Goal: Task Accomplishment & Management: Manage account settings

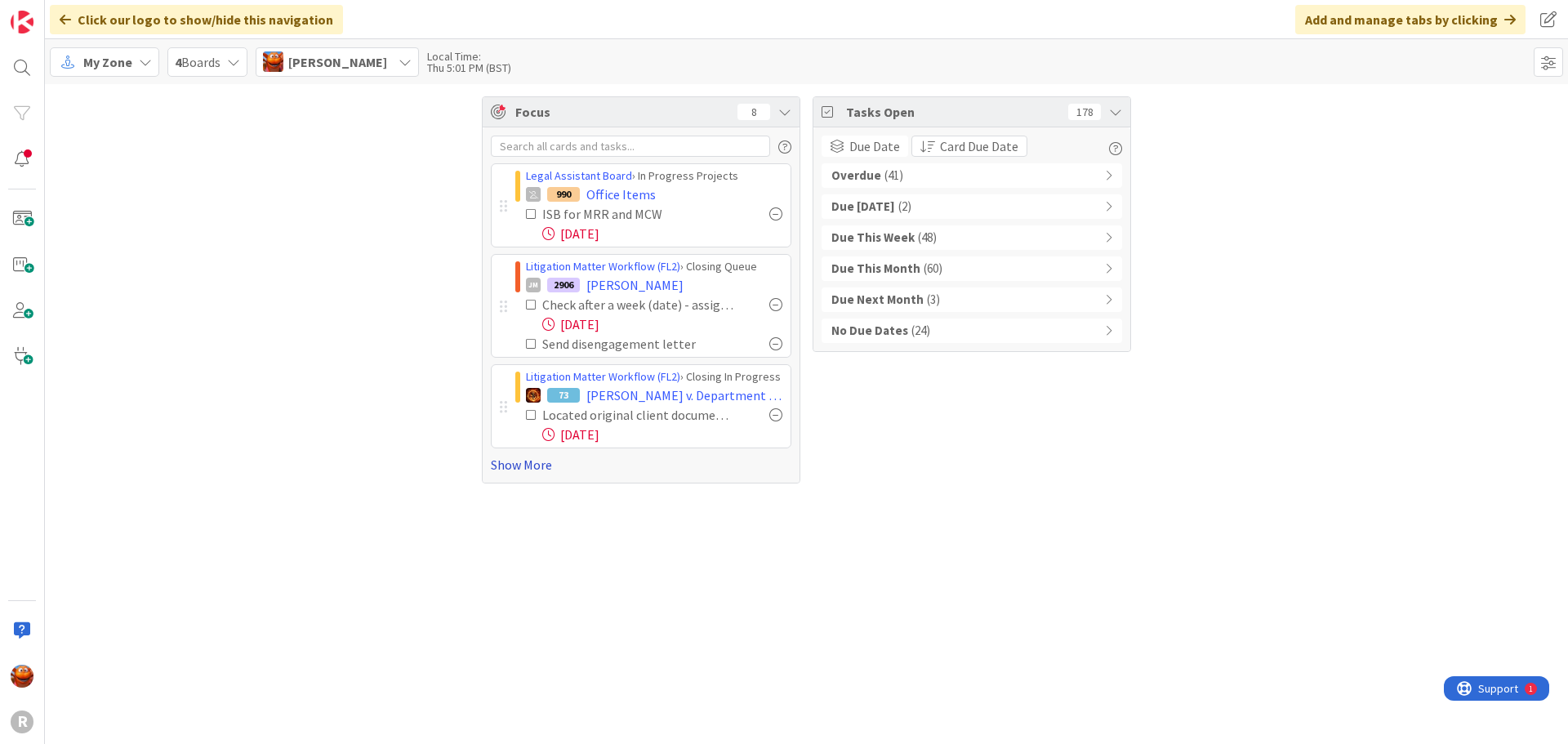
click at [527, 462] on link "Show More" at bounding box center [641, 464] width 300 height 20
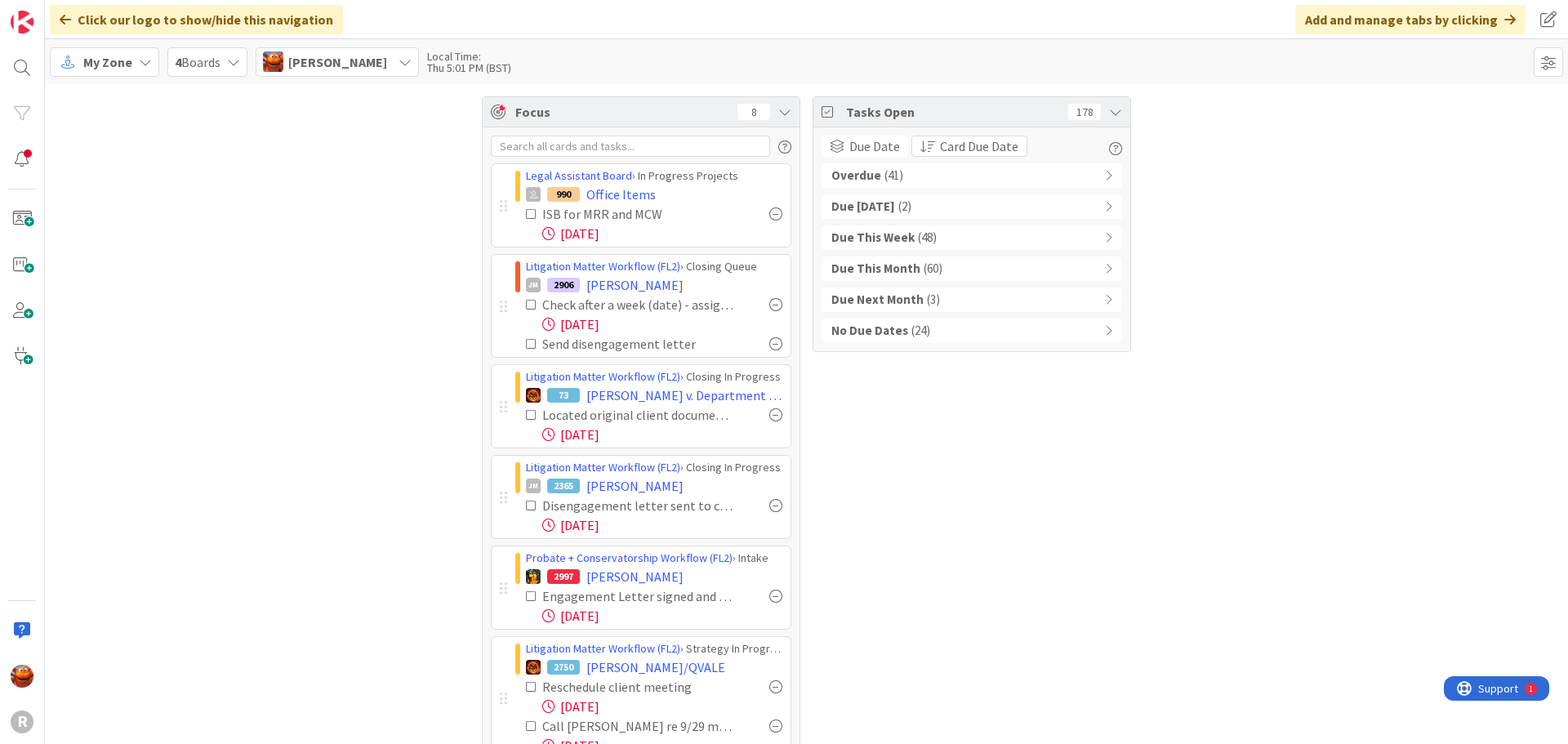
click at [907, 171] on div "Overdue ( 41 )" at bounding box center [971, 176] width 300 height 24
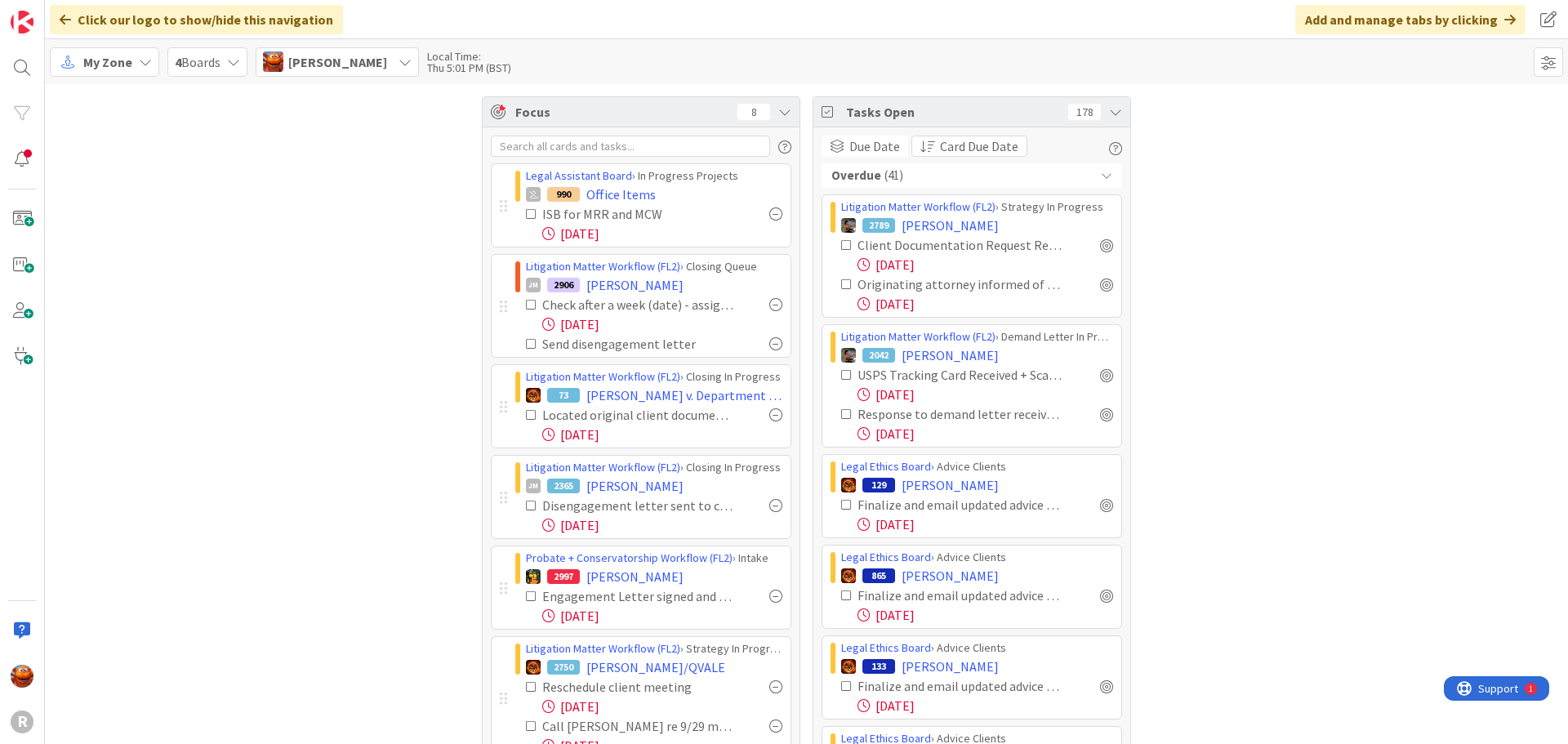
click at [907, 171] on div "Overdue ( 41 )" at bounding box center [971, 176] width 300 height 24
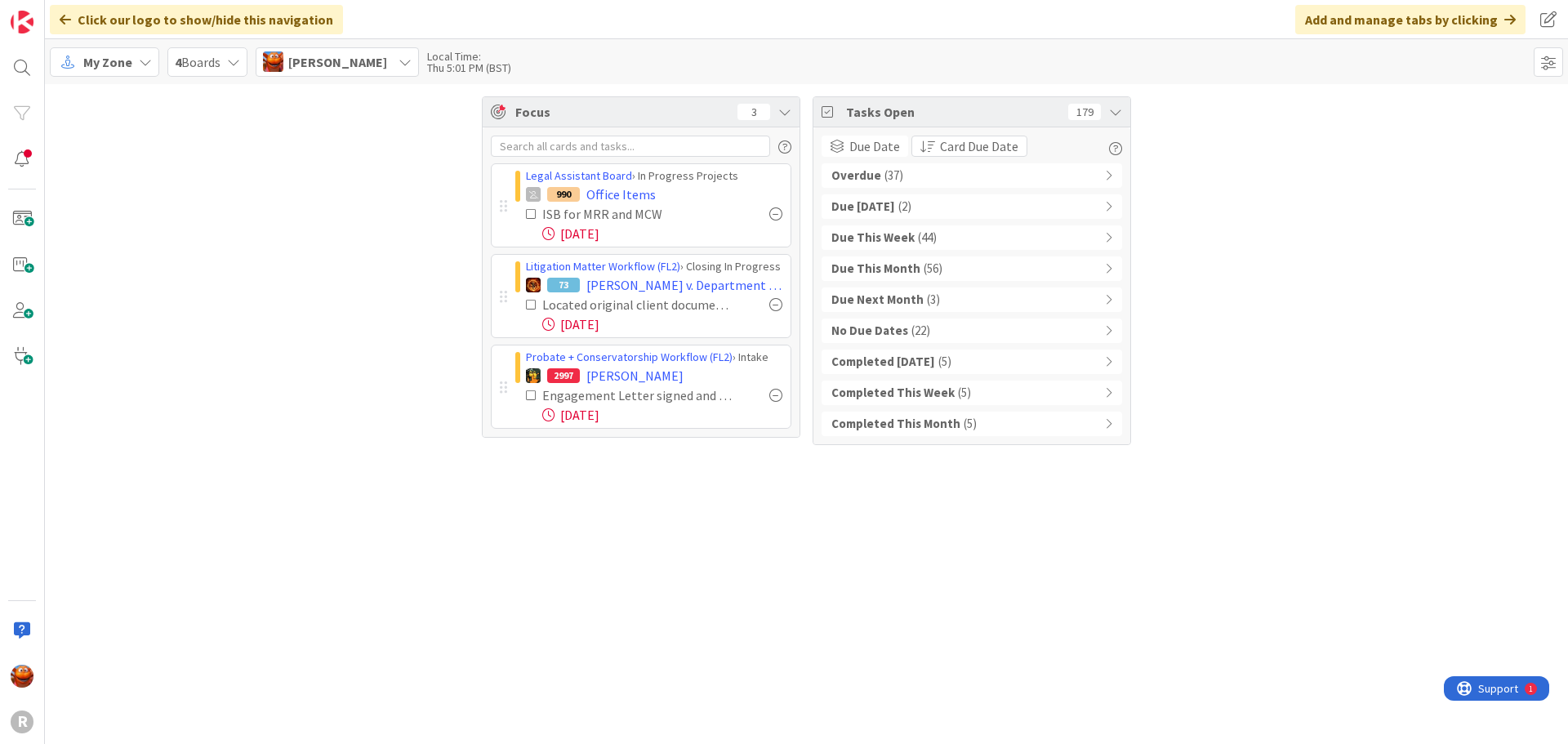
click at [931, 420] on b "Completed This Month" at bounding box center [896, 424] width 129 height 19
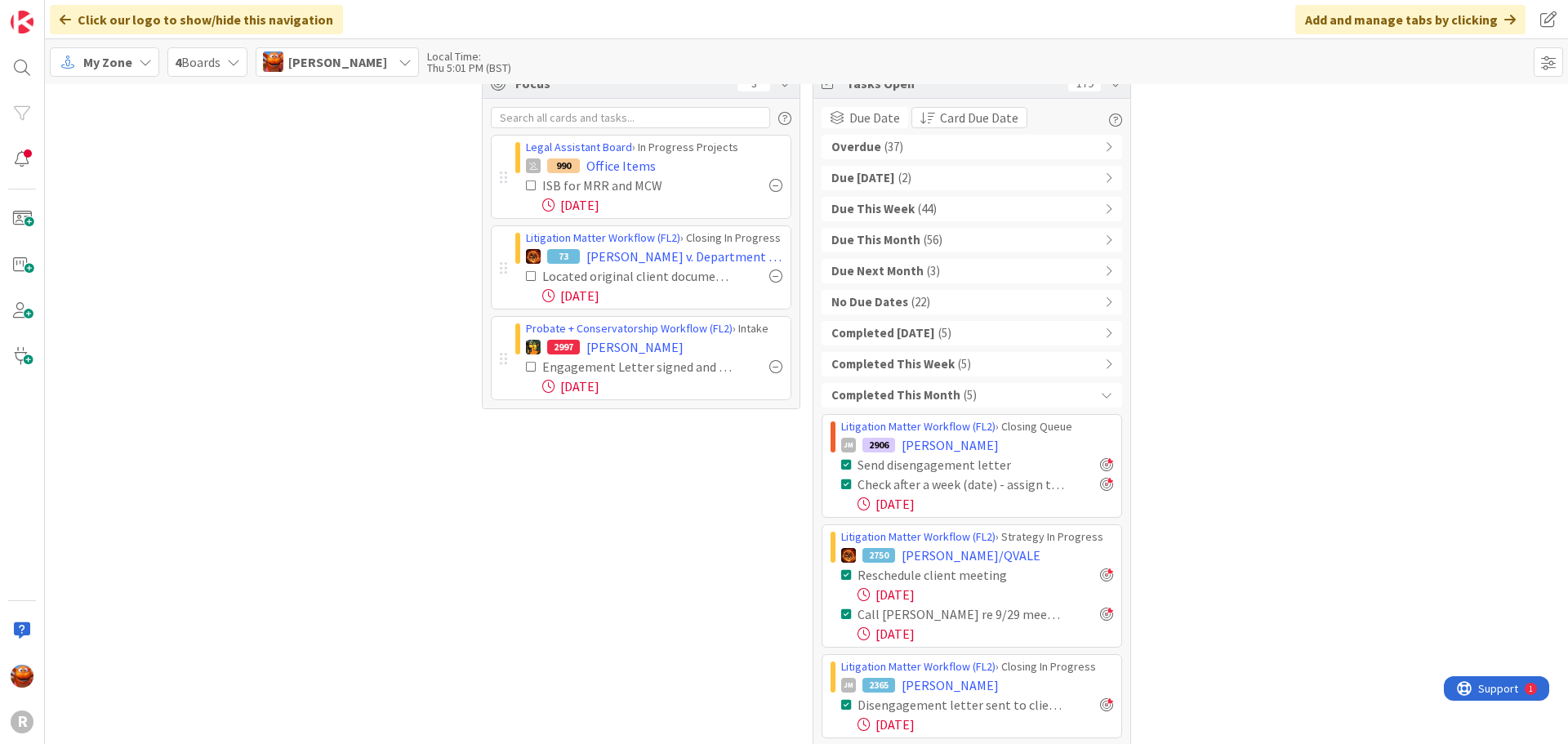
scroll to position [44, 0]
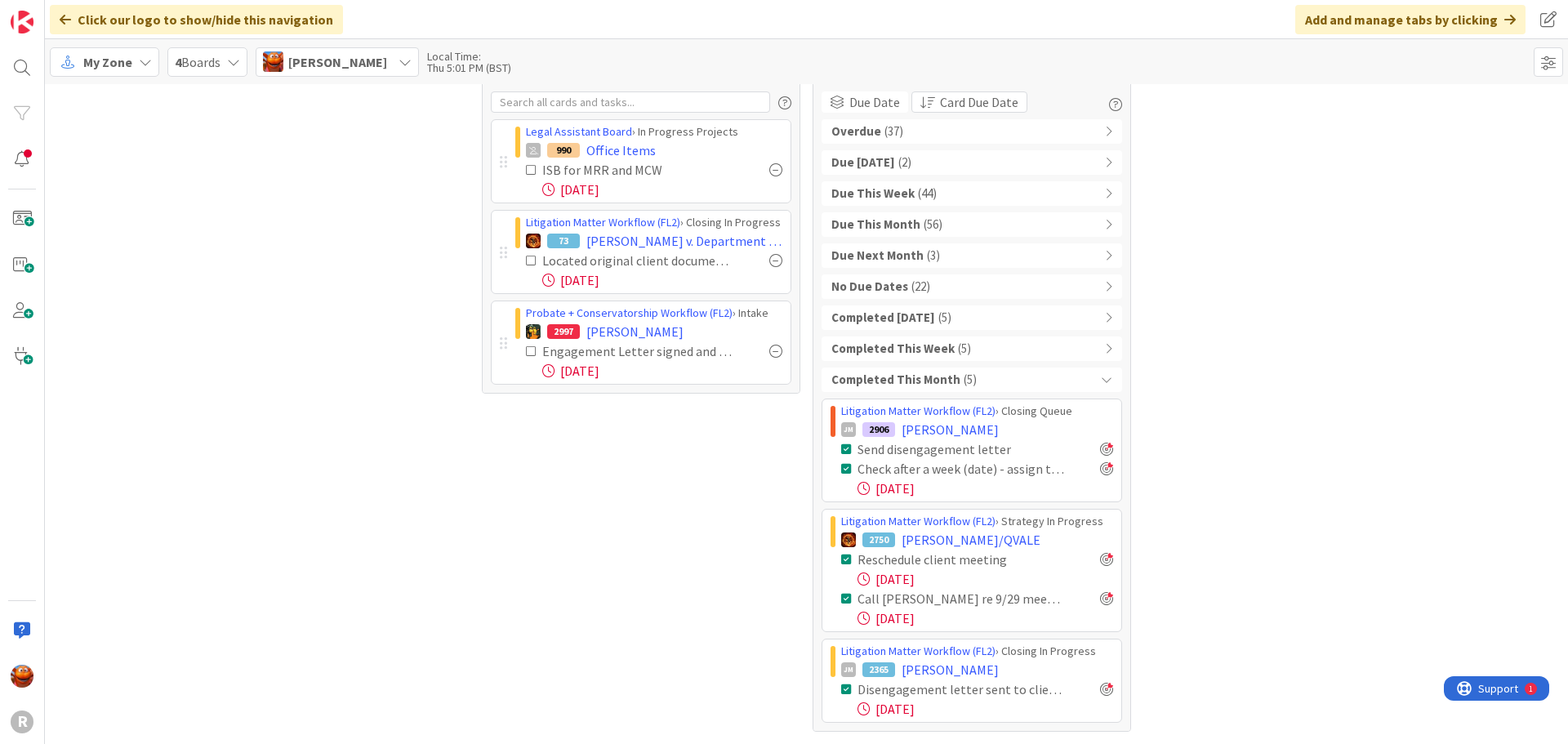
click at [1061, 385] on div "Completed This Month ( 5 )" at bounding box center [971, 380] width 300 height 24
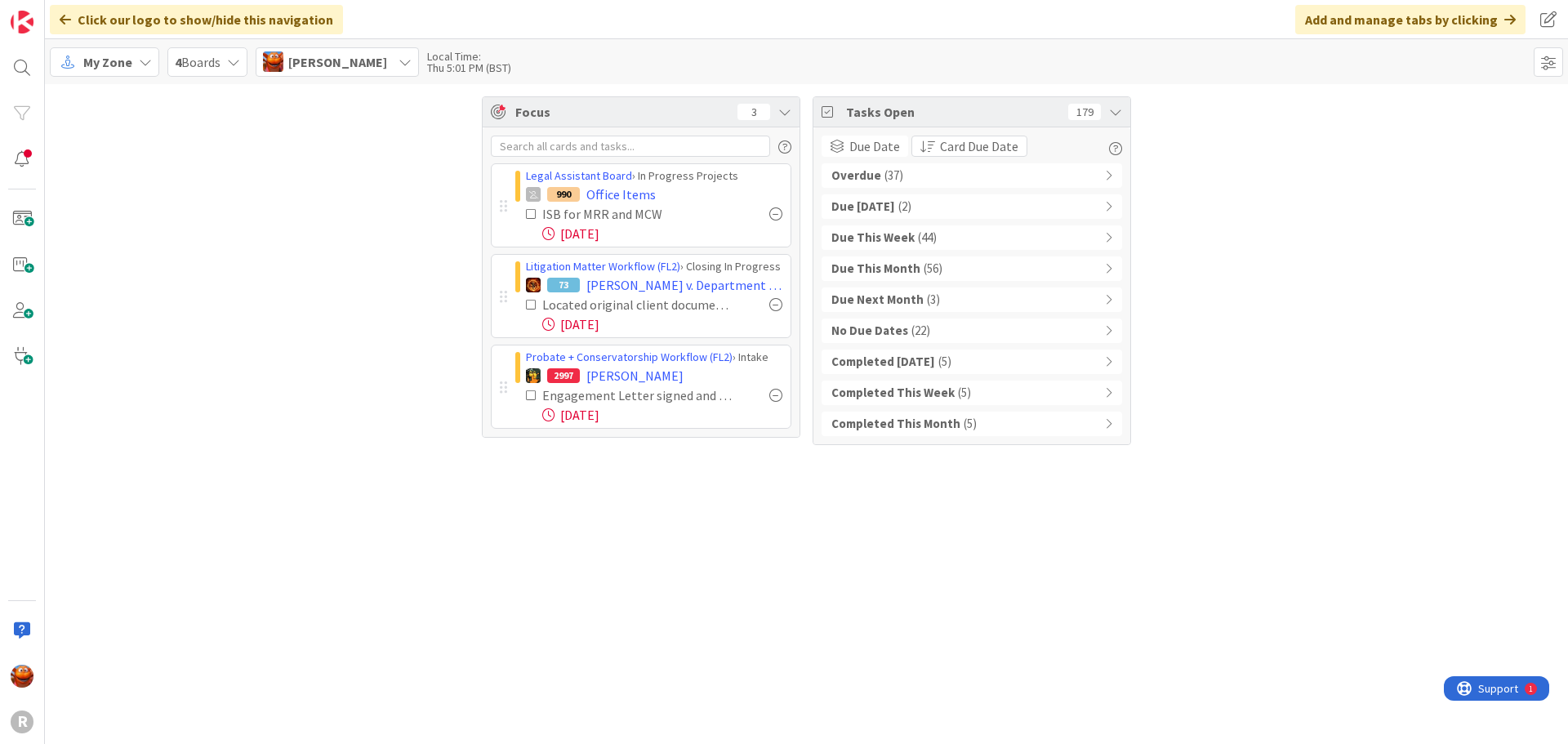
click at [1052, 429] on div "Completed This Month ( 5 )" at bounding box center [971, 424] width 300 height 24
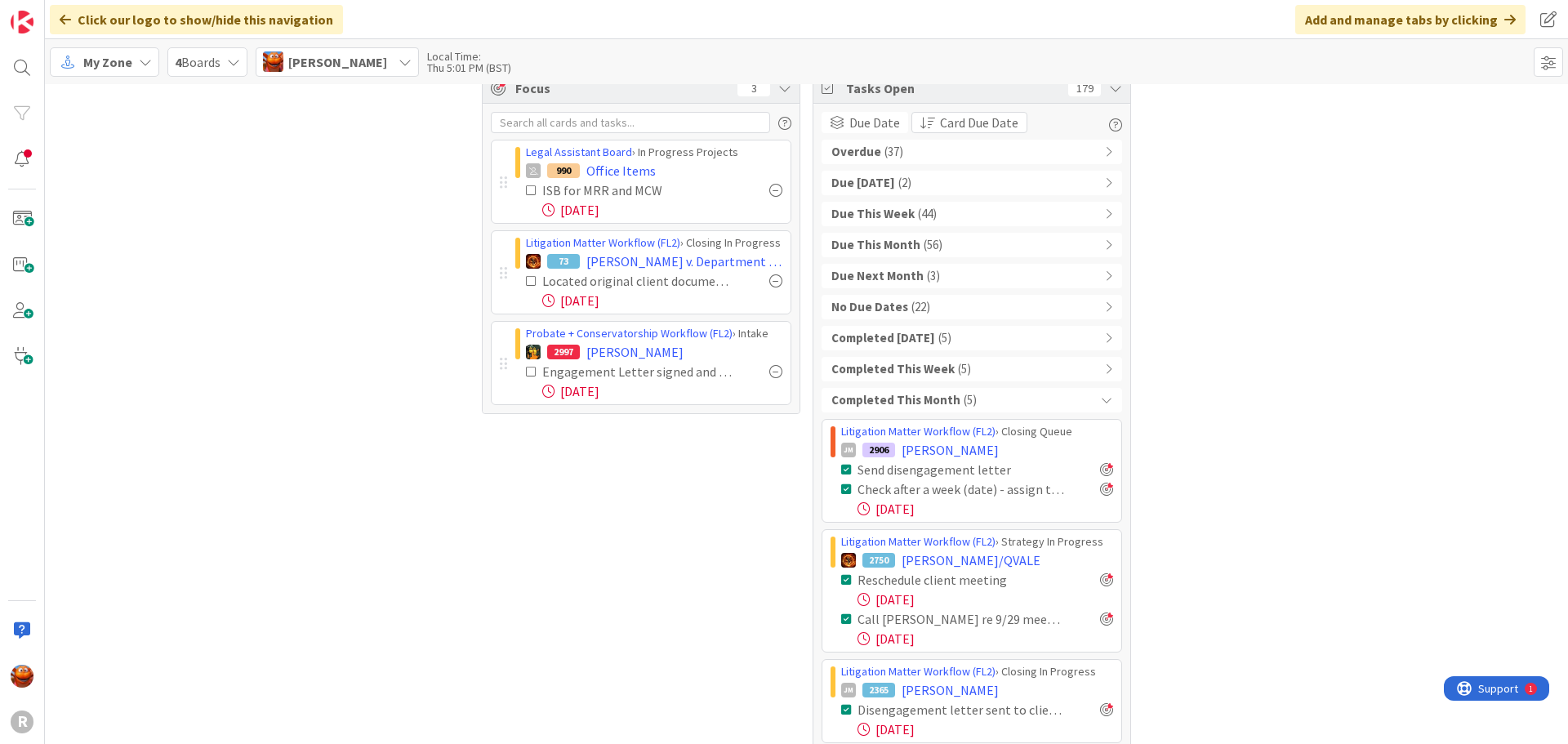
scroll to position [44, 0]
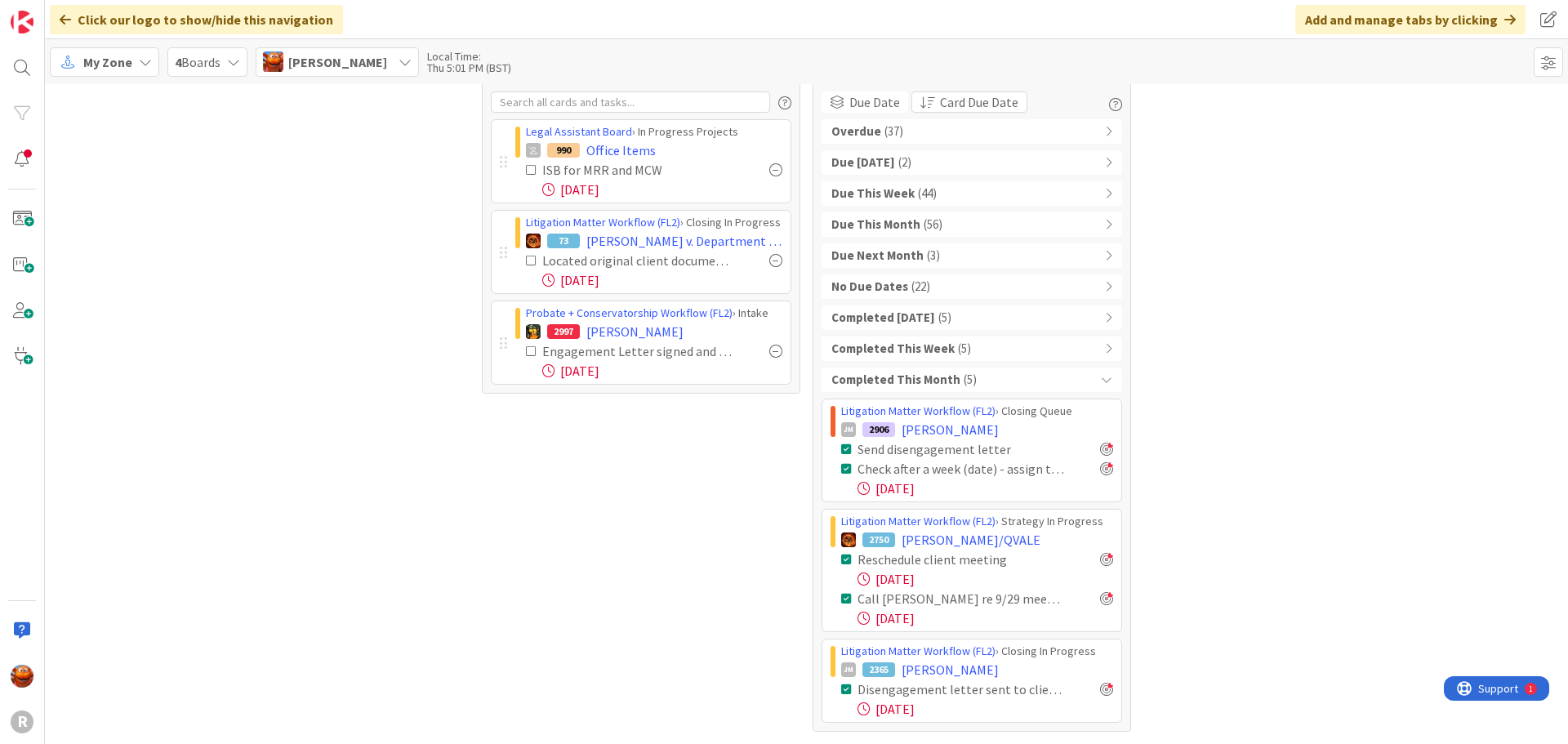
click at [1002, 384] on div "Completed This Month ( 5 )" at bounding box center [971, 380] width 300 height 24
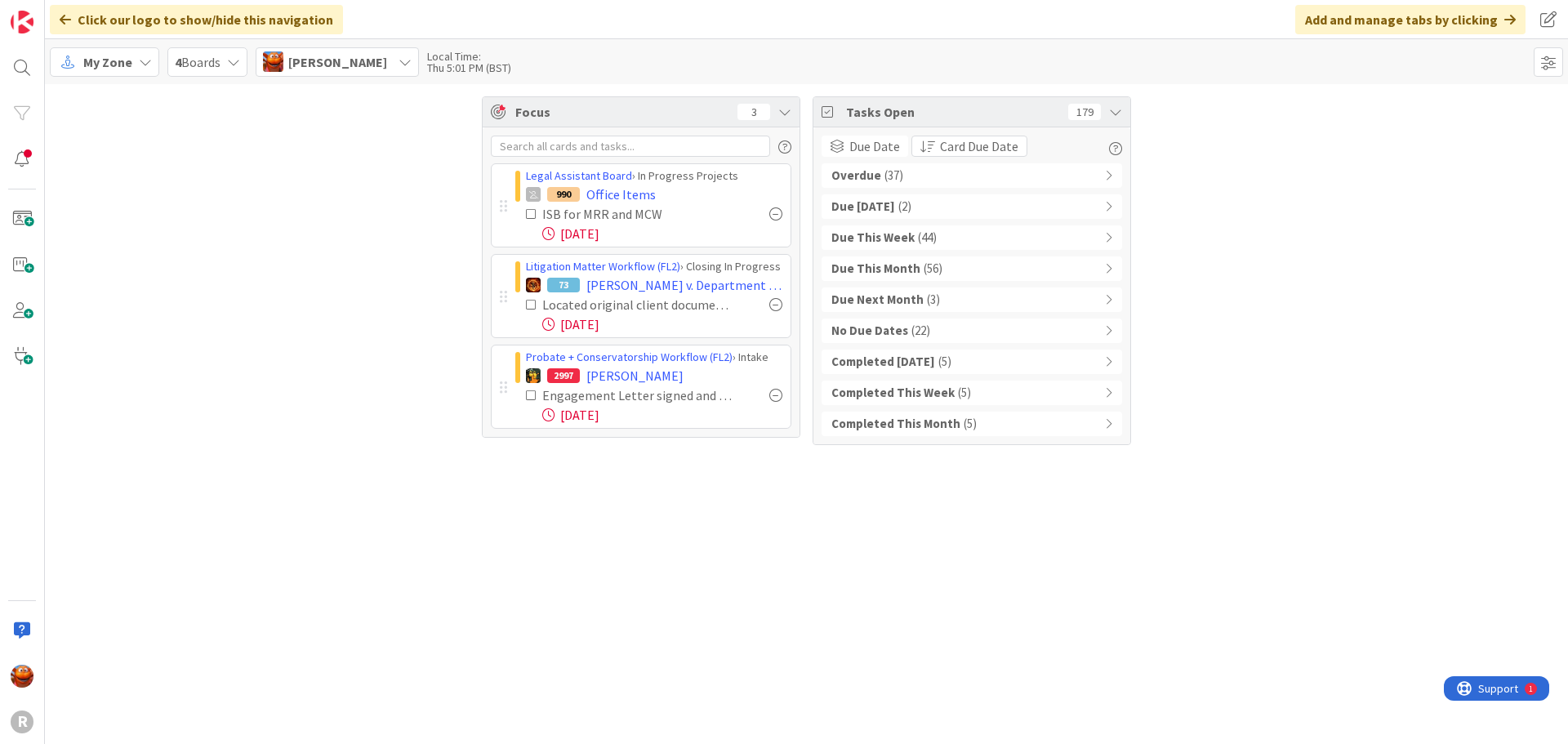
click at [928, 362] on div "Completed [DATE] ( 5 )" at bounding box center [971, 362] width 300 height 24
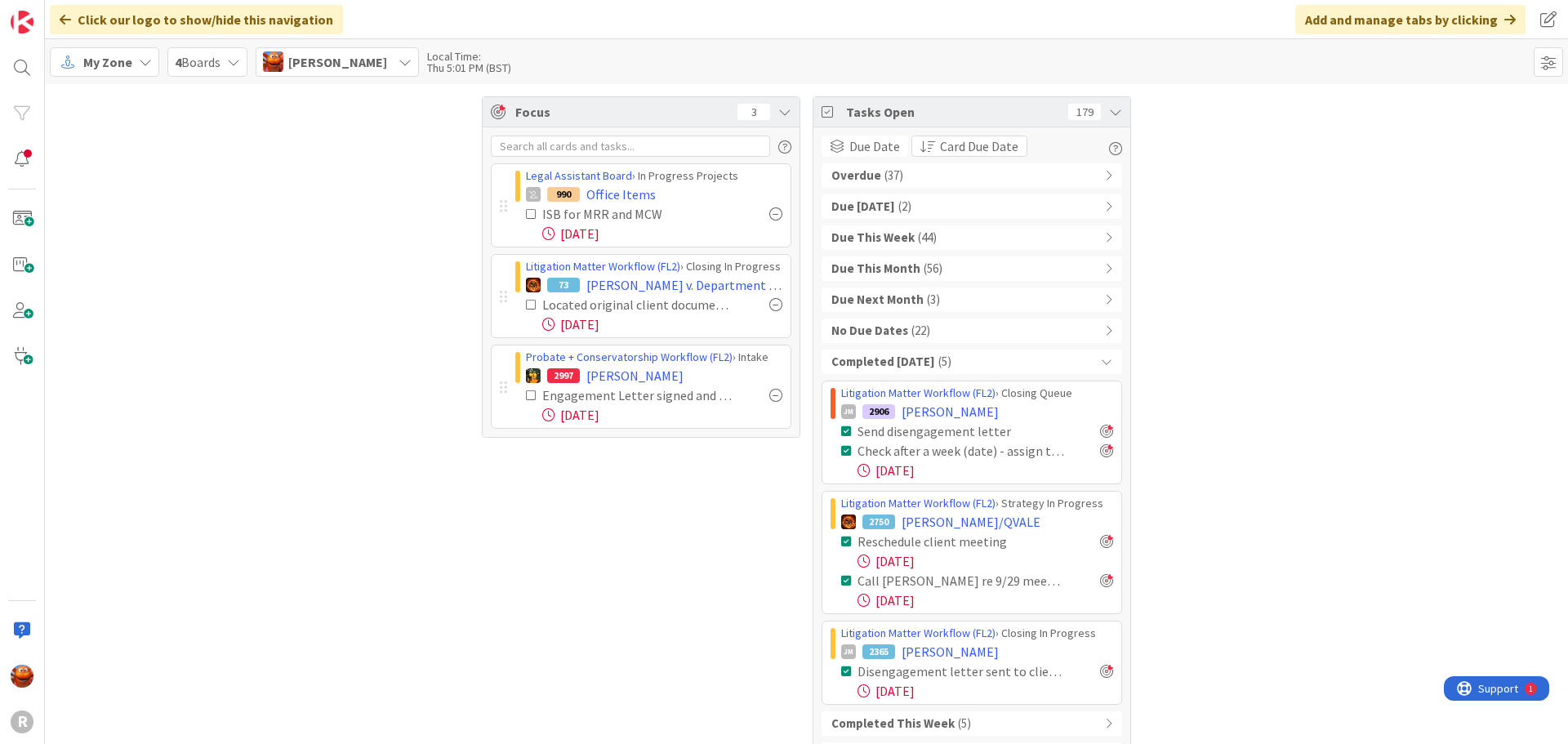
scroll to position [44, 0]
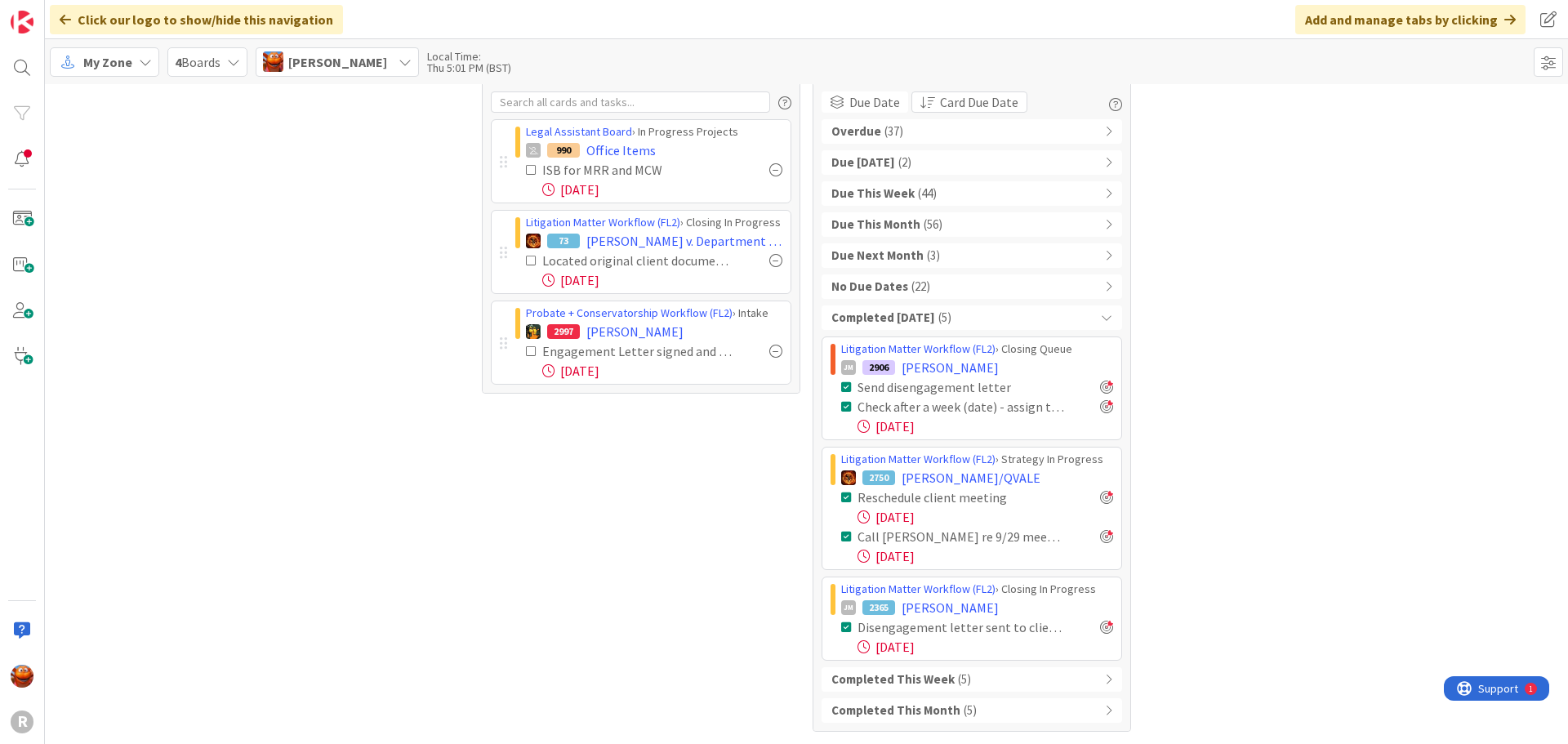
click at [1038, 315] on div "Completed [DATE] ( 5 )" at bounding box center [971, 317] width 300 height 24
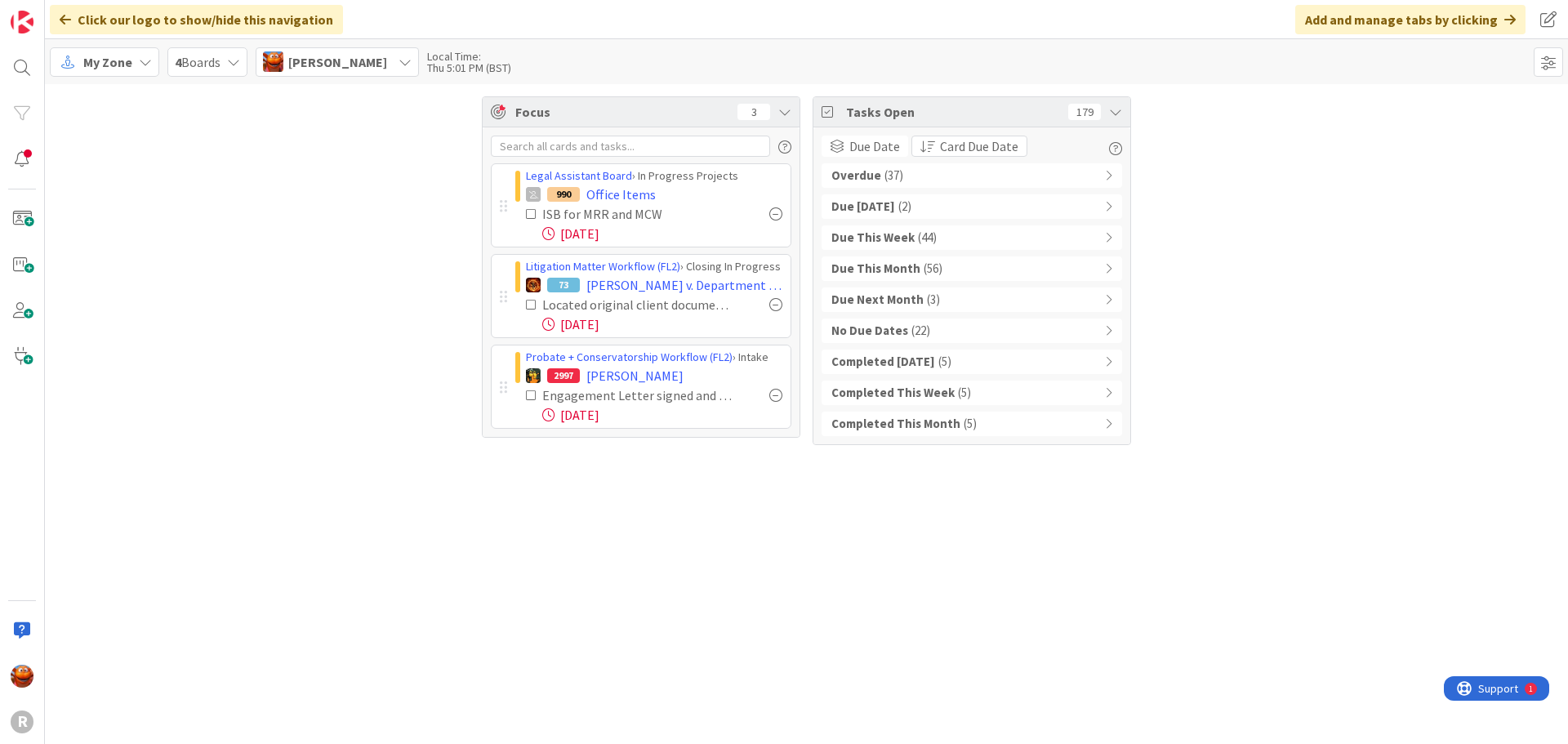
click at [920, 331] on span "( 22 )" at bounding box center [921, 331] width 19 height 19
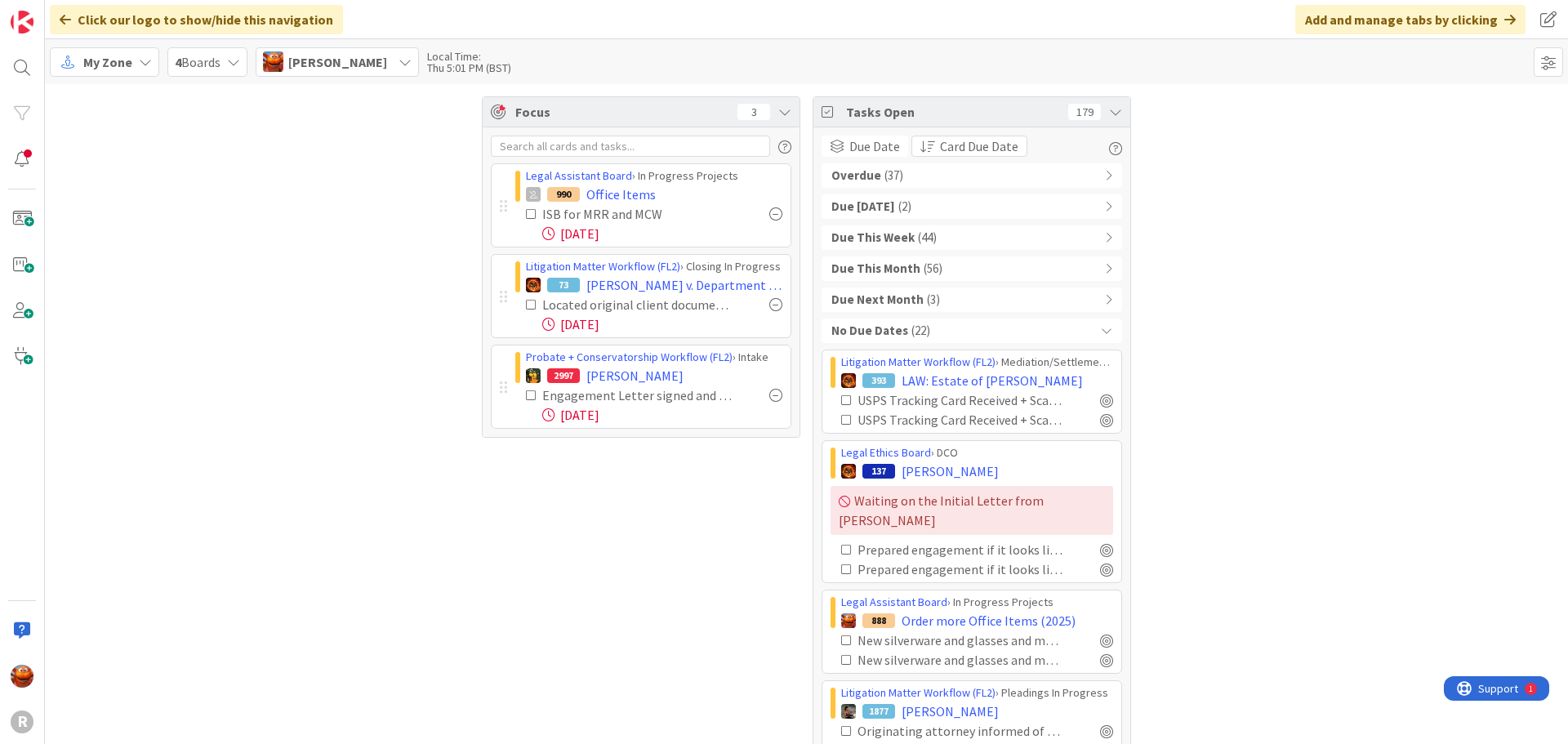
click at [920, 331] on div "No Due Dates ( 22 )" at bounding box center [971, 330] width 300 height 24
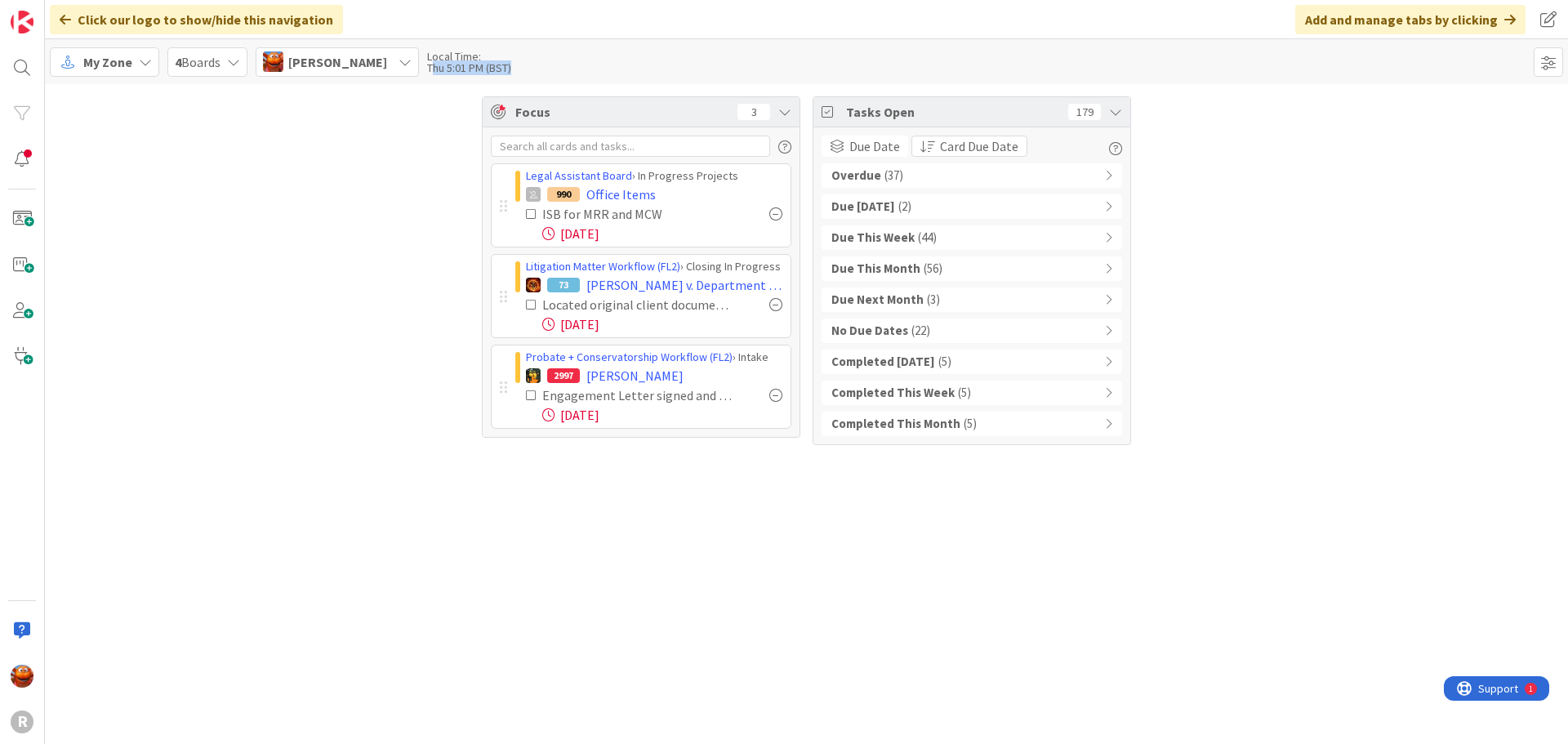
drag, startPoint x: 407, startPoint y: 67, endPoint x: 491, endPoint y: 72, distance: 84.1
click at [491, 72] on div "My Zone 4 Boards [PERSON_NAME] Local Time: Thu 5:01 PM (BST)" at bounding box center [806, 62] width 1523 height 45
click at [433, 58] on div "Local Time:" at bounding box center [470, 56] width 84 height 11
click at [1538, 61] on span at bounding box center [1547, 62] width 29 height 29
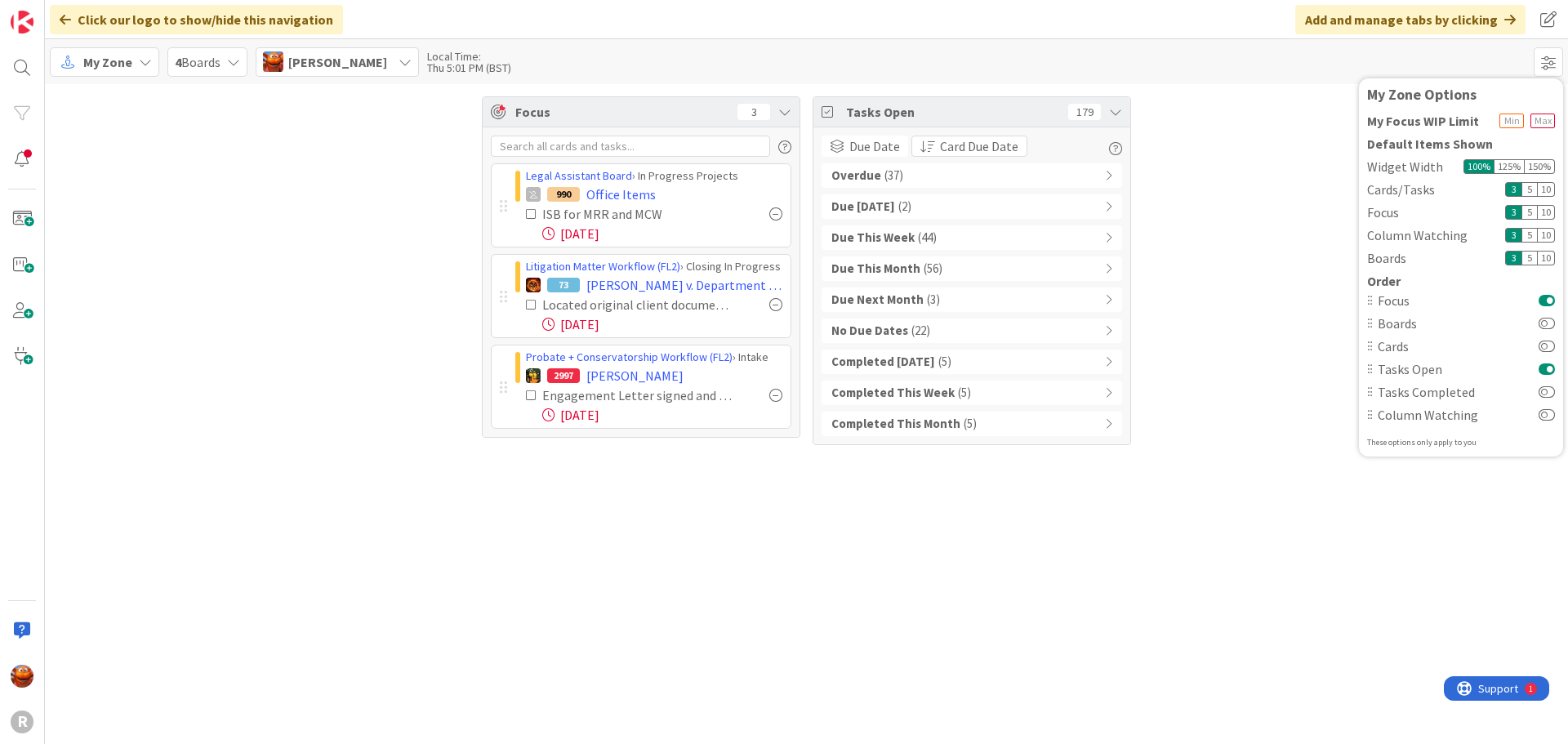
click at [1350, 491] on div "Focus 3 Legal Assistant Board › In Progress Projects 990 Office Items ISB for M…" at bounding box center [806, 414] width 1523 height 660
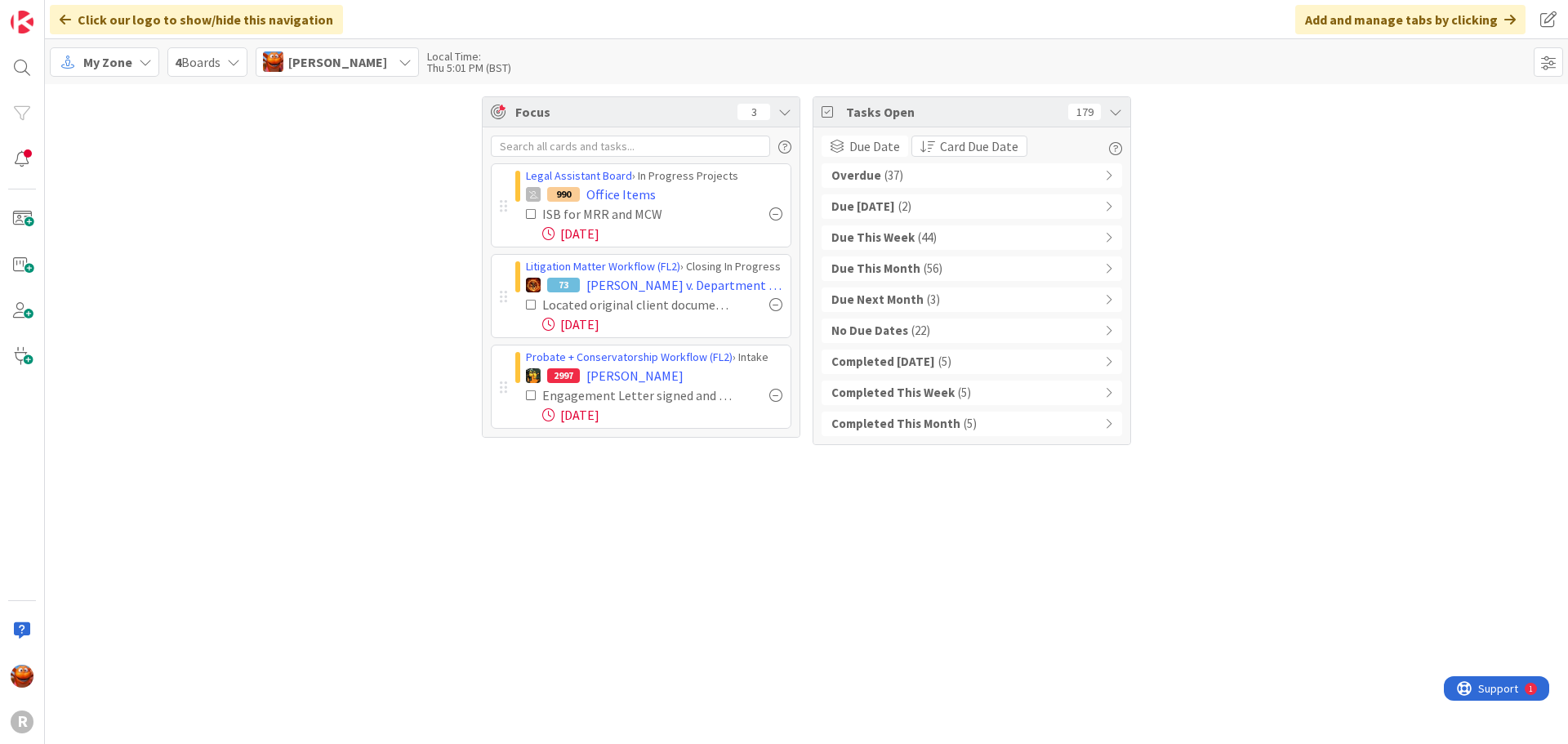
click at [884, 181] on span "( 37 )" at bounding box center [893, 176] width 19 height 19
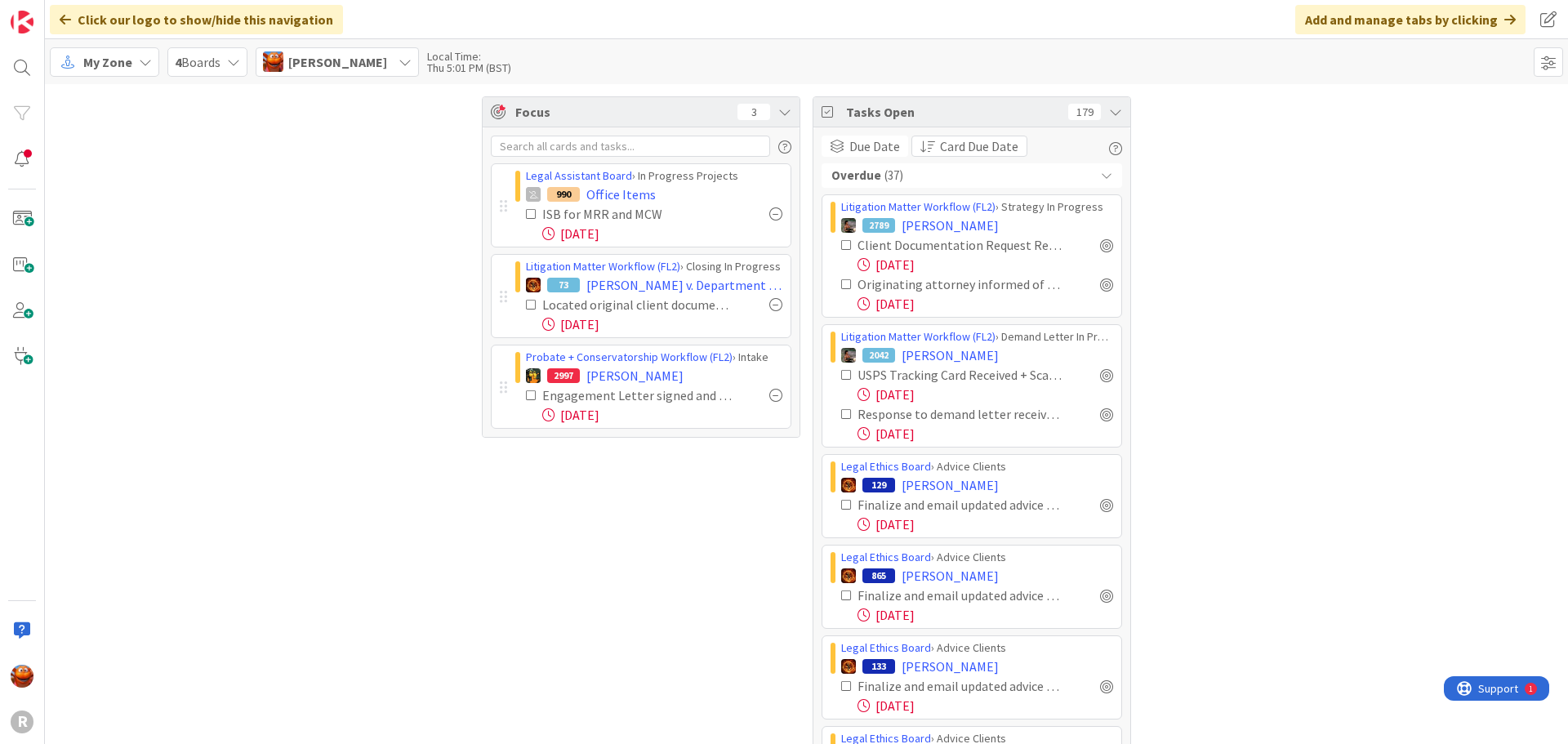
click at [884, 181] on span "( 37 )" at bounding box center [893, 176] width 19 height 19
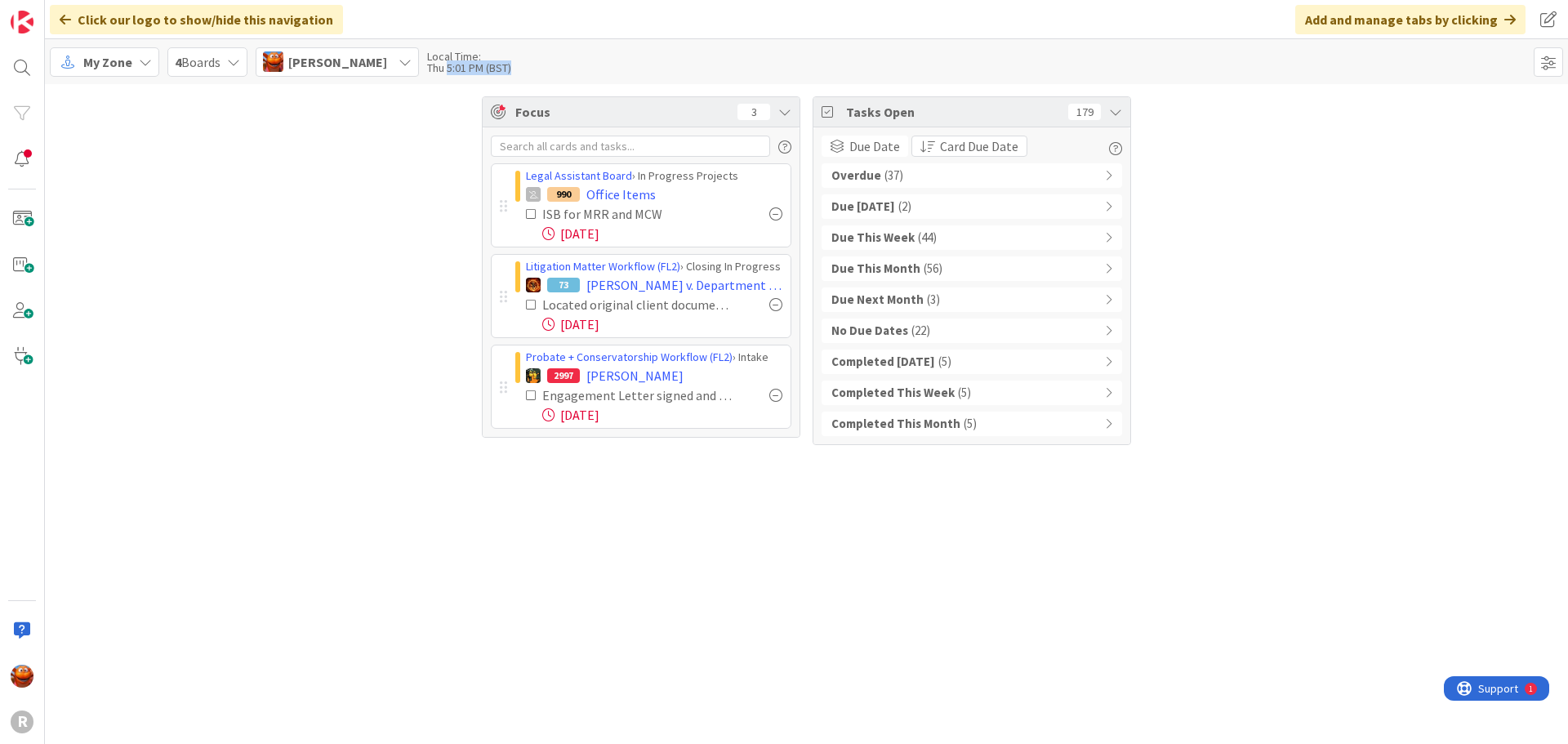
drag, startPoint x: 446, startPoint y: 74, endPoint x: 486, endPoint y: 78, distance: 40.2
click at [486, 78] on div "My Zone 4 Boards [PERSON_NAME] Local Time: Thu 5:01 PM (BST) My Zone Options My…" at bounding box center [806, 62] width 1523 height 45
click at [439, 74] on div "Thu 5:01 PM (BST)" at bounding box center [470, 67] width 84 height 11
click at [910, 168] on div "Overdue ( 37 )" at bounding box center [971, 176] width 300 height 24
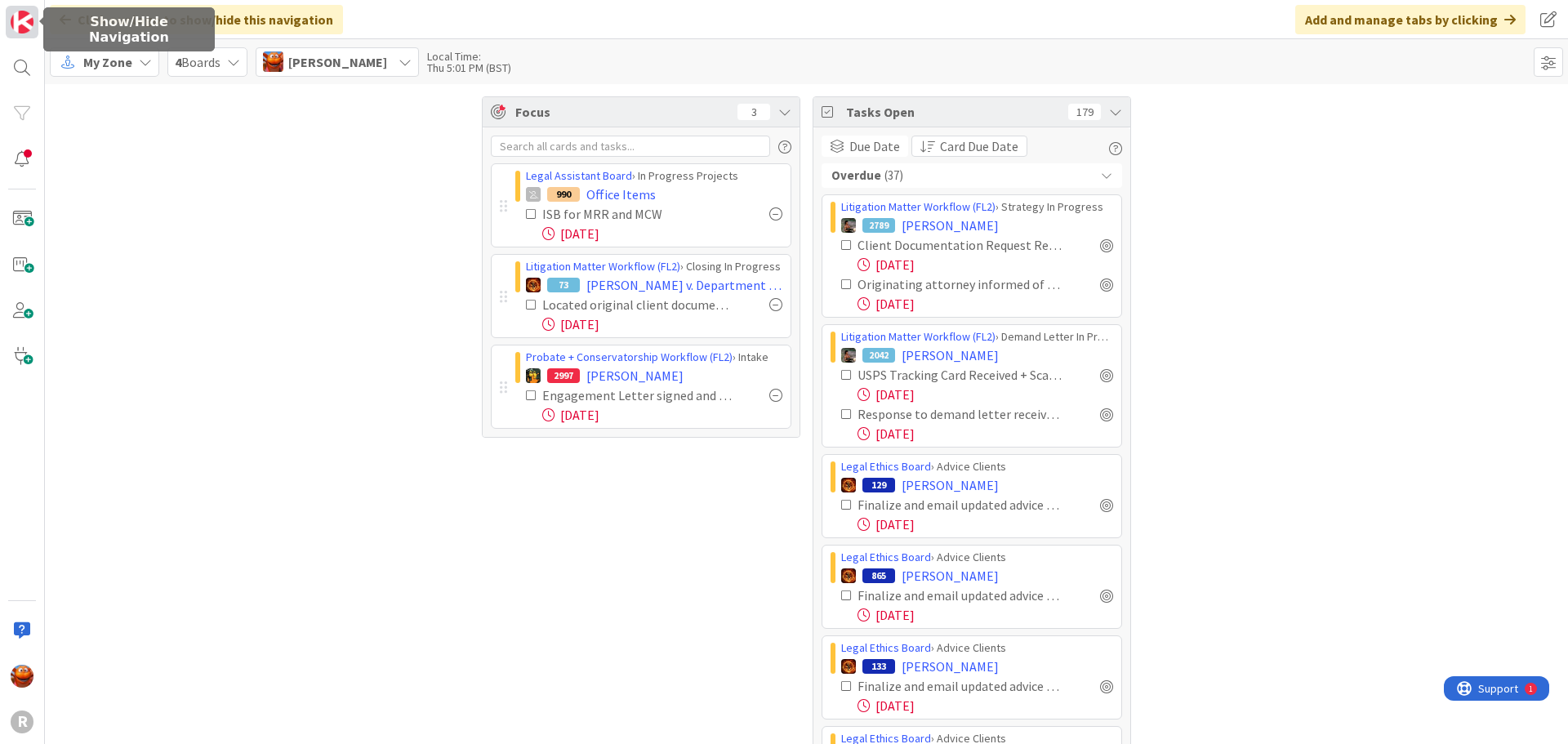
click at [22, 16] on img at bounding box center [22, 22] width 22 height 22
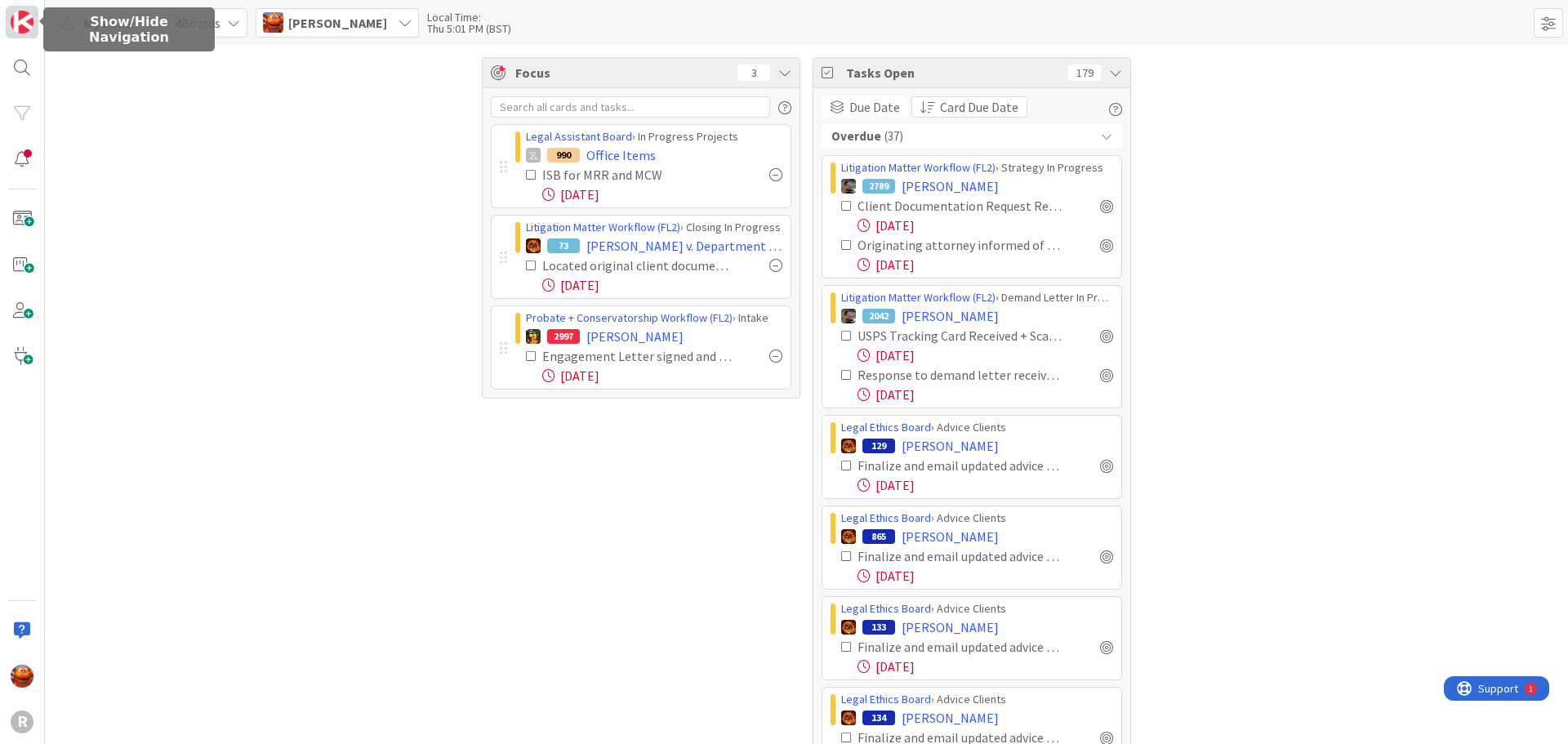
click at [22, 16] on img at bounding box center [22, 22] width 22 height 22
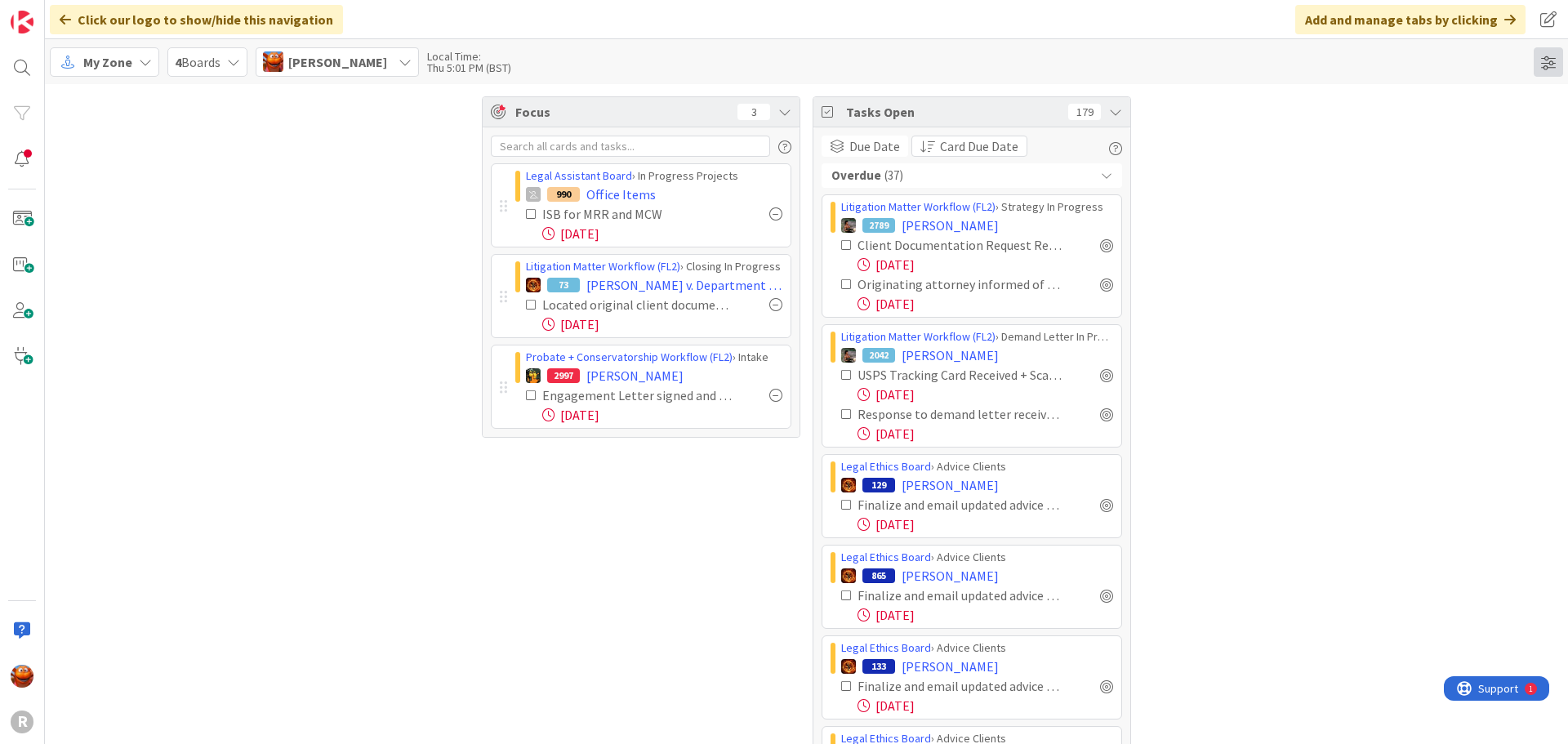
click at [1542, 69] on span at bounding box center [1547, 62] width 29 height 29
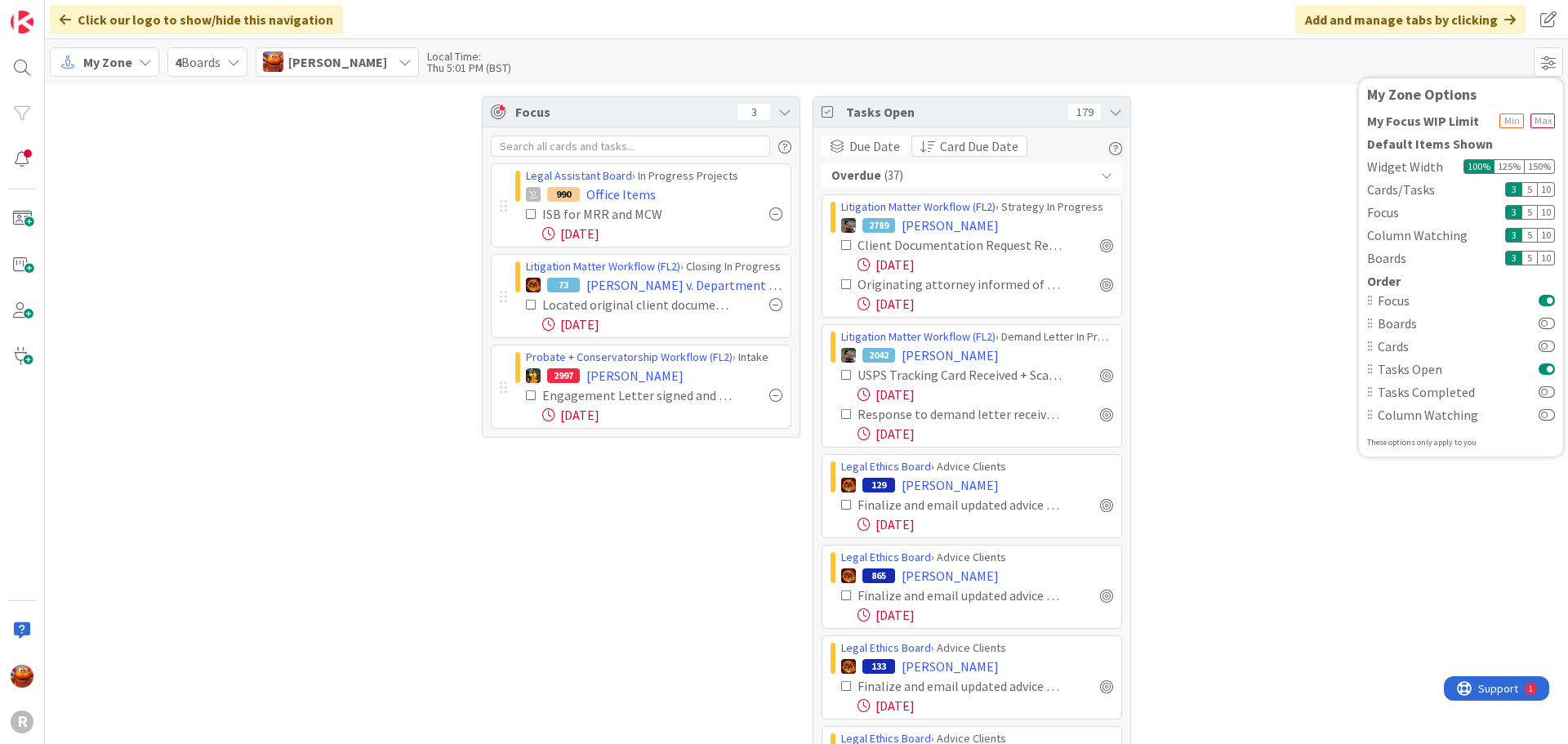
click at [1387, 301] on span "Focus" at bounding box center [1459, 300] width 161 height 20
click at [1400, 368] on span "Tasks Open" at bounding box center [1459, 369] width 161 height 20
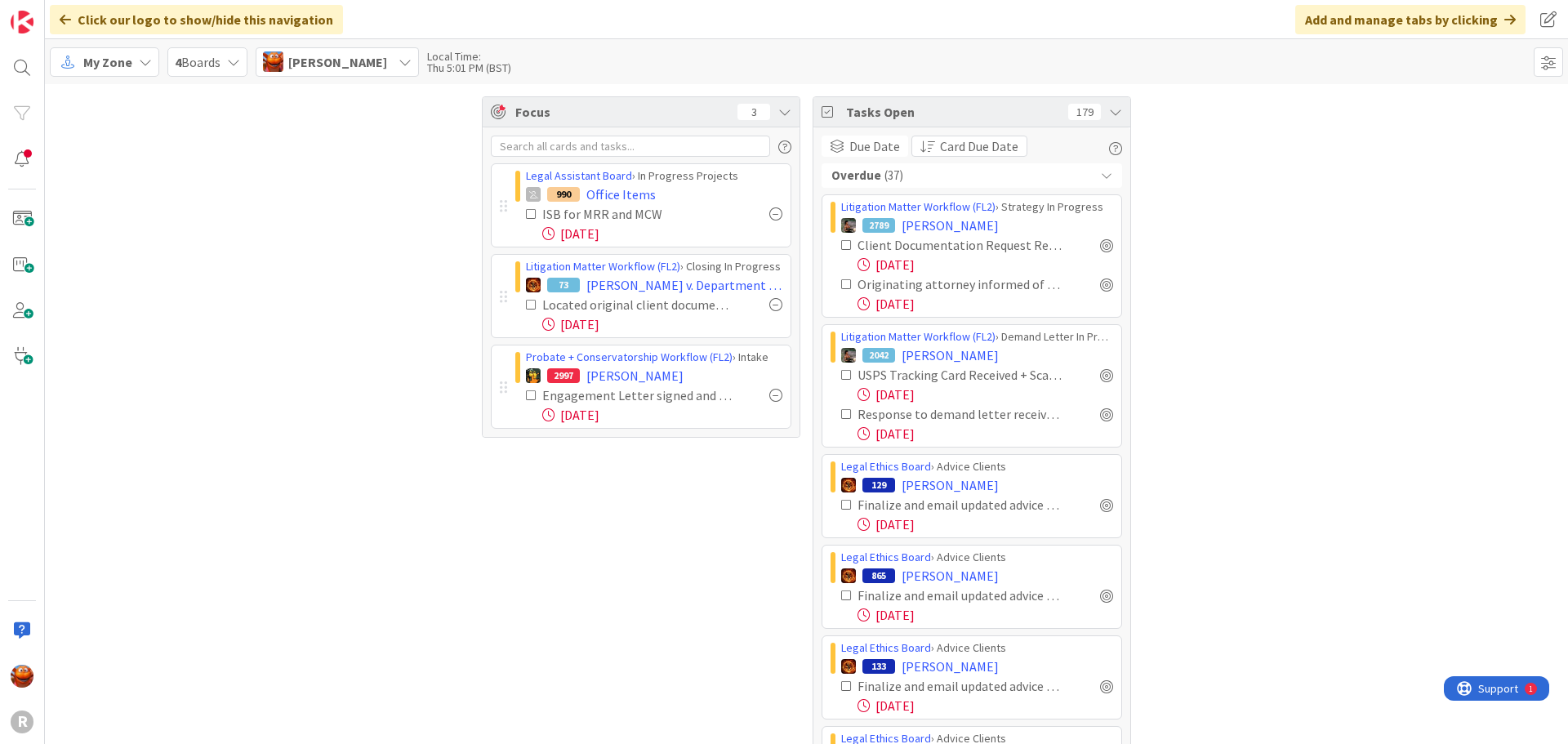
click at [938, 177] on div "Overdue ( 37 )" at bounding box center [971, 176] width 300 height 24
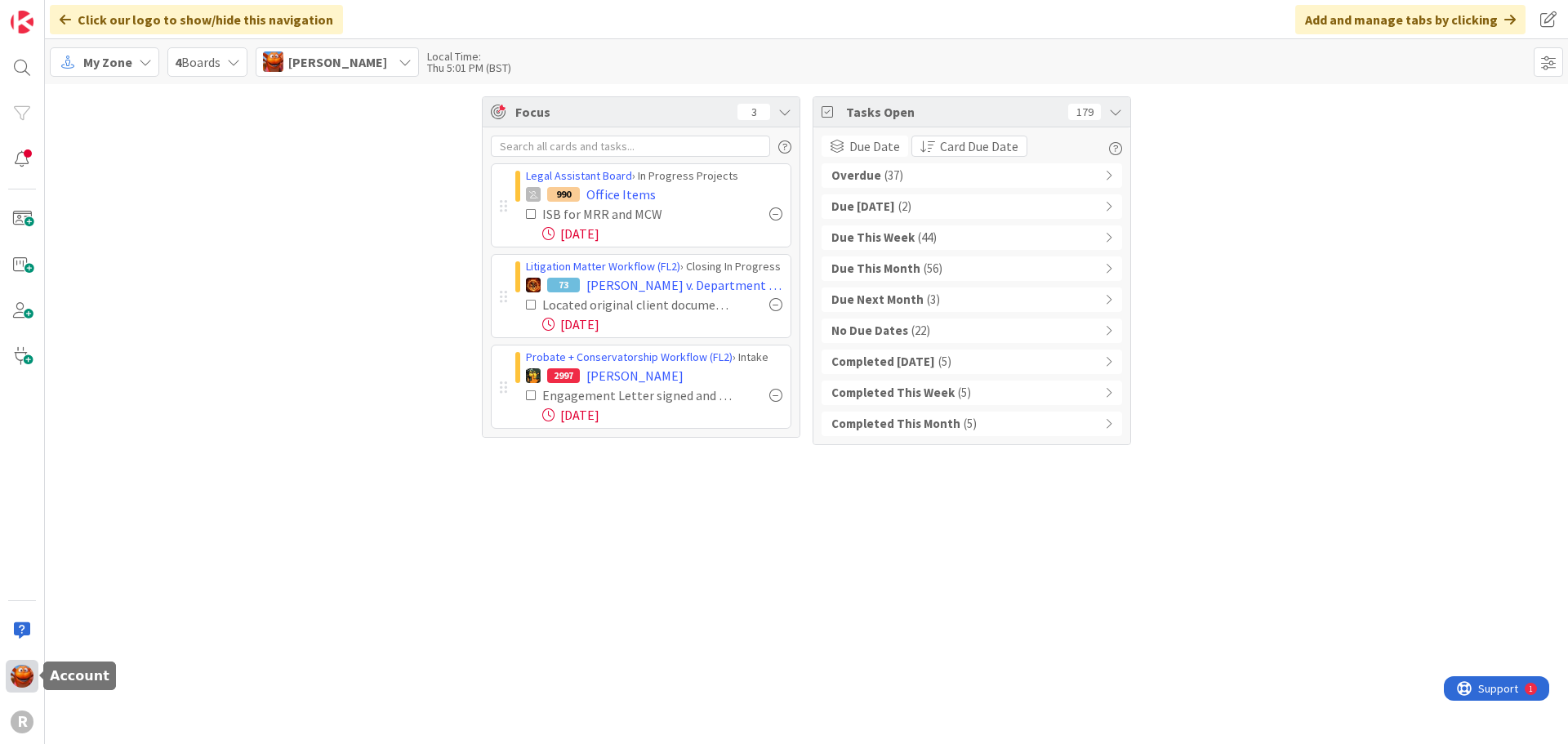
click at [21, 676] on img at bounding box center [22, 677] width 22 height 22
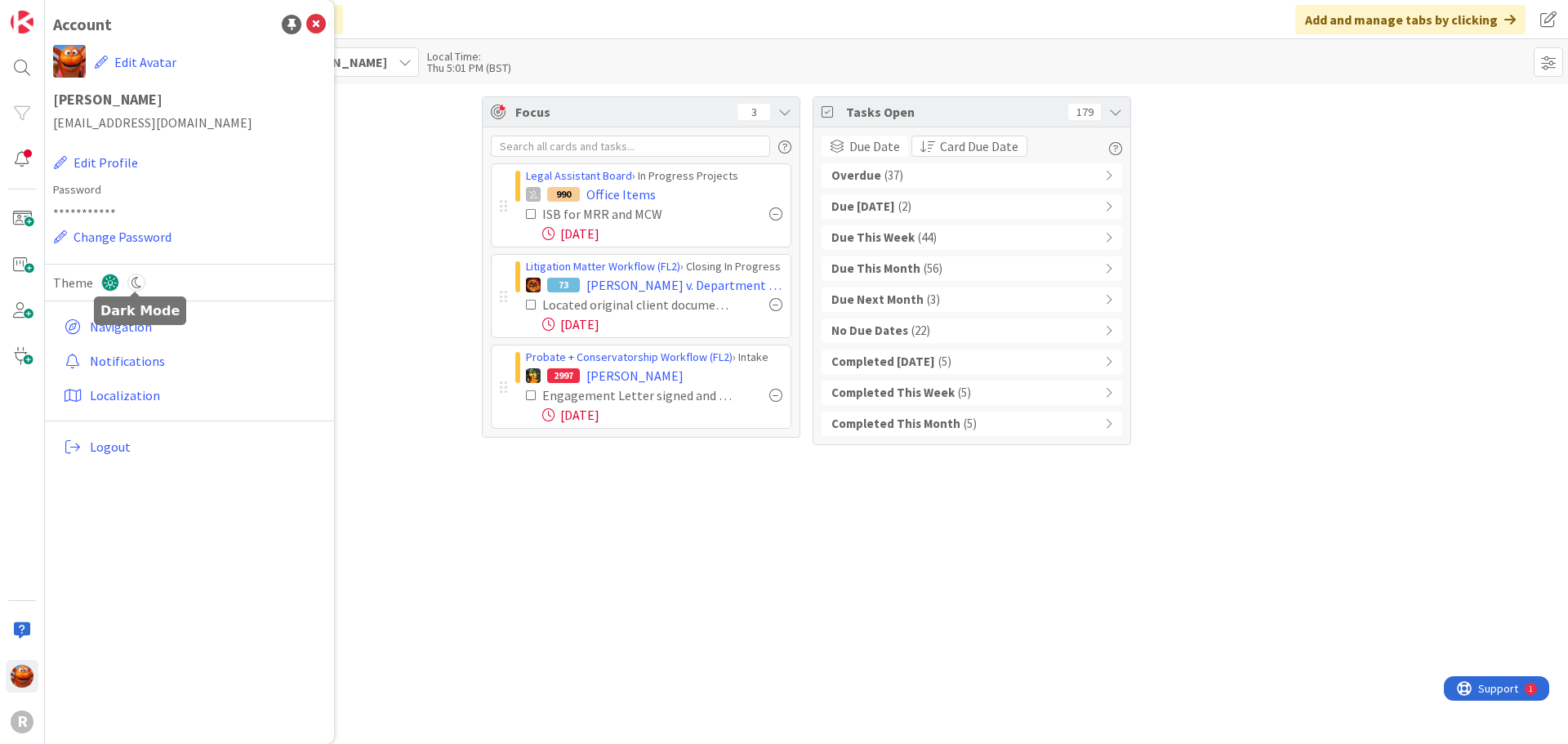
click at [136, 284] on icon at bounding box center [136, 282] width 18 height 18
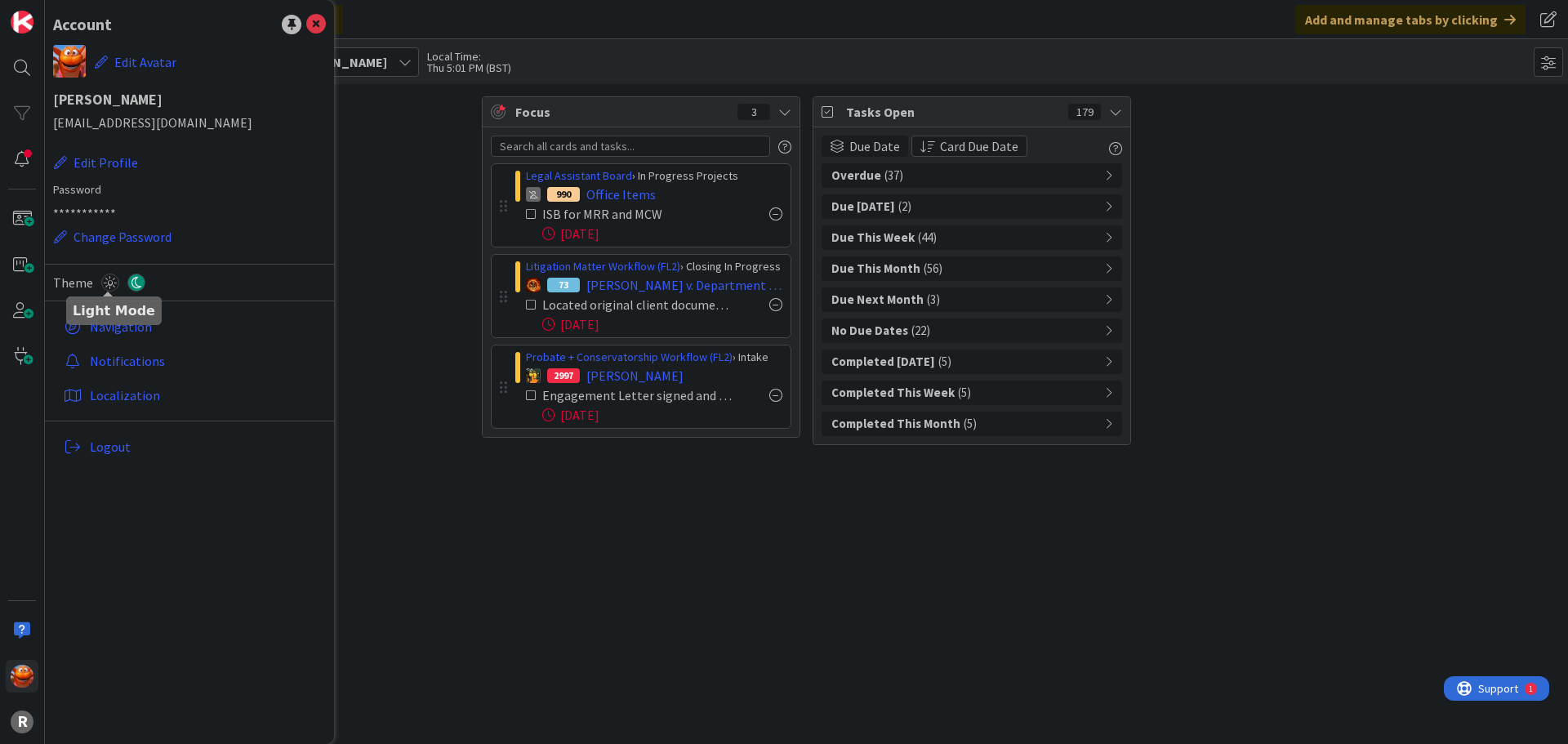
click at [109, 286] on icon at bounding box center [109, 282] width 18 height 18
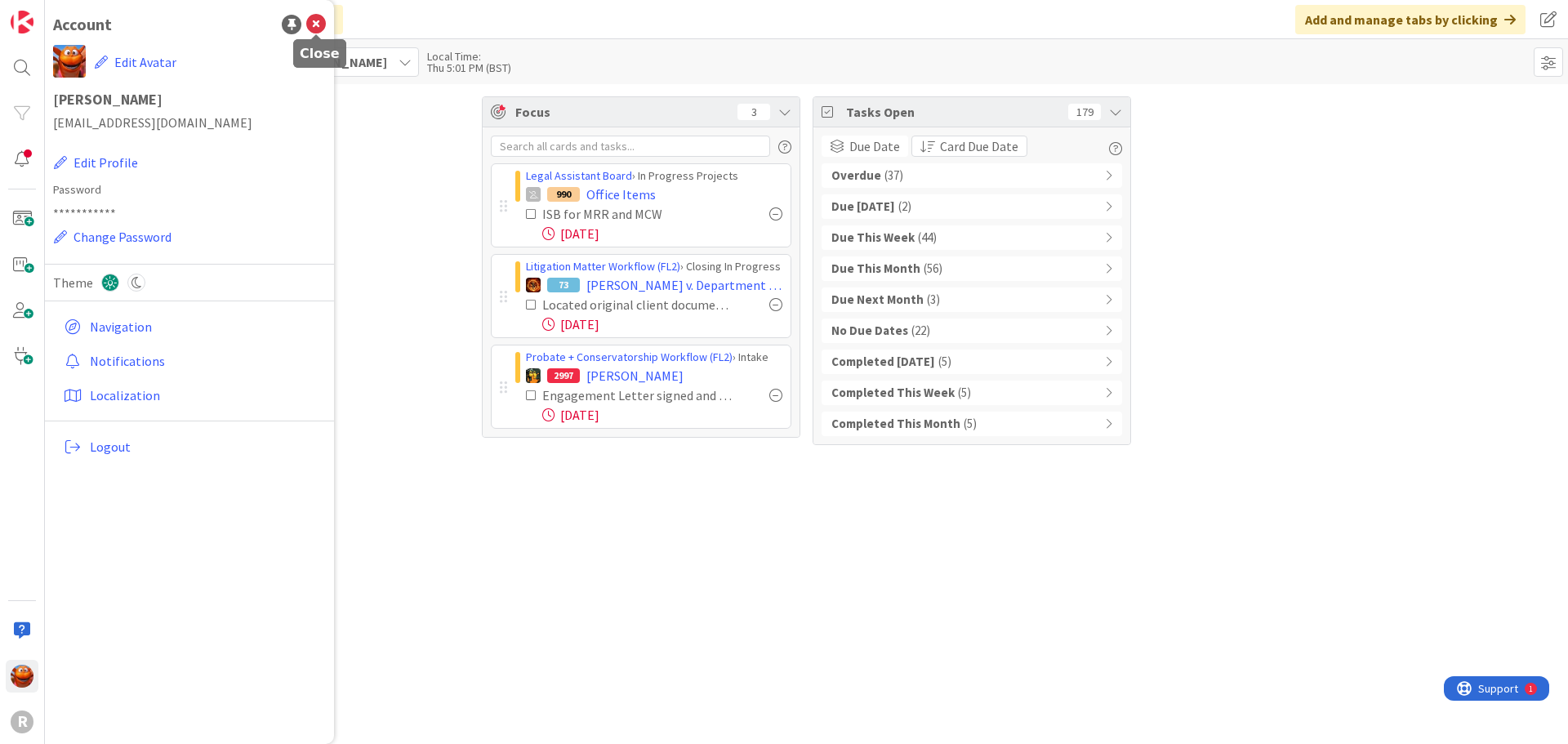
click at [312, 15] on icon at bounding box center [315, 24] width 20 height 20
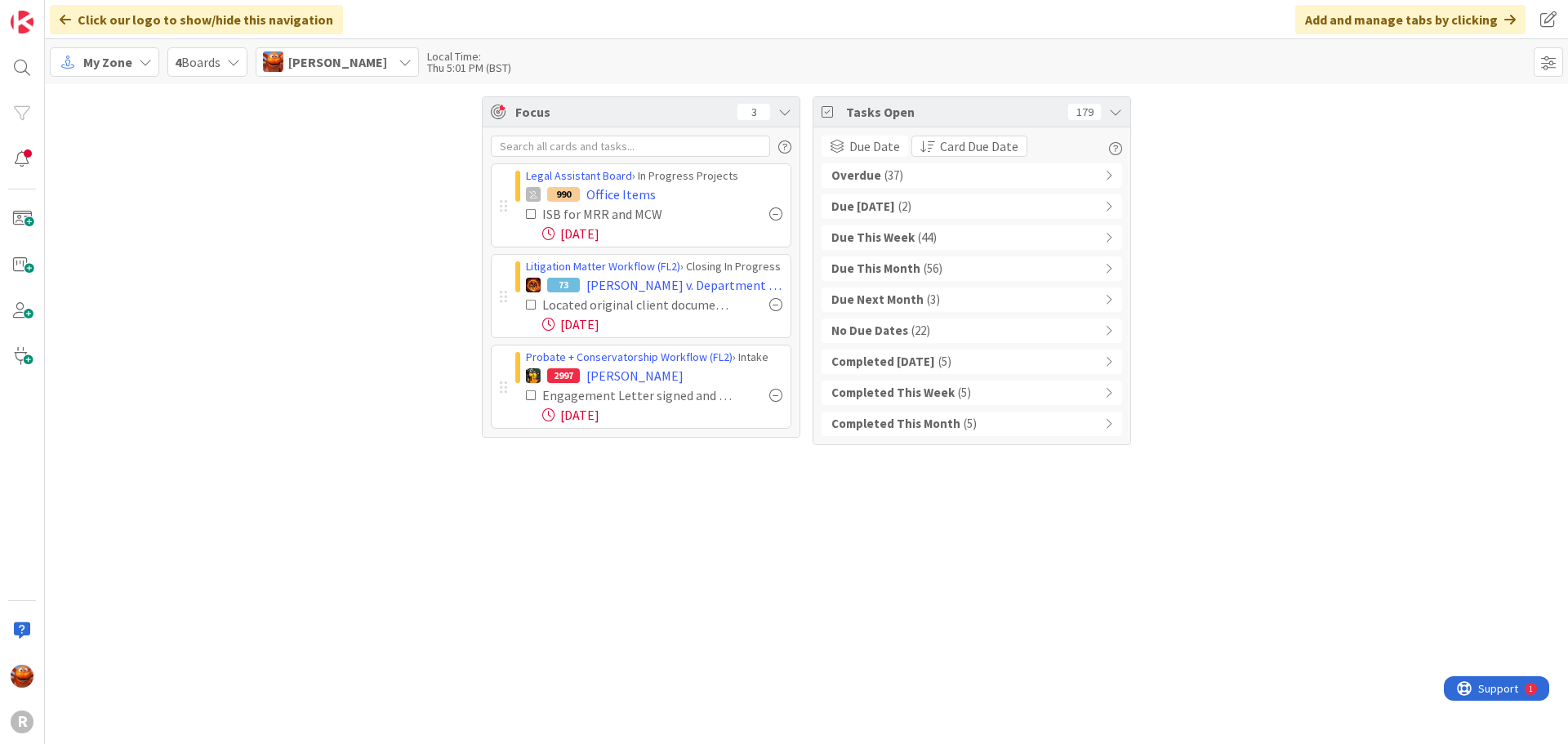
click at [327, 53] on span "[PERSON_NAME]" at bounding box center [338, 62] width 99 height 20
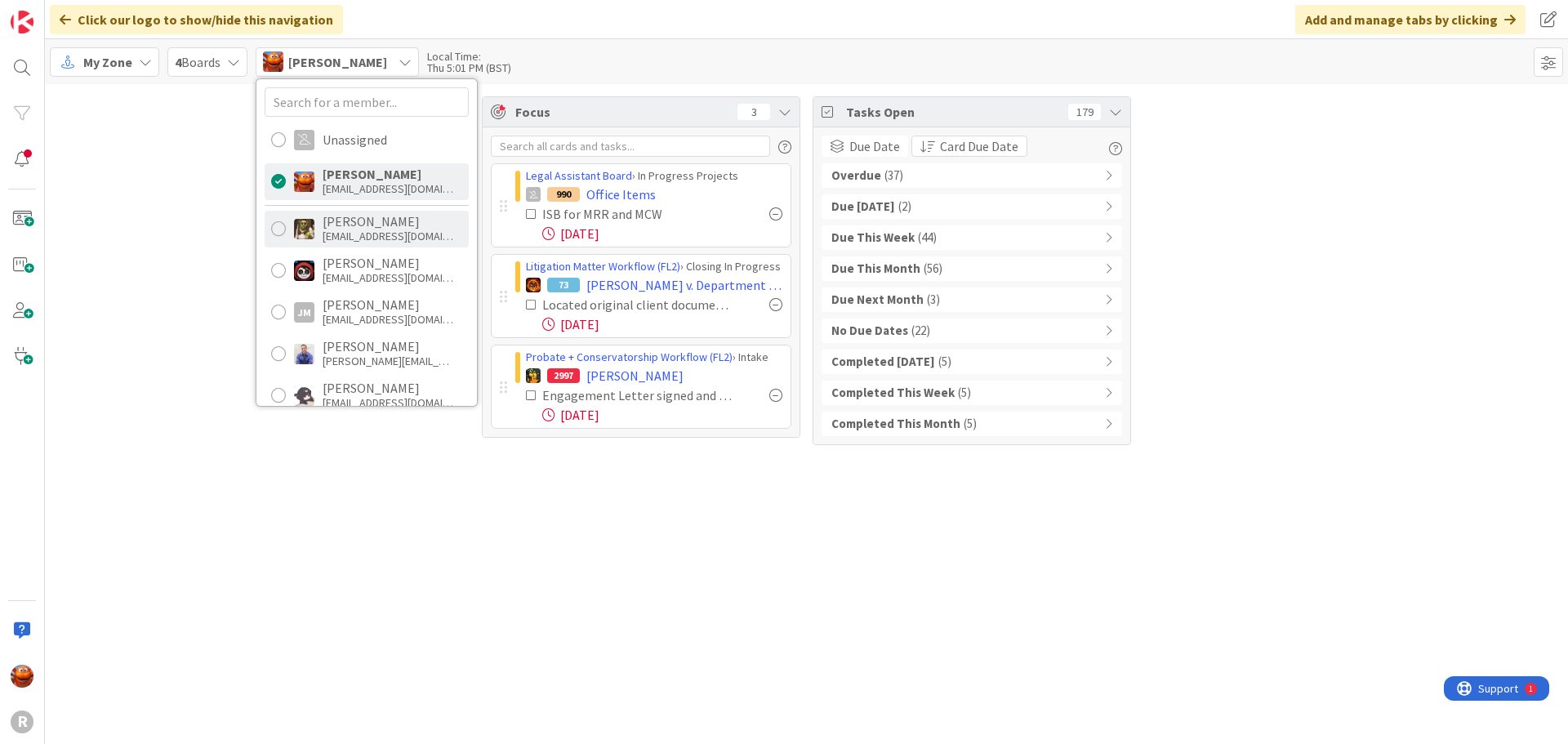
click at [358, 231] on div "[EMAIL_ADDRESS][DOMAIN_NAME]" at bounding box center [388, 236] width 131 height 15
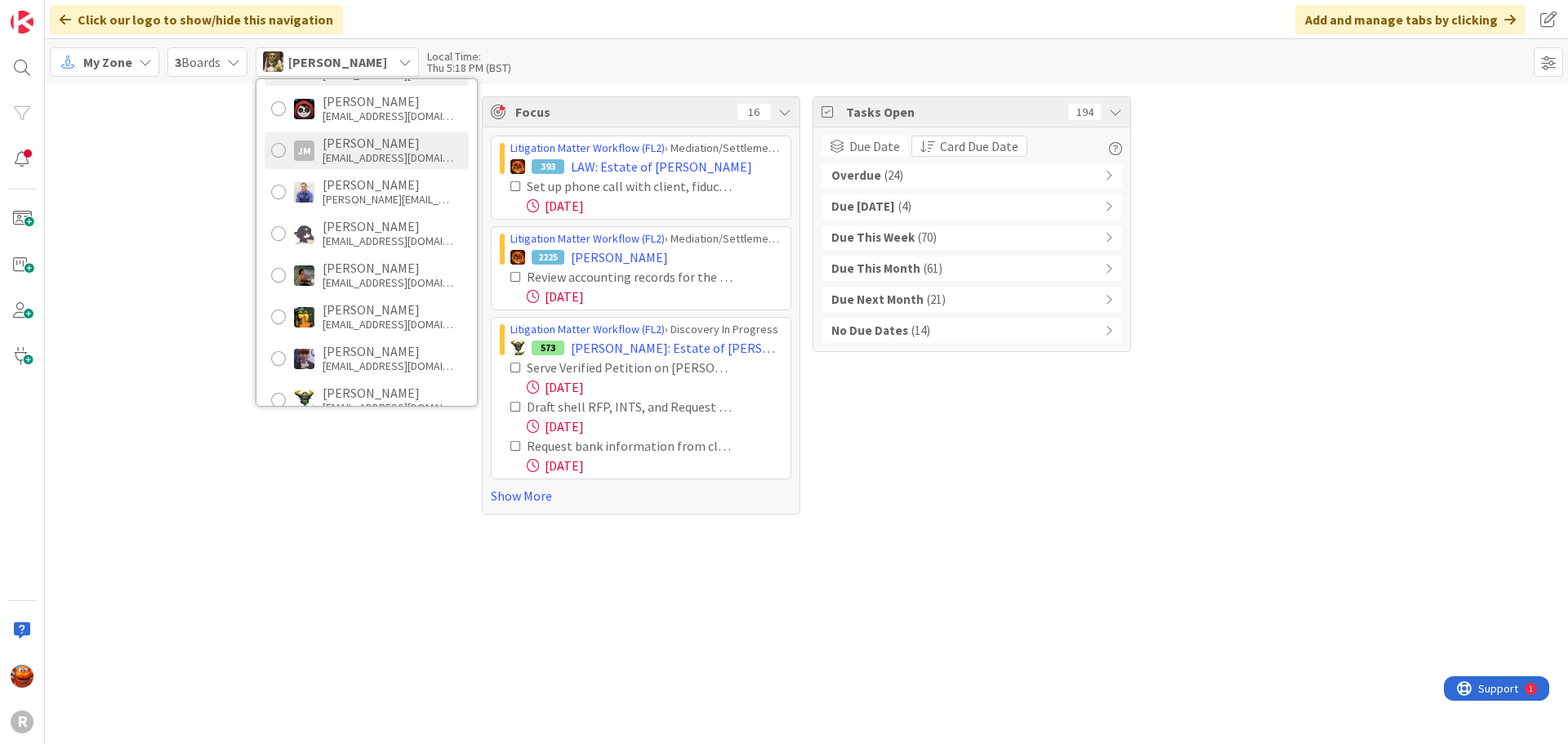
scroll to position [164, 0]
click at [385, 325] on div "[EMAIL_ADDRESS][DOMAIN_NAME]" at bounding box center [388, 323] width 131 height 15
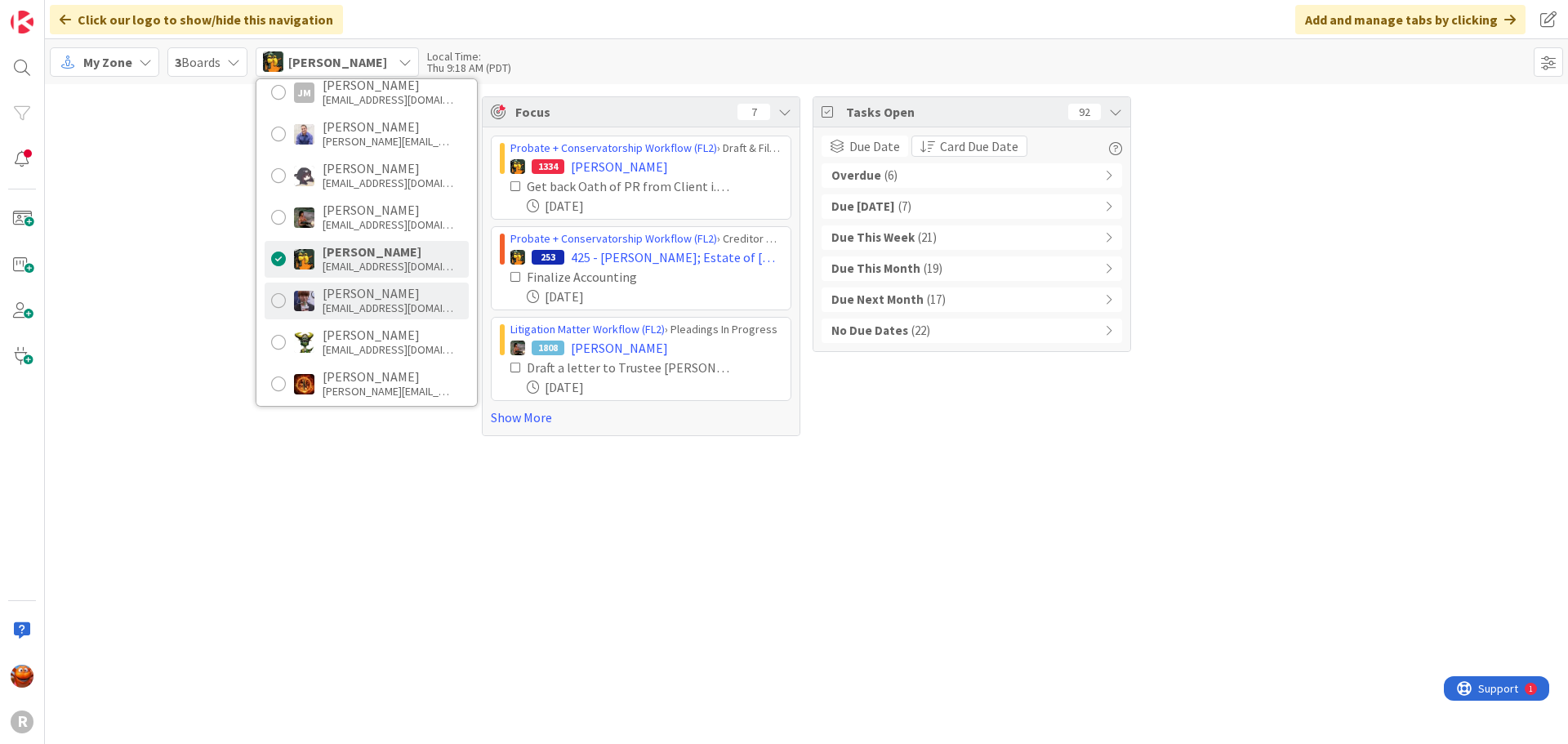
scroll to position [245, 0]
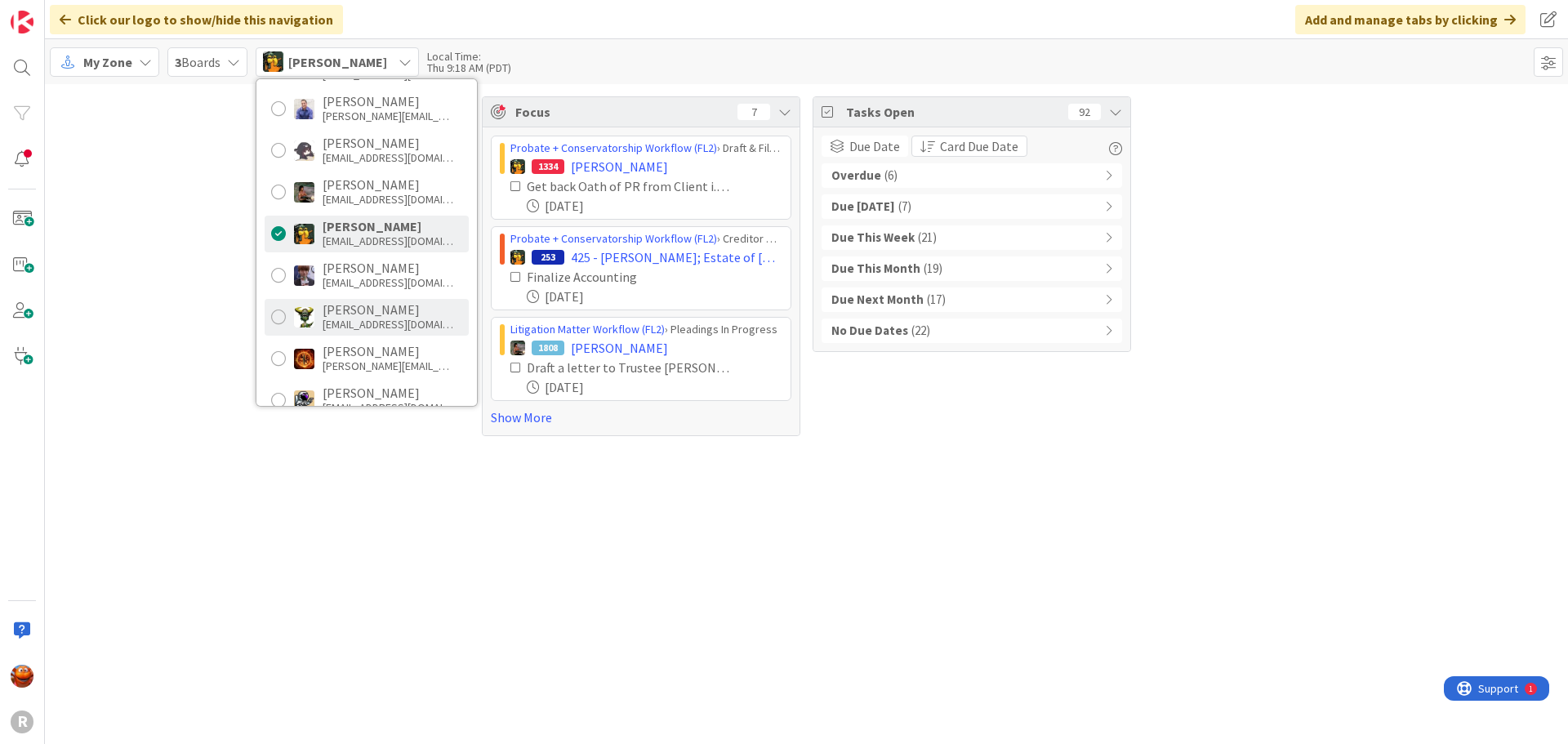
click at [388, 329] on div "[EMAIL_ADDRESS][DOMAIN_NAME]" at bounding box center [388, 325] width 131 height 15
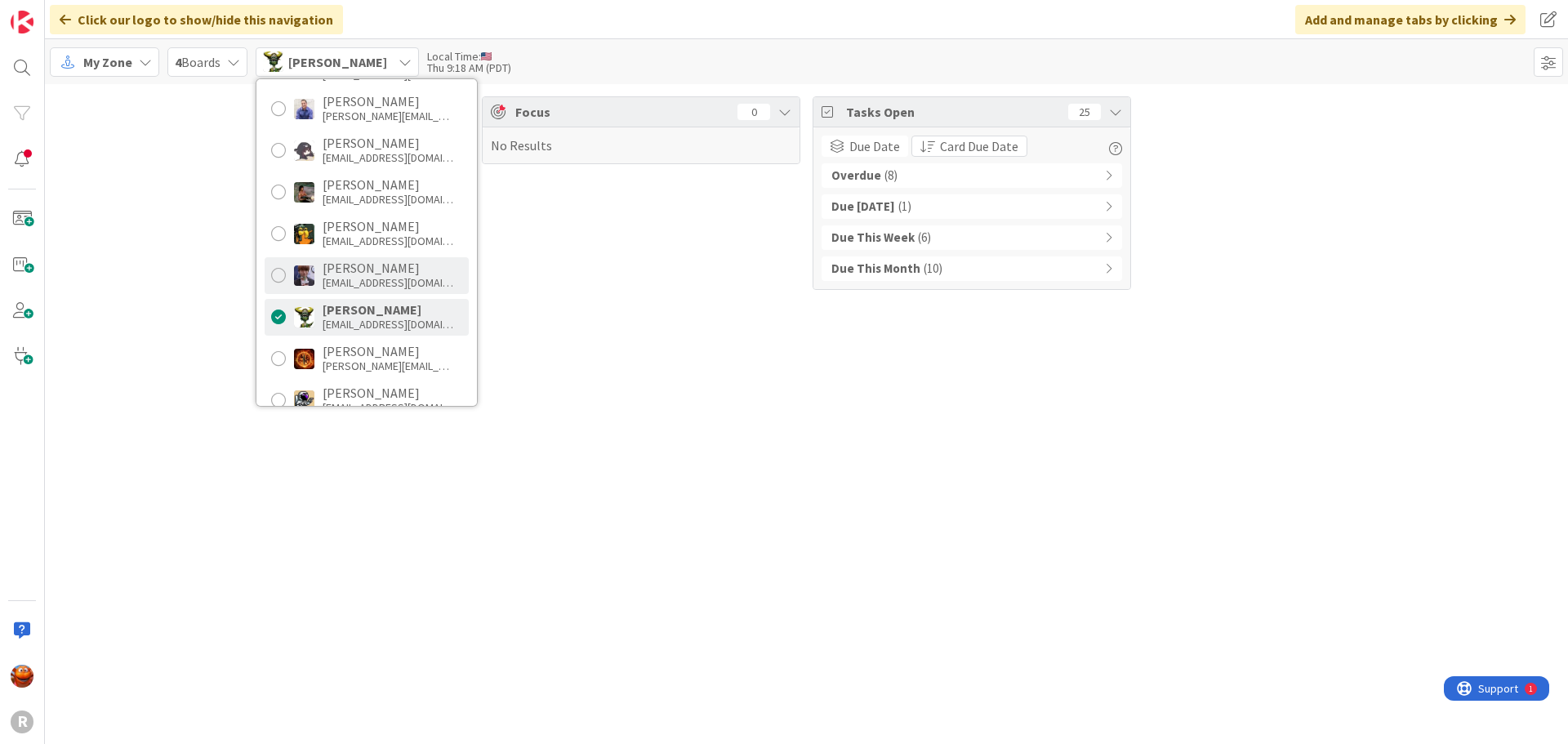
click at [357, 272] on div "[PERSON_NAME]" at bounding box center [388, 268] width 131 height 15
click at [362, 301] on div "Nic [PERSON_NAME] [EMAIL_ADDRESS][DOMAIN_NAME]" at bounding box center [367, 316] width 204 height 36
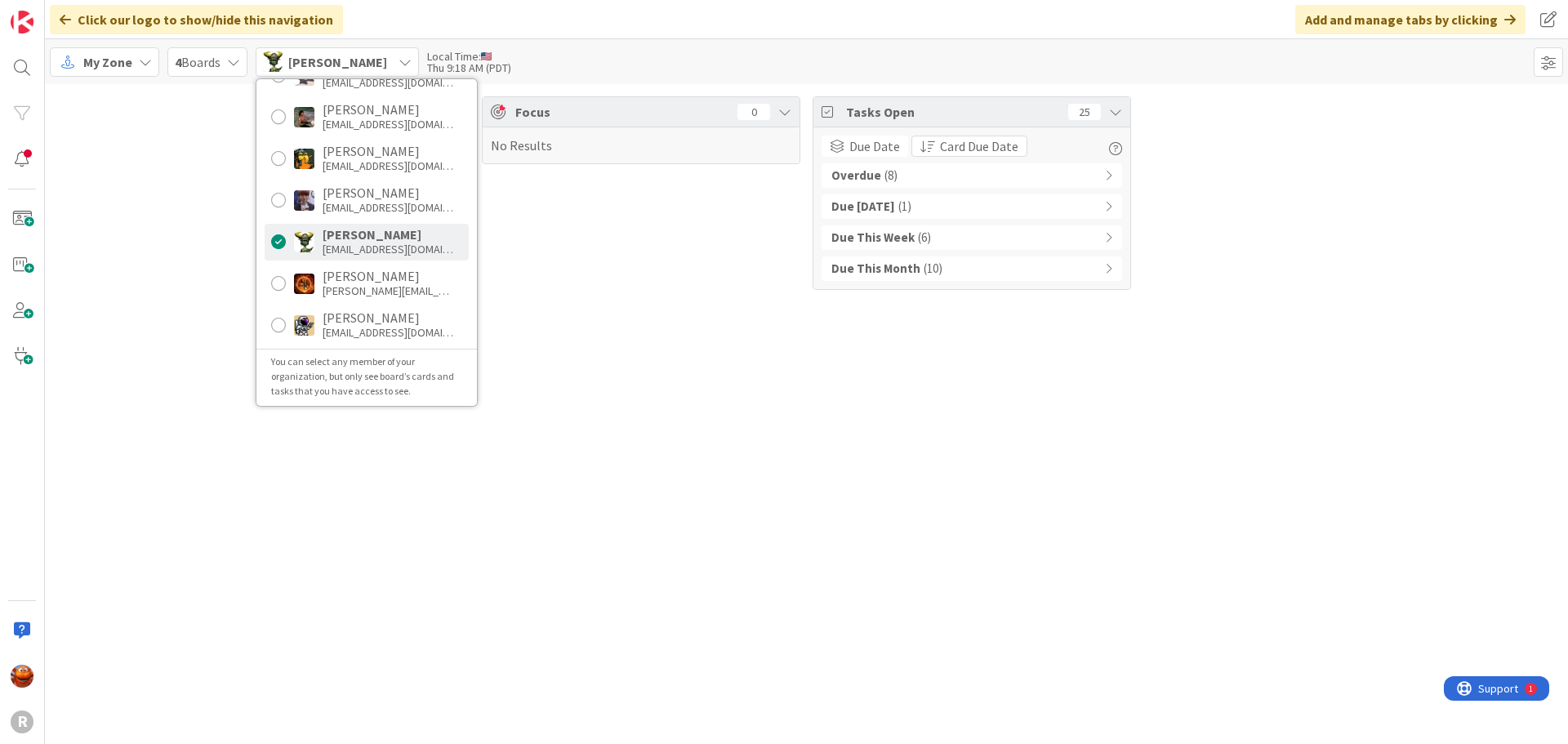
scroll to position [321, 0]
click at [369, 277] on div "[PERSON_NAME]" at bounding box center [388, 275] width 131 height 15
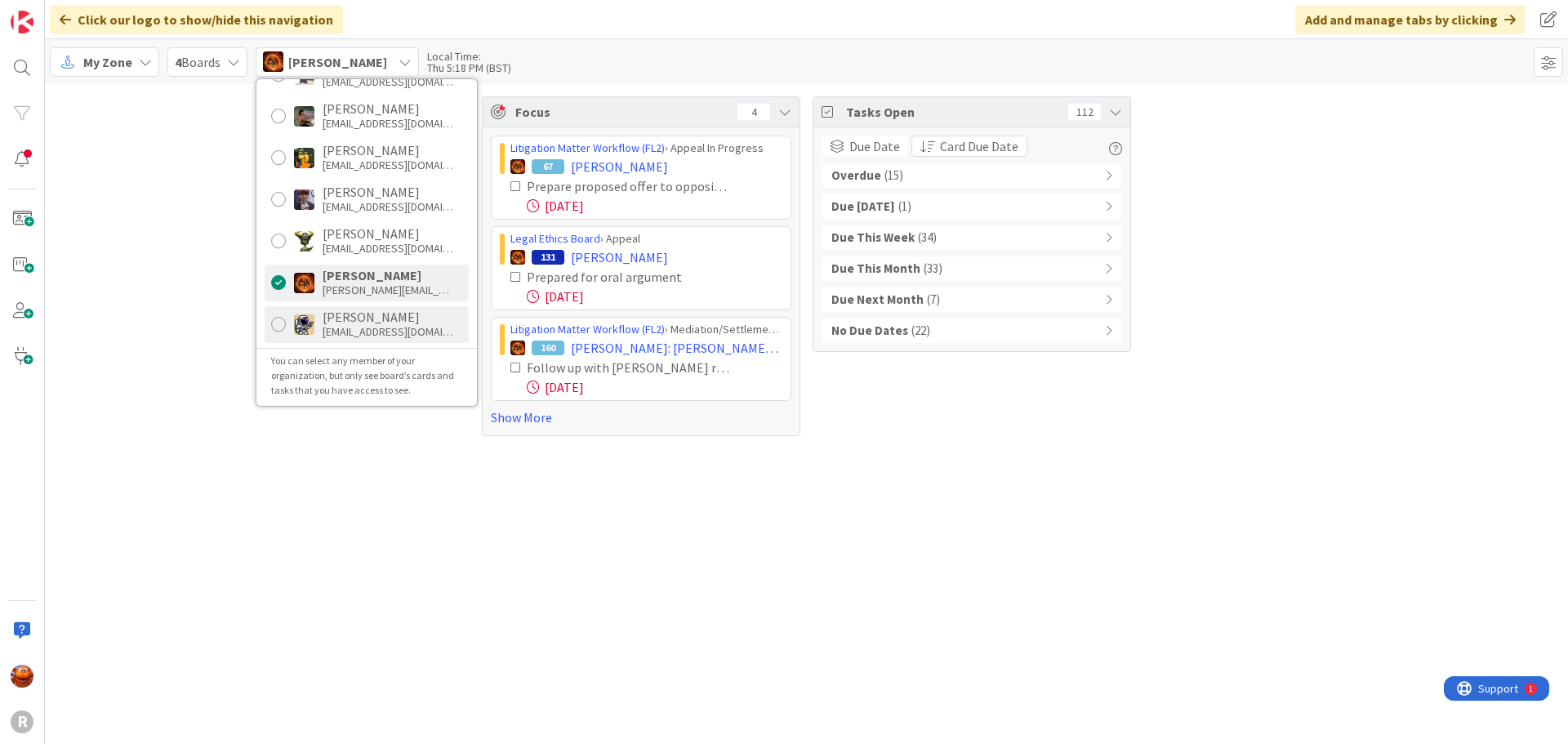
click at [363, 328] on div "[EMAIL_ADDRESS][DOMAIN_NAME]" at bounding box center [388, 332] width 131 height 15
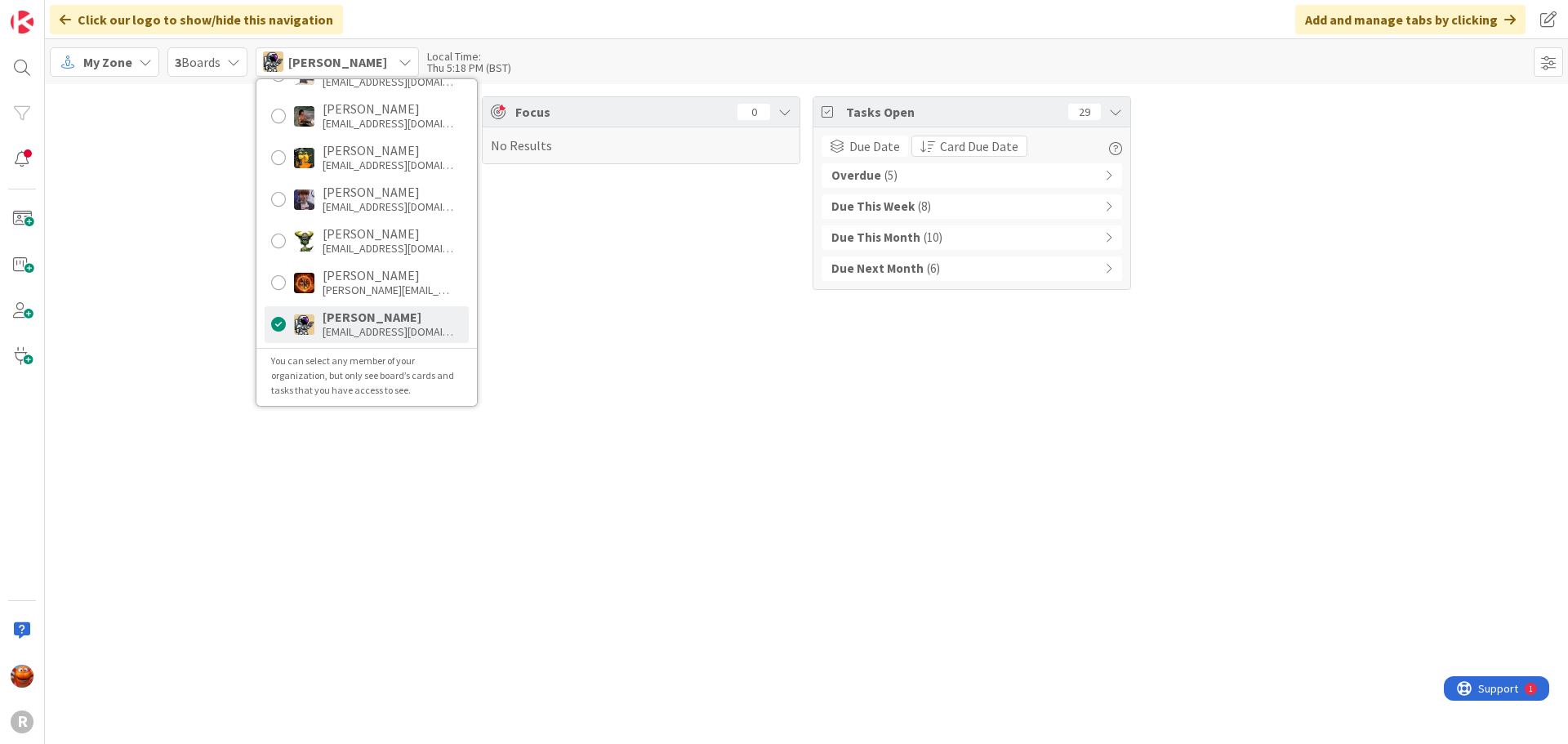
scroll to position [157, 0]
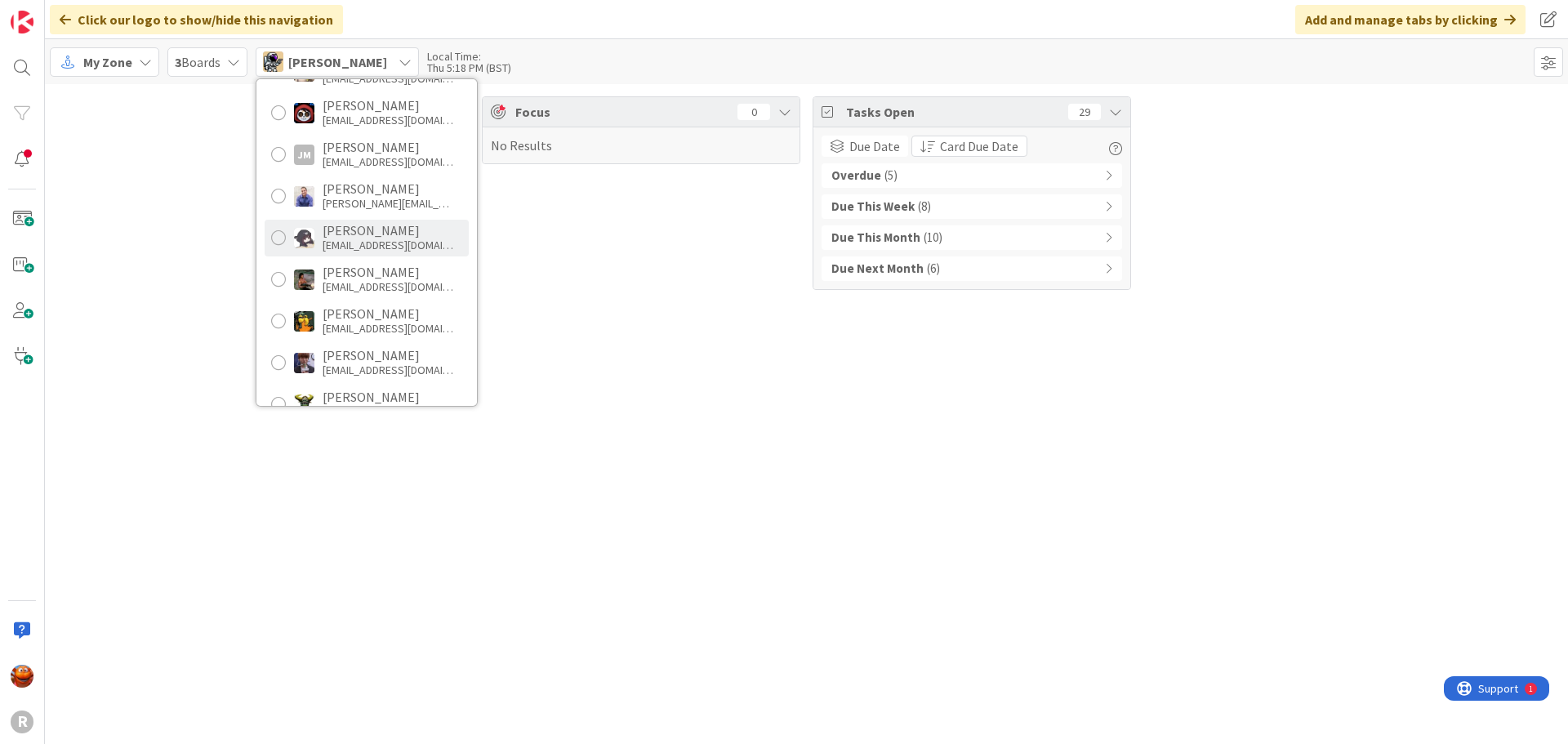
click at [350, 238] on div "[EMAIL_ADDRESS][DOMAIN_NAME]" at bounding box center [388, 245] width 131 height 15
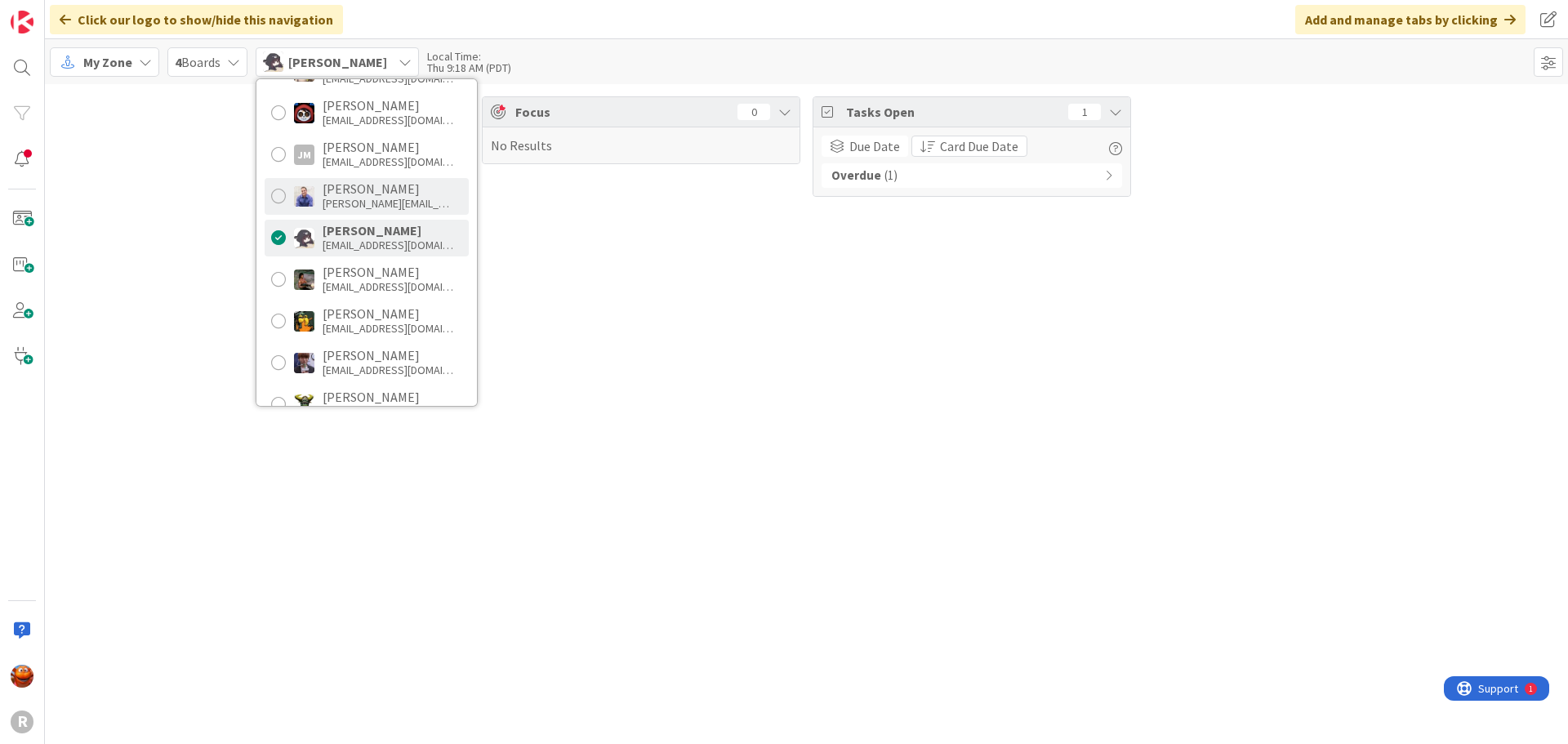
click at [350, 214] on div "[PERSON_NAME] [PERSON_NAME][EMAIL_ADDRESS][DOMAIN_NAME]" at bounding box center [367, 196] width 204 height 36
click at [346, 167] on div "[EMAIL_ADDRESS][DOMAIN_NAME]" at bounding box center [388, 162] width 131 height 15
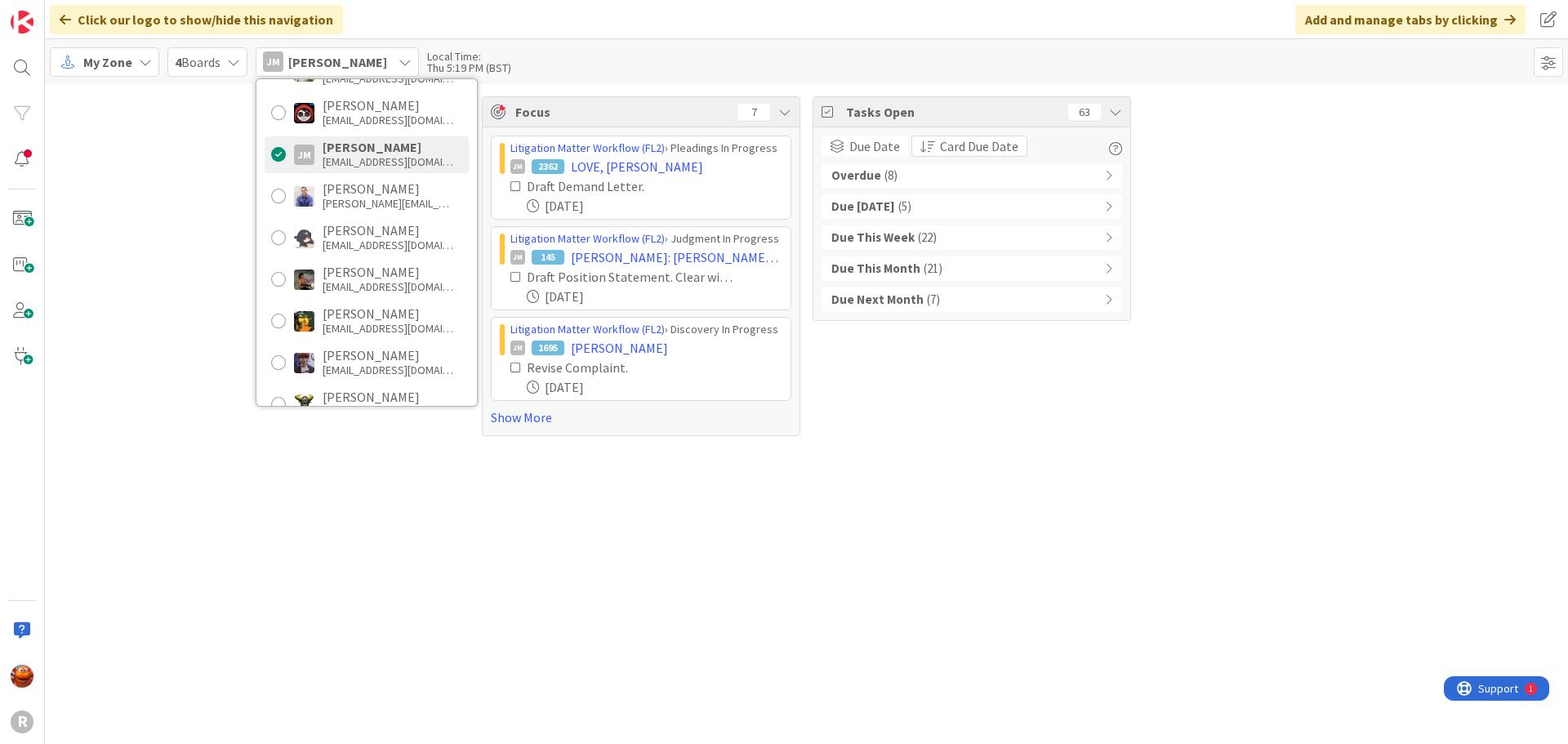
click at [362, 217] on div "Unassigned [PERSON_NAME] [EMAIL_ADDRESS][DOMAIN_NAME] [PERSON_NAME] [EMAIL_ADDR…" at bounding box center [367, 242] width 221 height 327
click at [369, 191] on div "[PERSON_NAME]" at bounding box center [388, 189] width 131 height 15
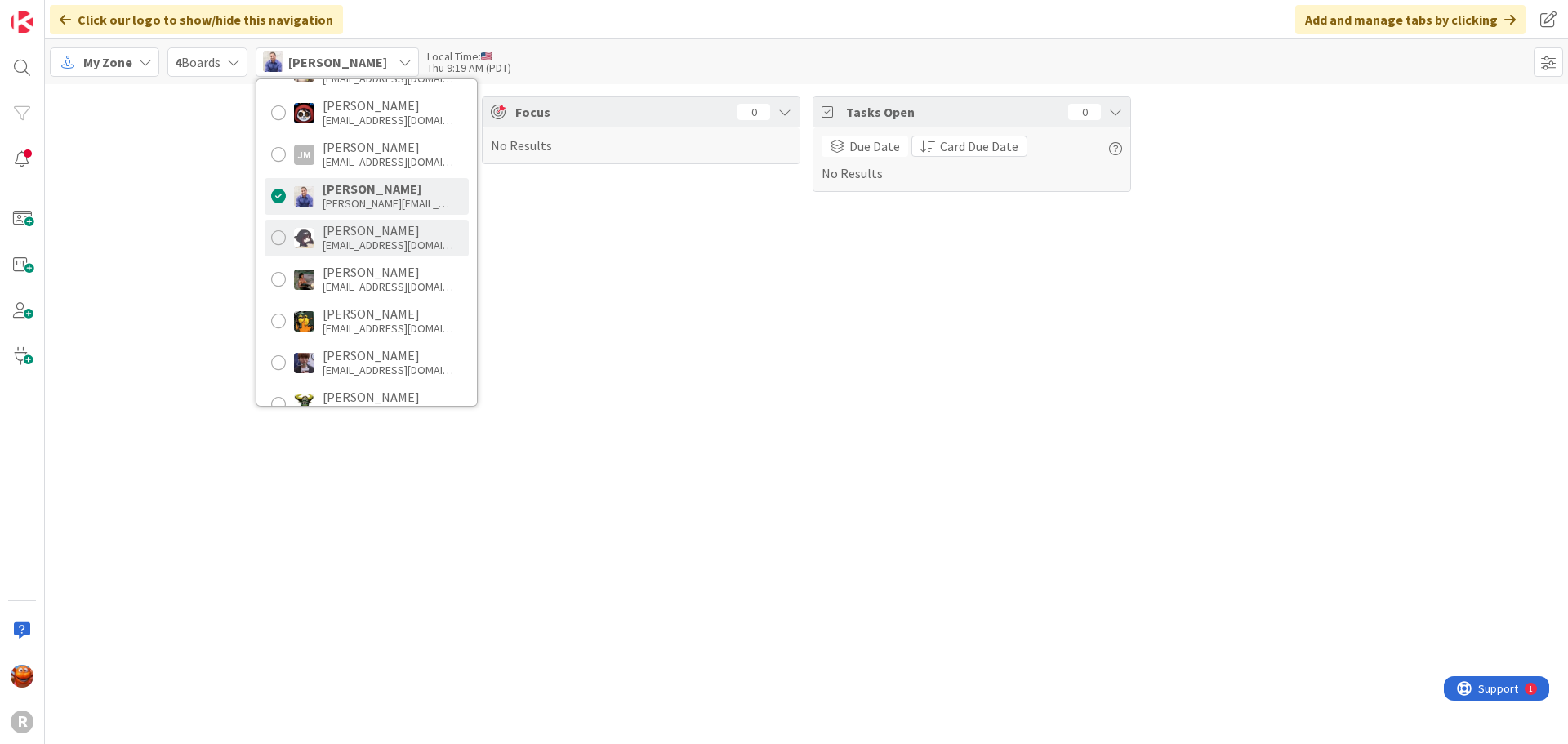
click at [367, 224] on div "[PERSON_NAME]" at bounding box center [388, 230] width 131 height 15
click at [370, 394] on div "[PERSON_NAME]" at bounding box center [388, 397] width 131 height 15
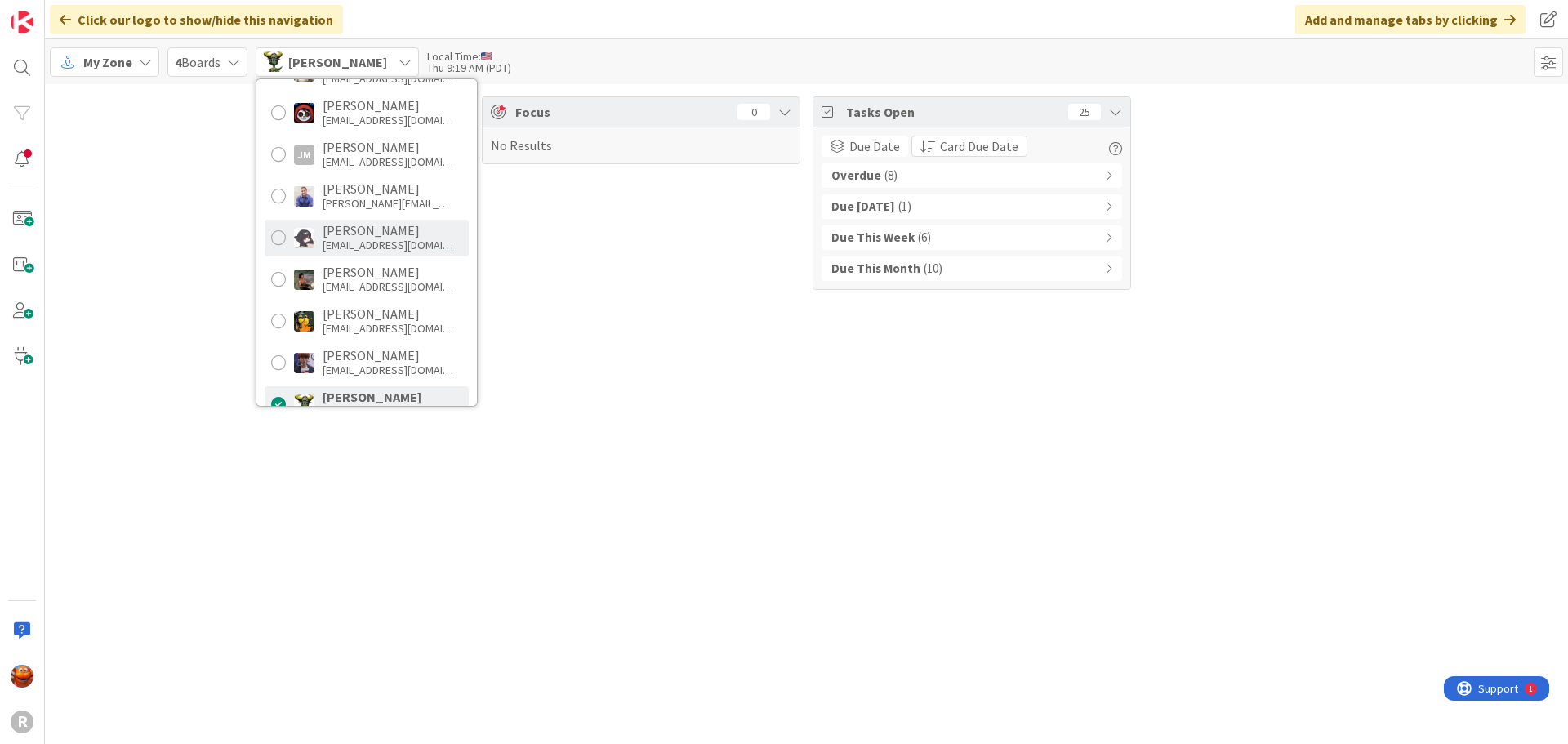
click at [367, 241] on div "[EMAIL_ADDRESS][DOMAIN_NAME]" at bounding box center [388, 245] width 131 height 15
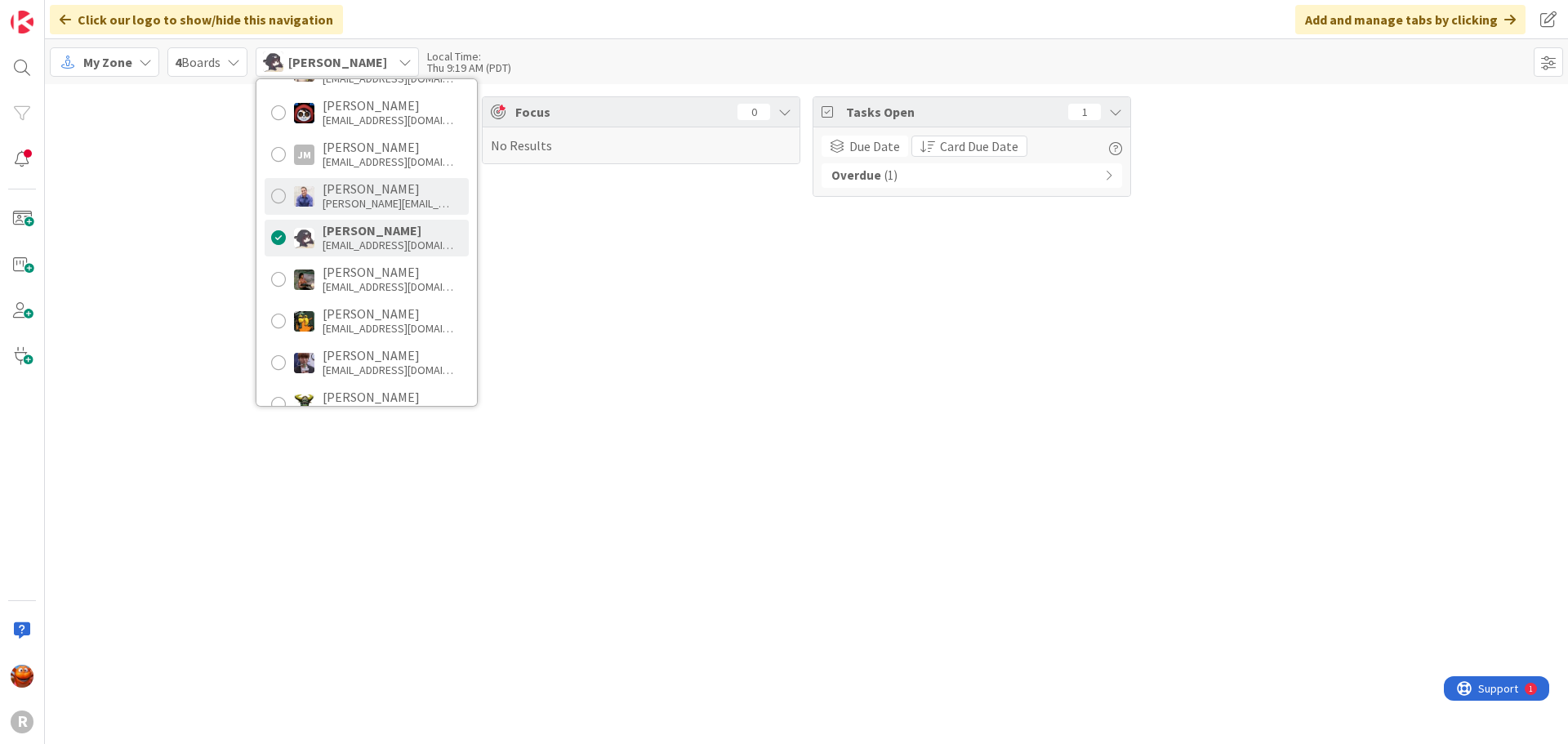
click at [369, 183] on div "[PERSON_NAME]" at bounding box center [388, 189] width 131 height 15
drag, startPoint x: 463, startPoint y: 54, endPoint x: 402, endPoint y: 53, distance: 61.0
click at [428, 53] on div "Local Time:" at bounding box center [470, 56] width 84 height 11
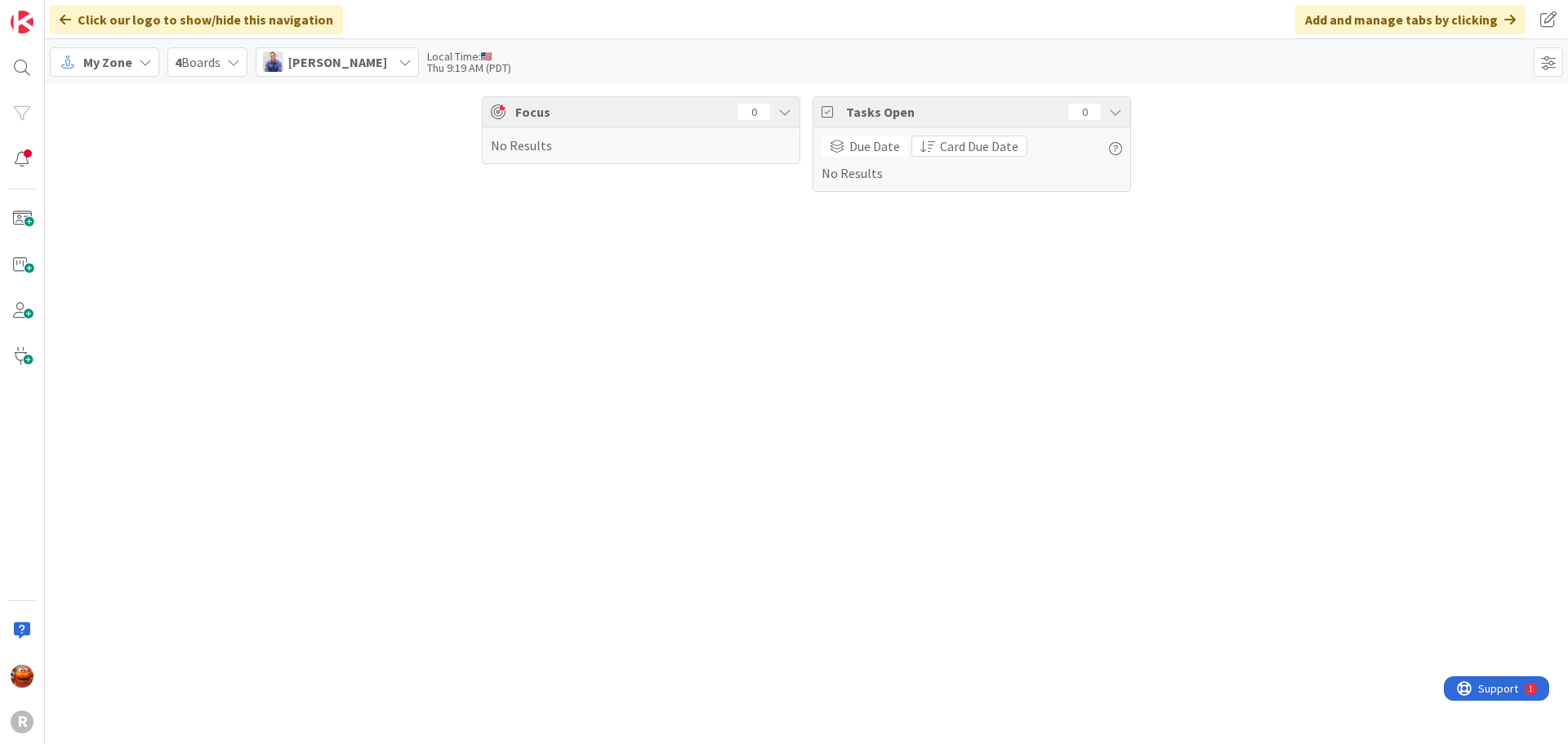
click at [227, 119] on div "Focus 0 No Results Tasks Open 0 Due Date Card Due Date No Results" at bounding box center [806, 144] width 1523 height 120
click at [29, 670] on img at bounding box center [22, 677] width 22 height 22
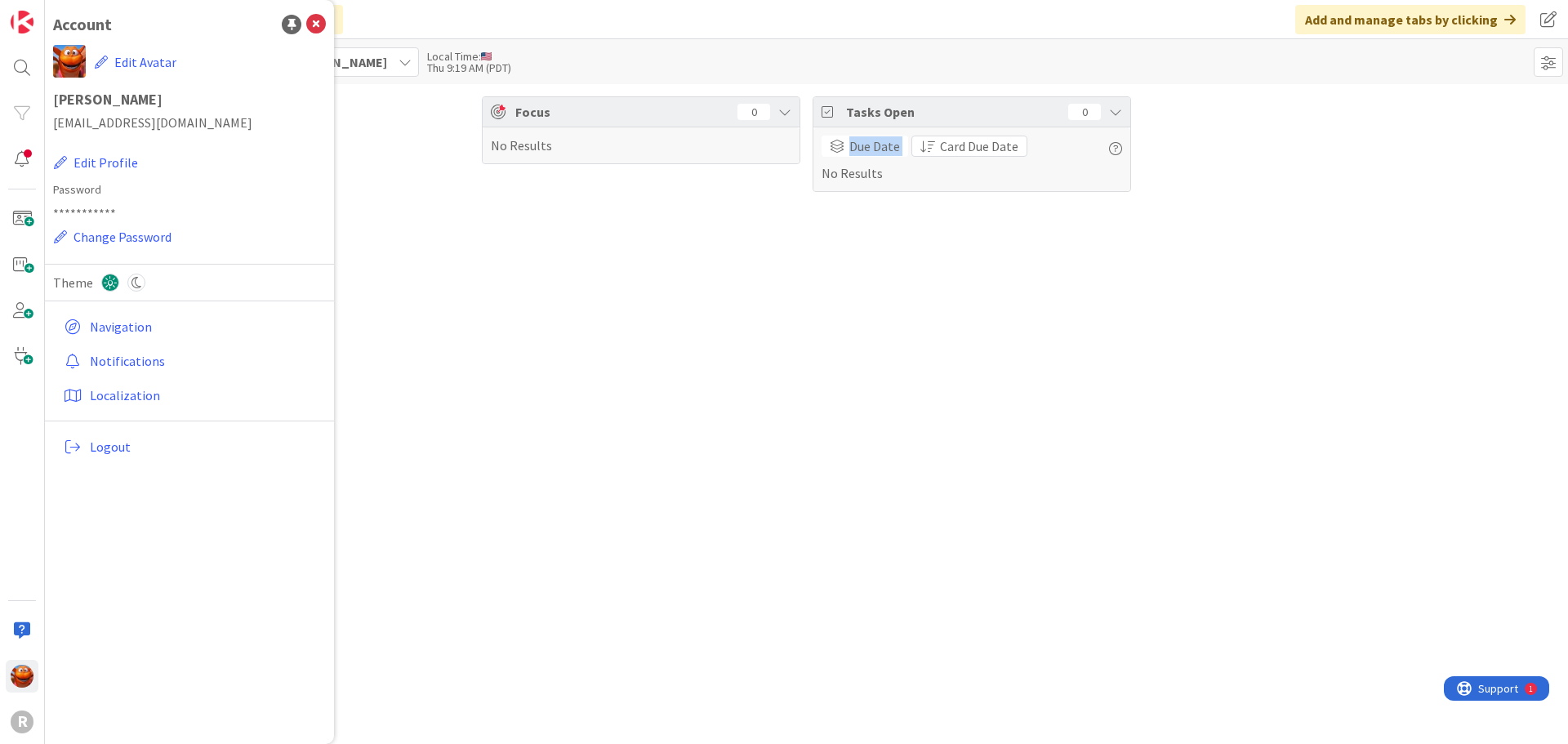
click at [819, 526] on div "Focus 0 No Results Tasks Open 0 Due Date Card Due Date No Results" at bounding box center [806, 414] width 1523 height 660
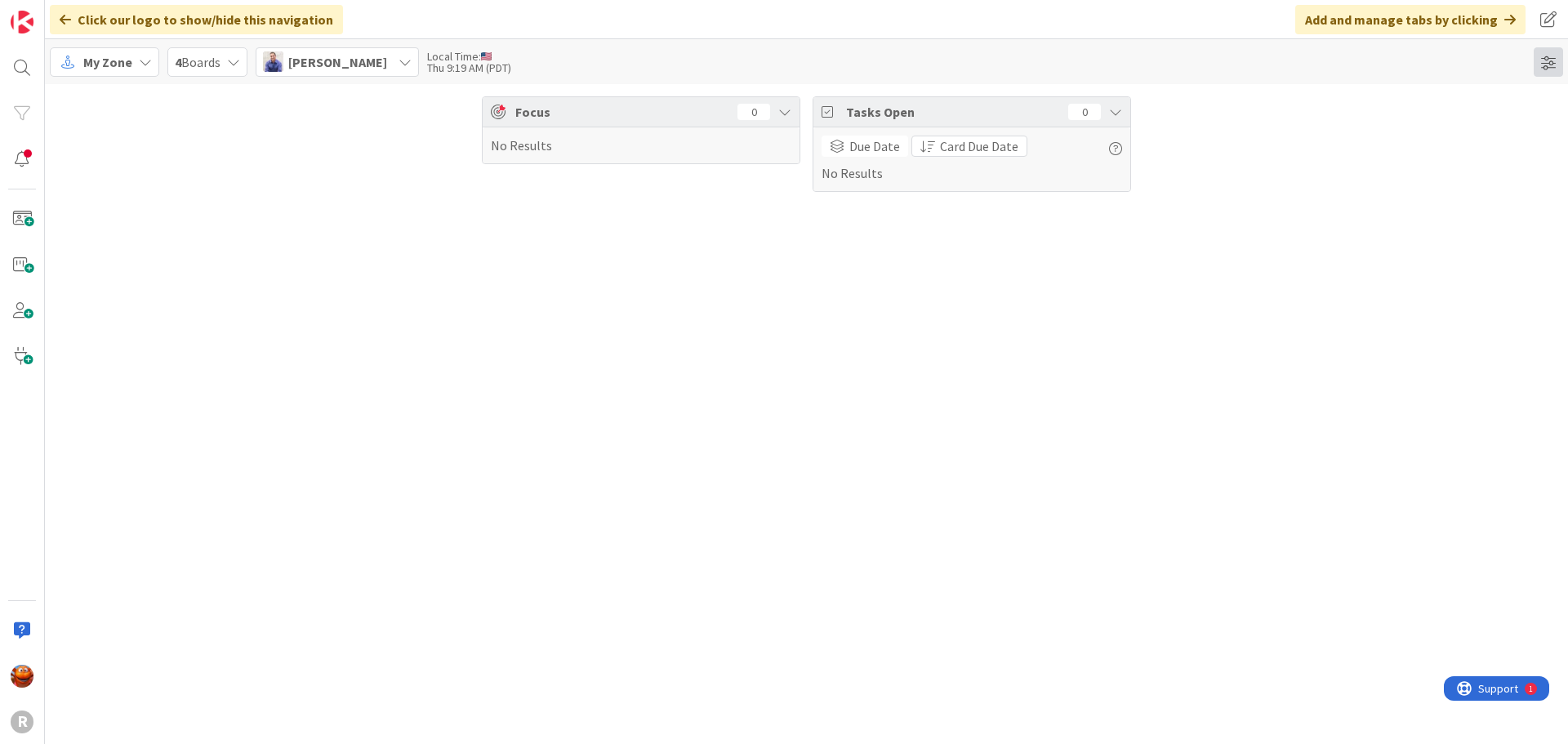
click at [1549, 70] on span at bounding box center [1547, 62] width 29 height 29
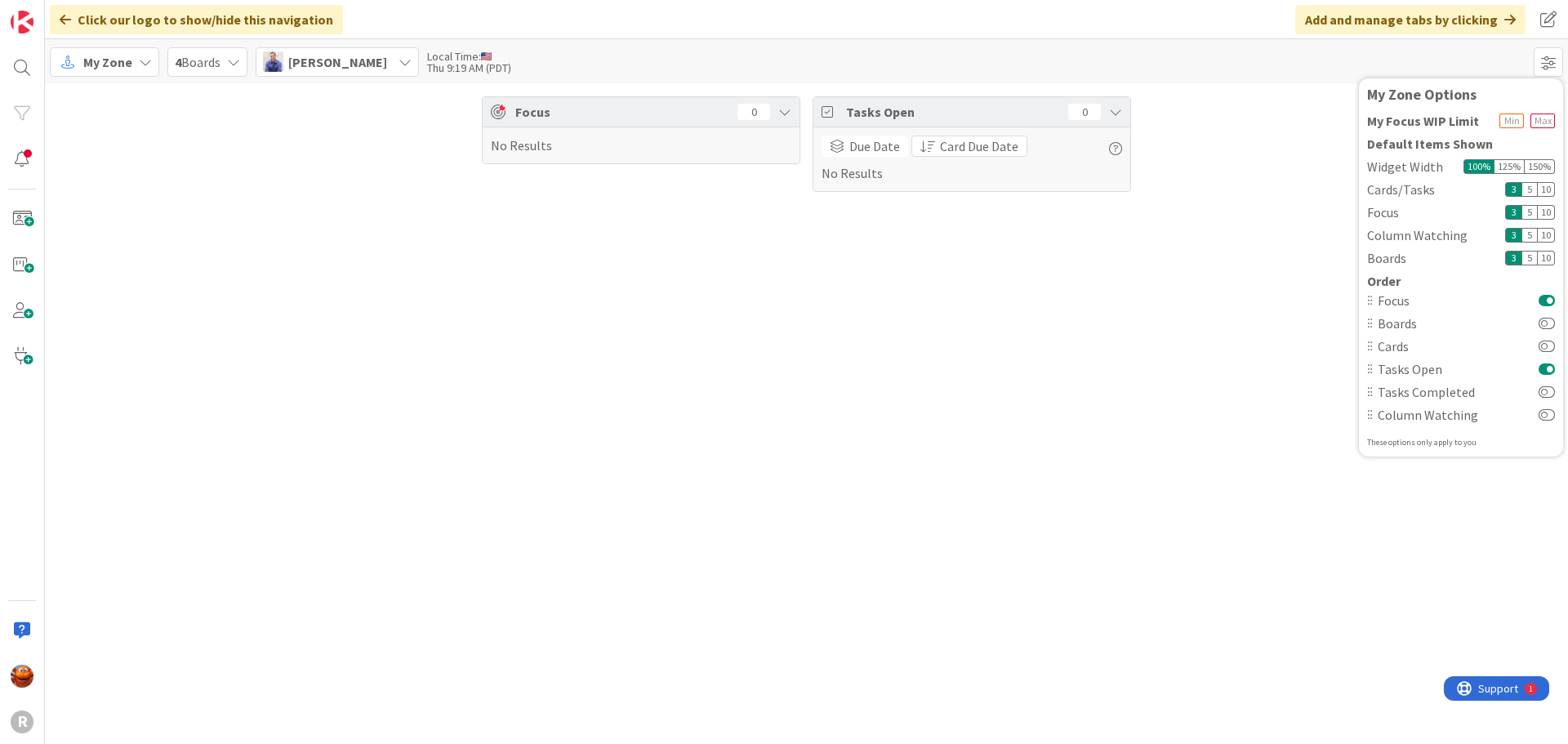
click at [1108, 378] on div "Focus 0 No Results Tasks Open 0 Due Date Card Due Date No Results" at bounding box center [806, 414] width 1523 height 660
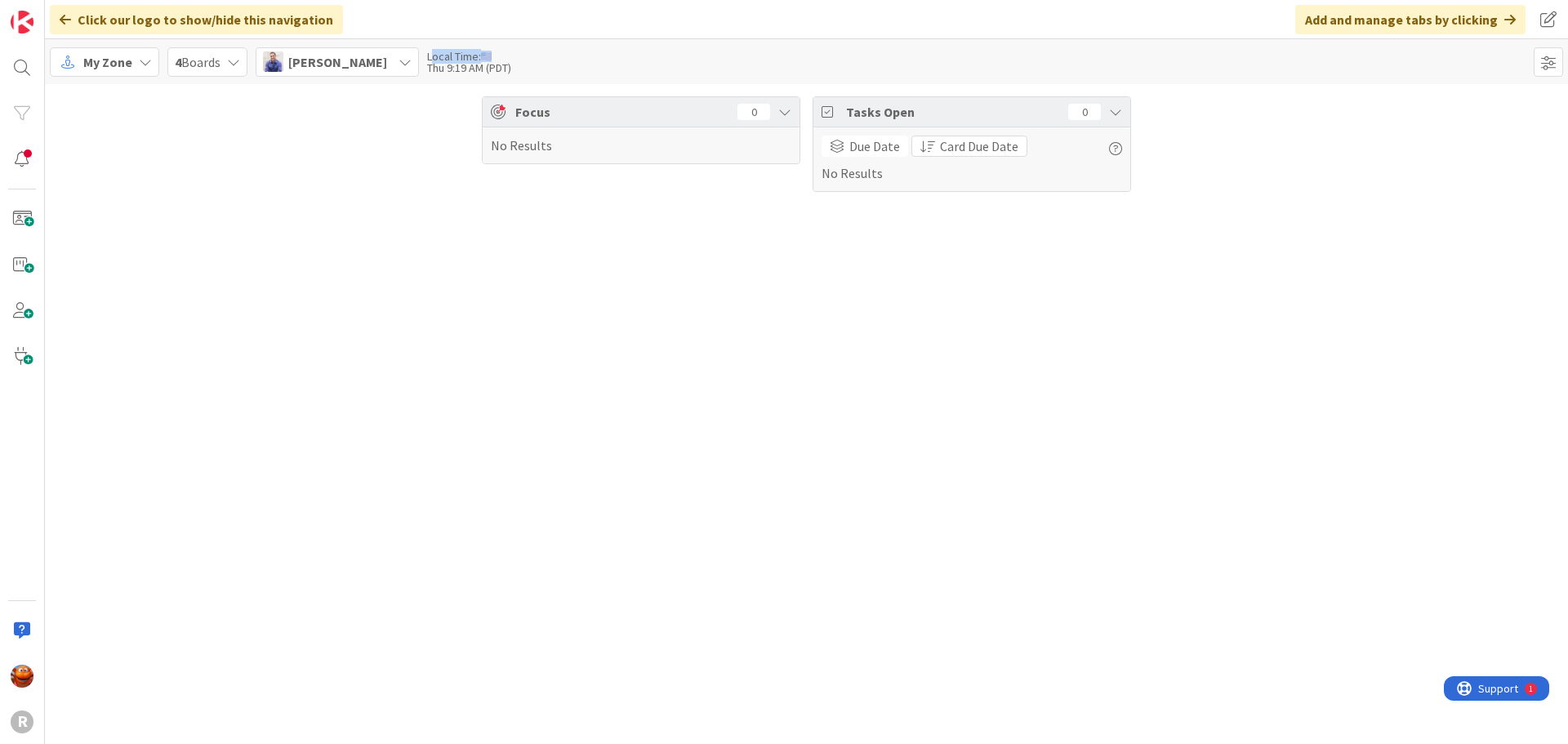
drag, startPoint x: 401, startPoint y: 57, endPoint x: 463, endPoint y: 55, distance: 62.0
click at [463, 55] on div "Local Time:" at bounding box center [470, 56] width 84 height 11
click at [327, 64] on span "[PERSON_NAME]" at bounding box center [338, 62] width 99 height 20
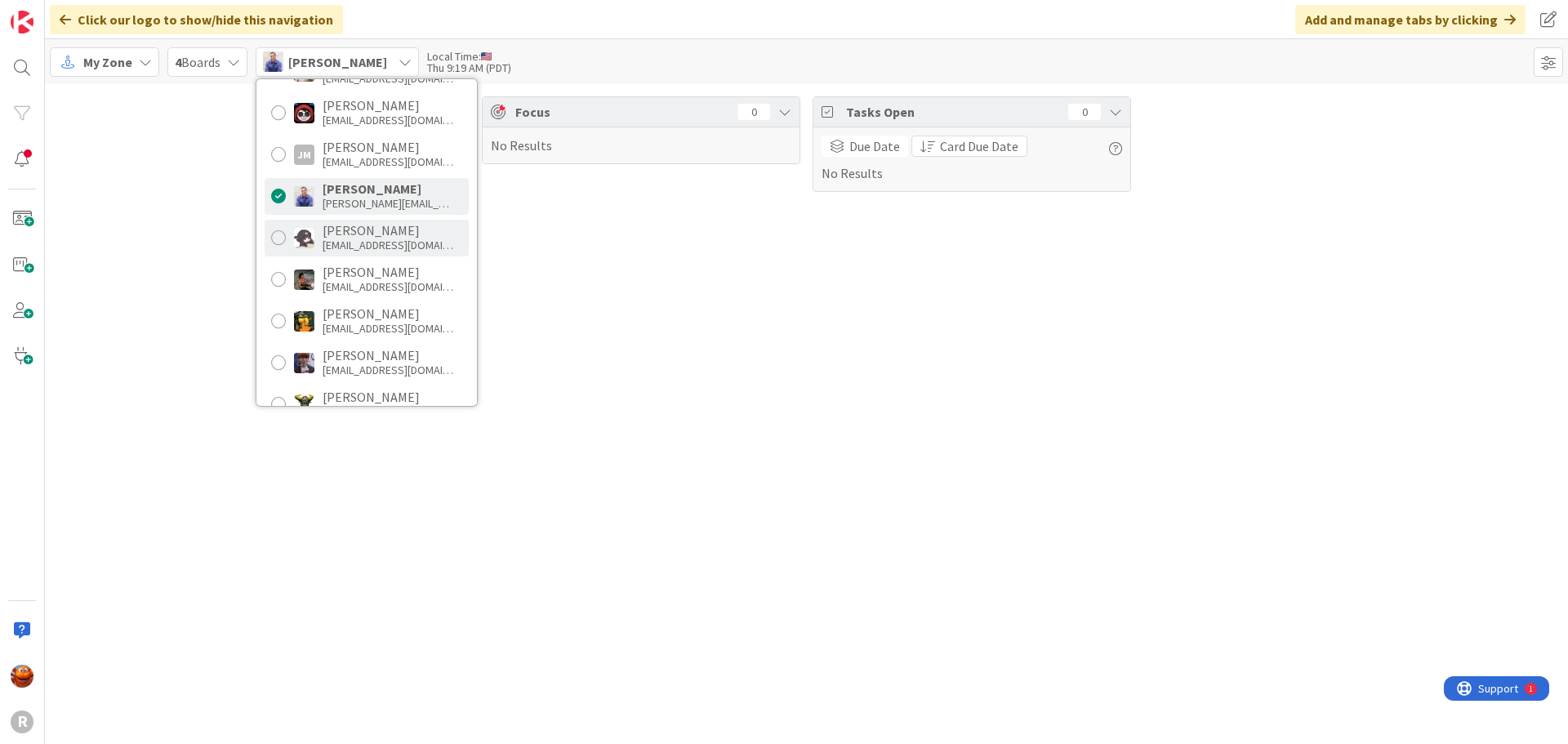
click at [356, 237] on div "[PERSON_NAME]" at bounding box center [388, 230] width 131 height 15
click at [15, 721] on div "R" at bounding box center [22, 722] width 22 height 22
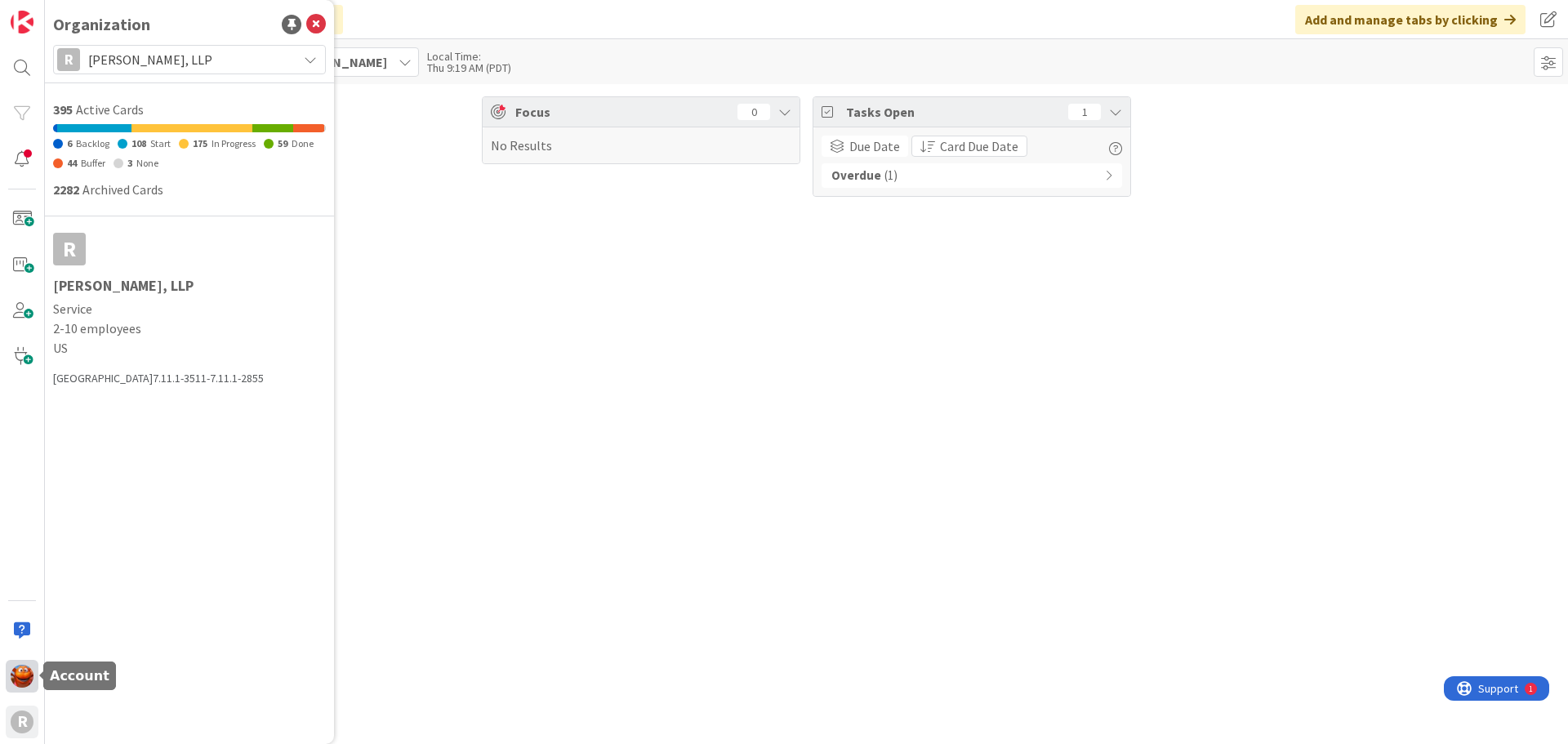
click at [35, 679] on div at bounding box center [22, 676] width 33 height 33
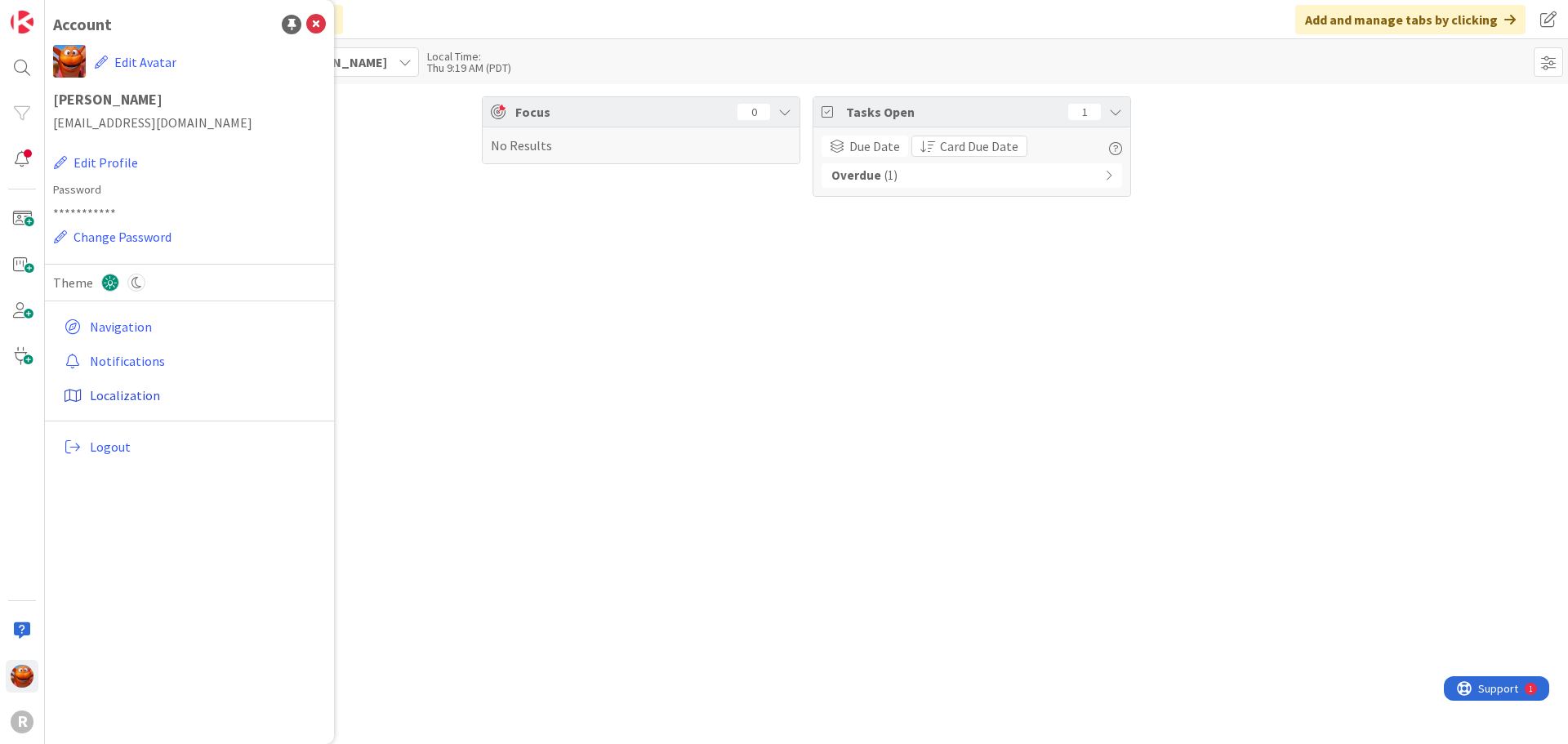
click at [123, 393] on link "Localization" at bounding box center [191, 395] width 269 height 29
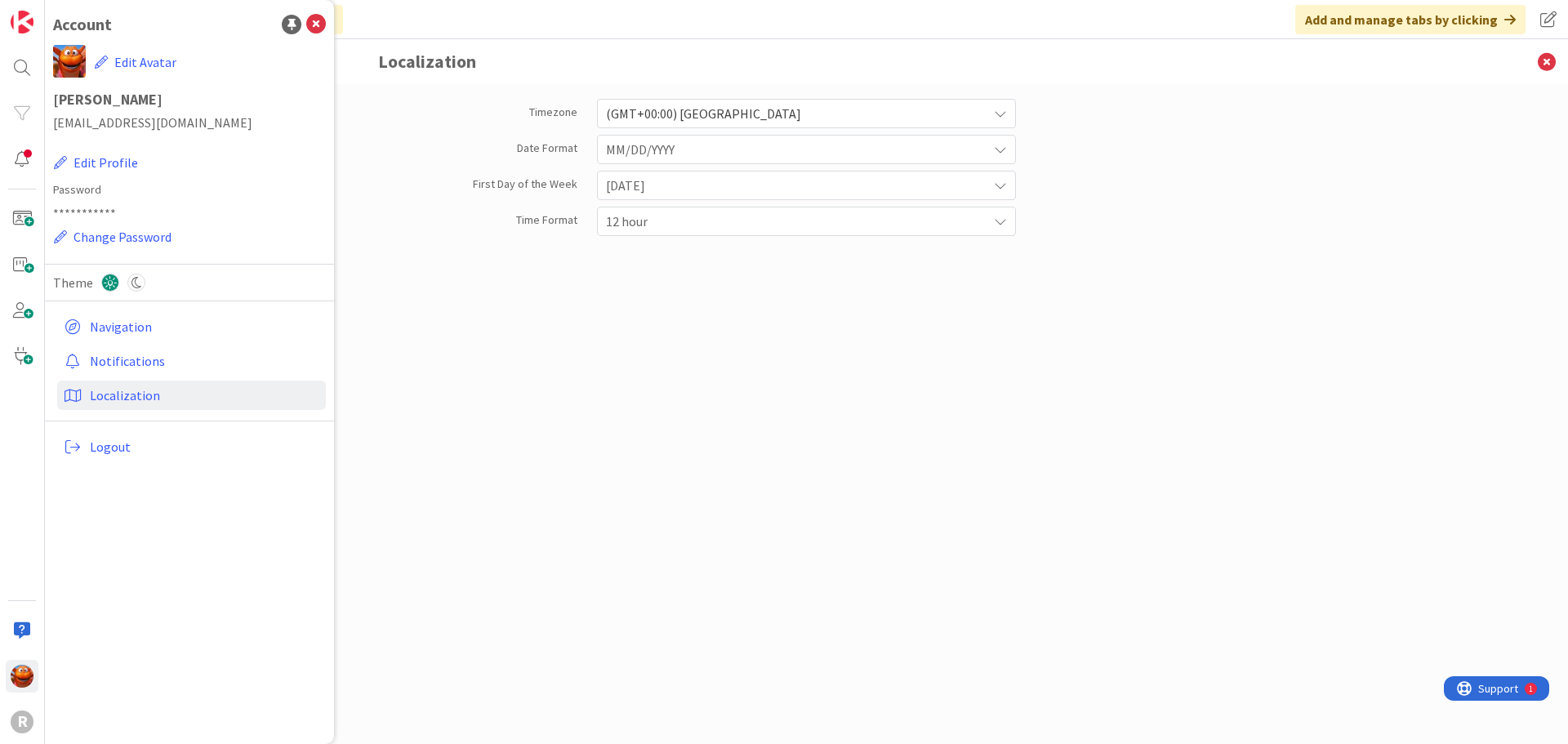
click at [704, 122] on span "(GMT+00:00) [GEOGRAPHIC_DATA]" at bounding box center [792, 113] width 373 height 22
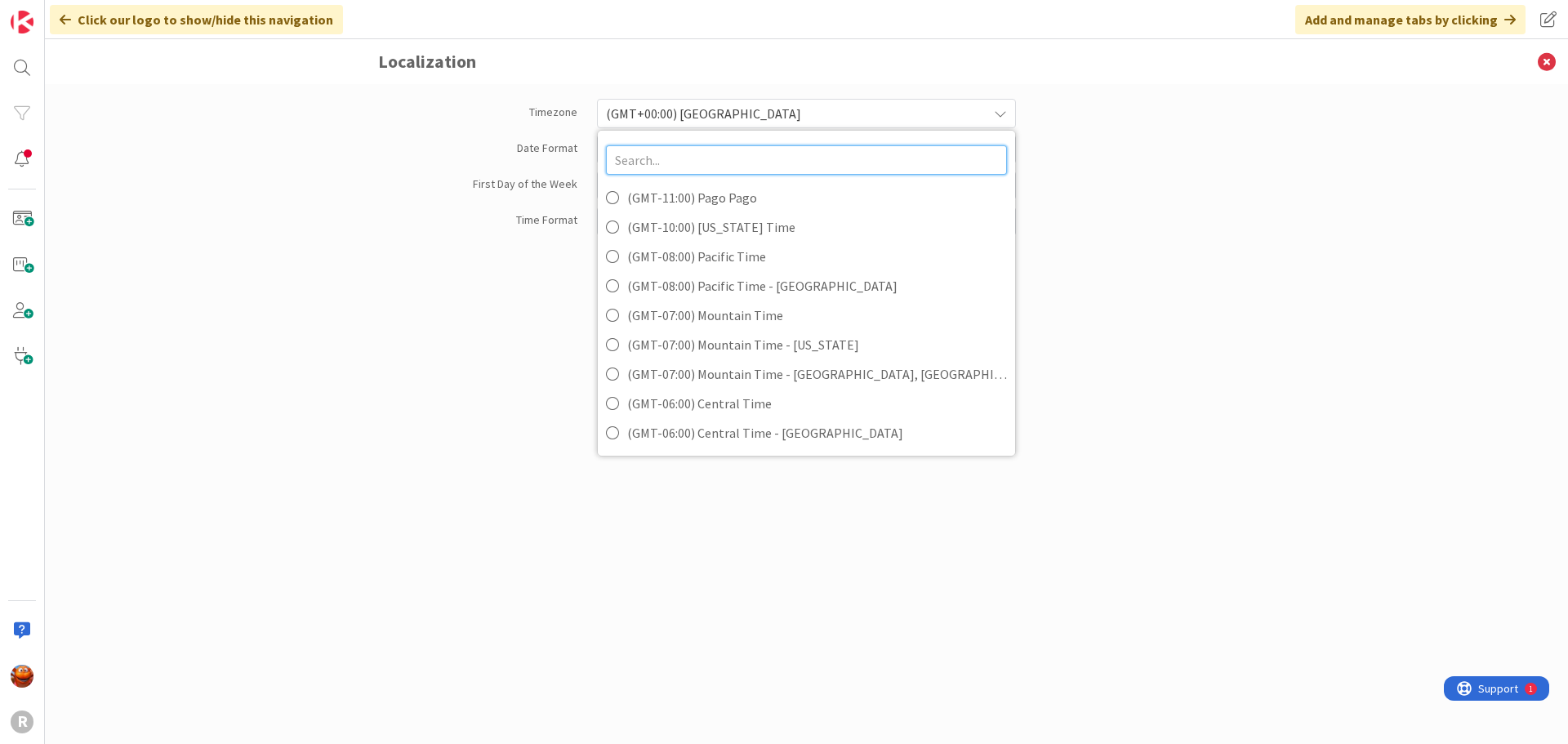
click at [695, 157] on input "text" at bounding box center [806, 159] width 401 height 29
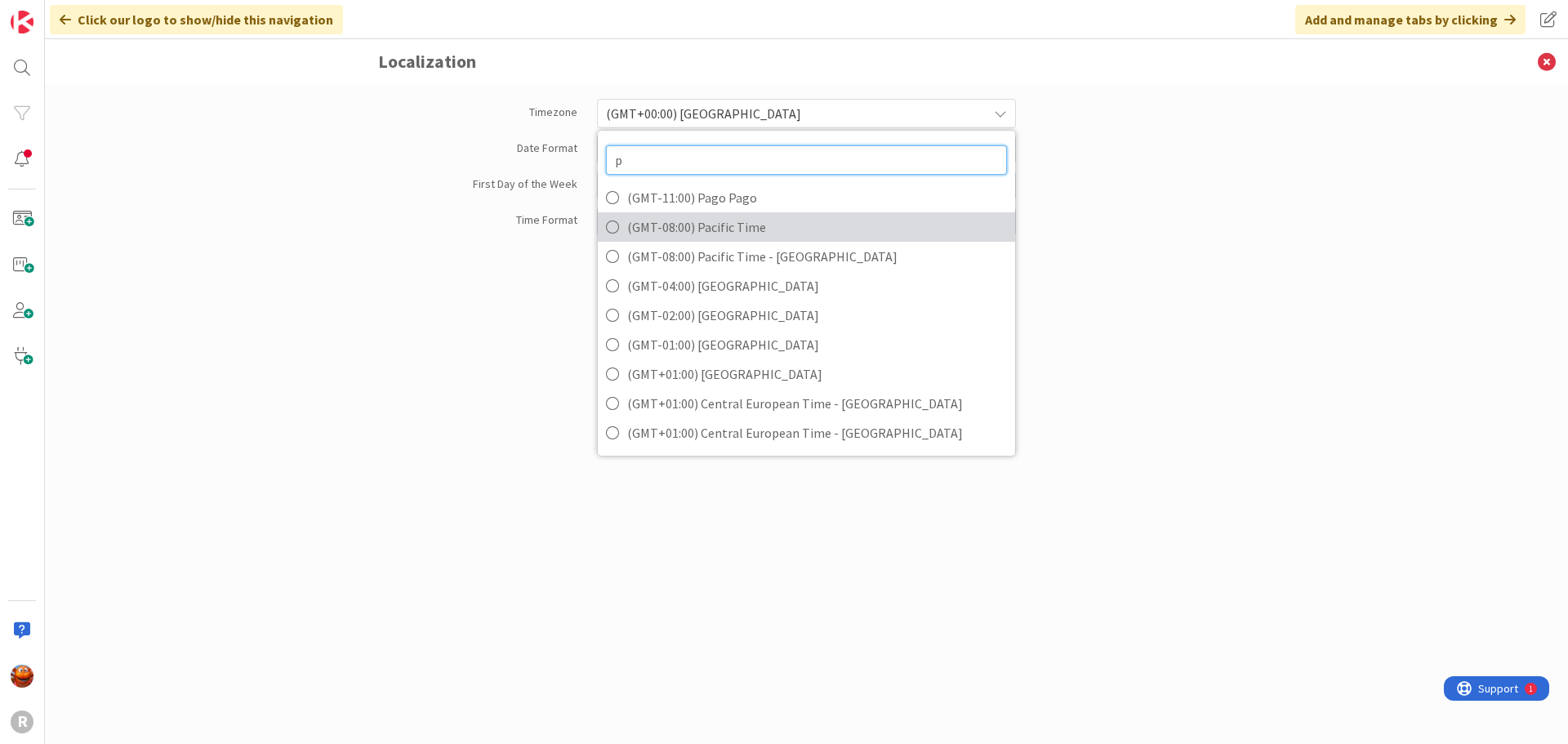
type input "p"
click at [708, 227] on span "(GMT-08:00) Pacific Time" at bounding box center [817, 227] width 380 height 24
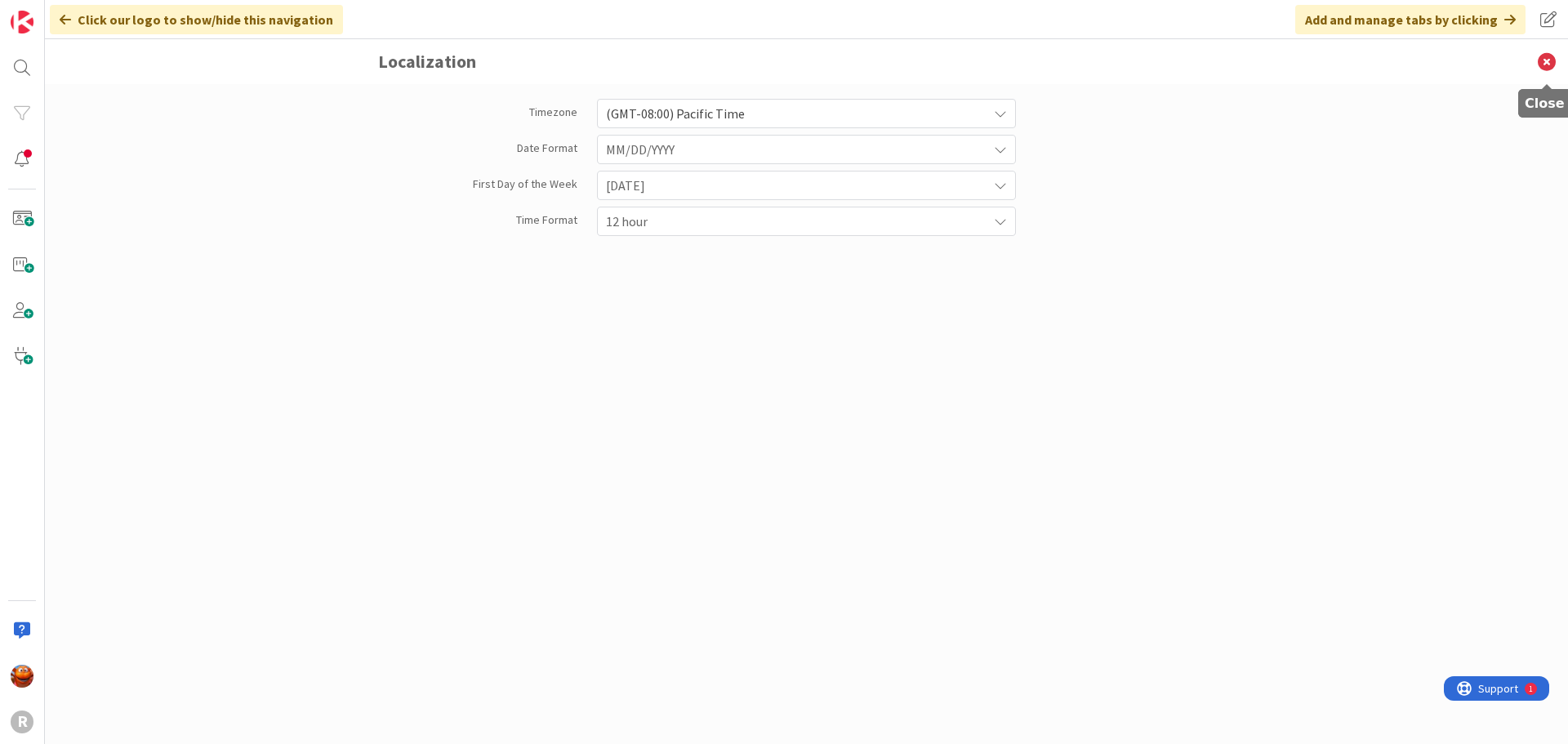
click at [1546, 66] on icon at bounding box center [1546, 62] width 42 height 45
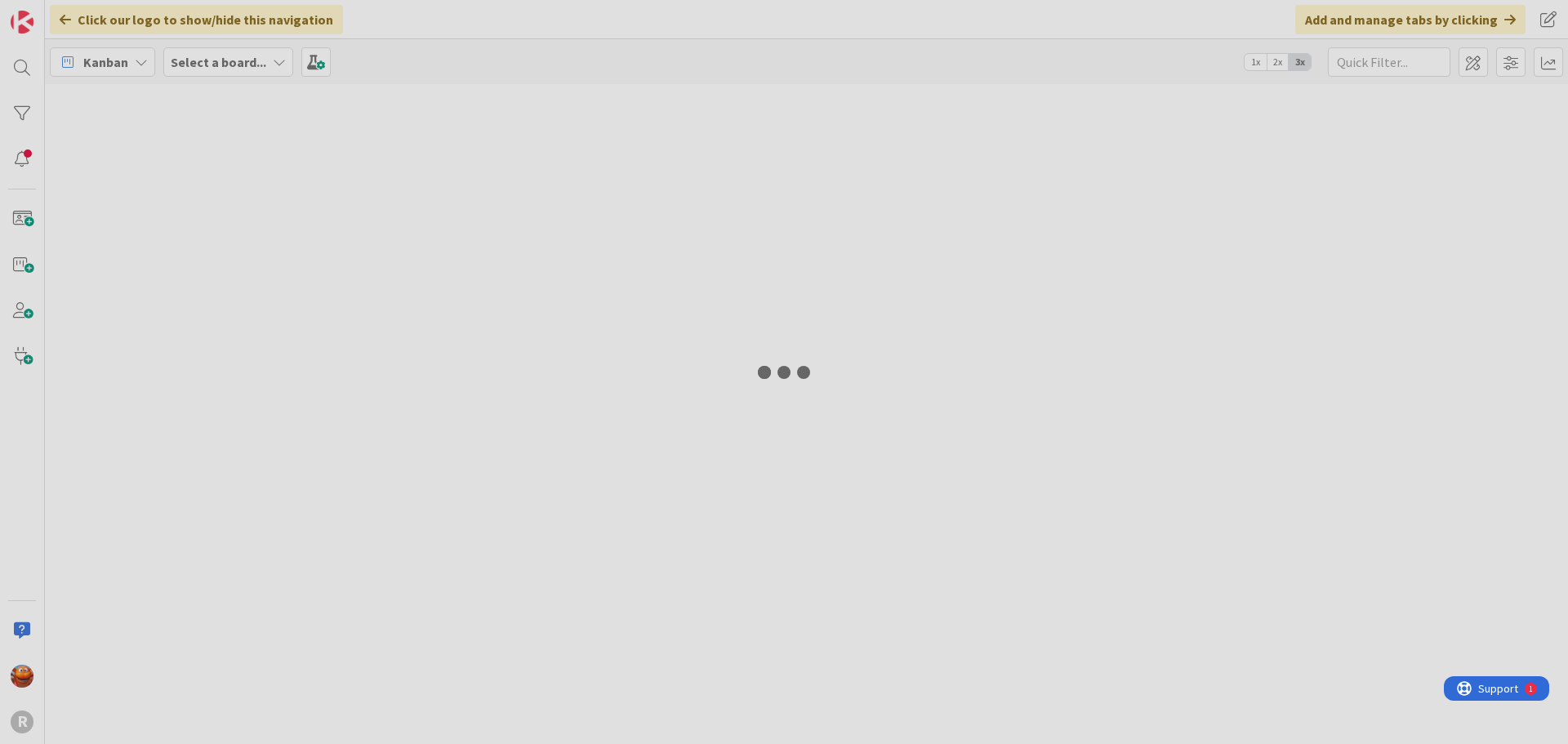
type input "[PERSON_NAME]"
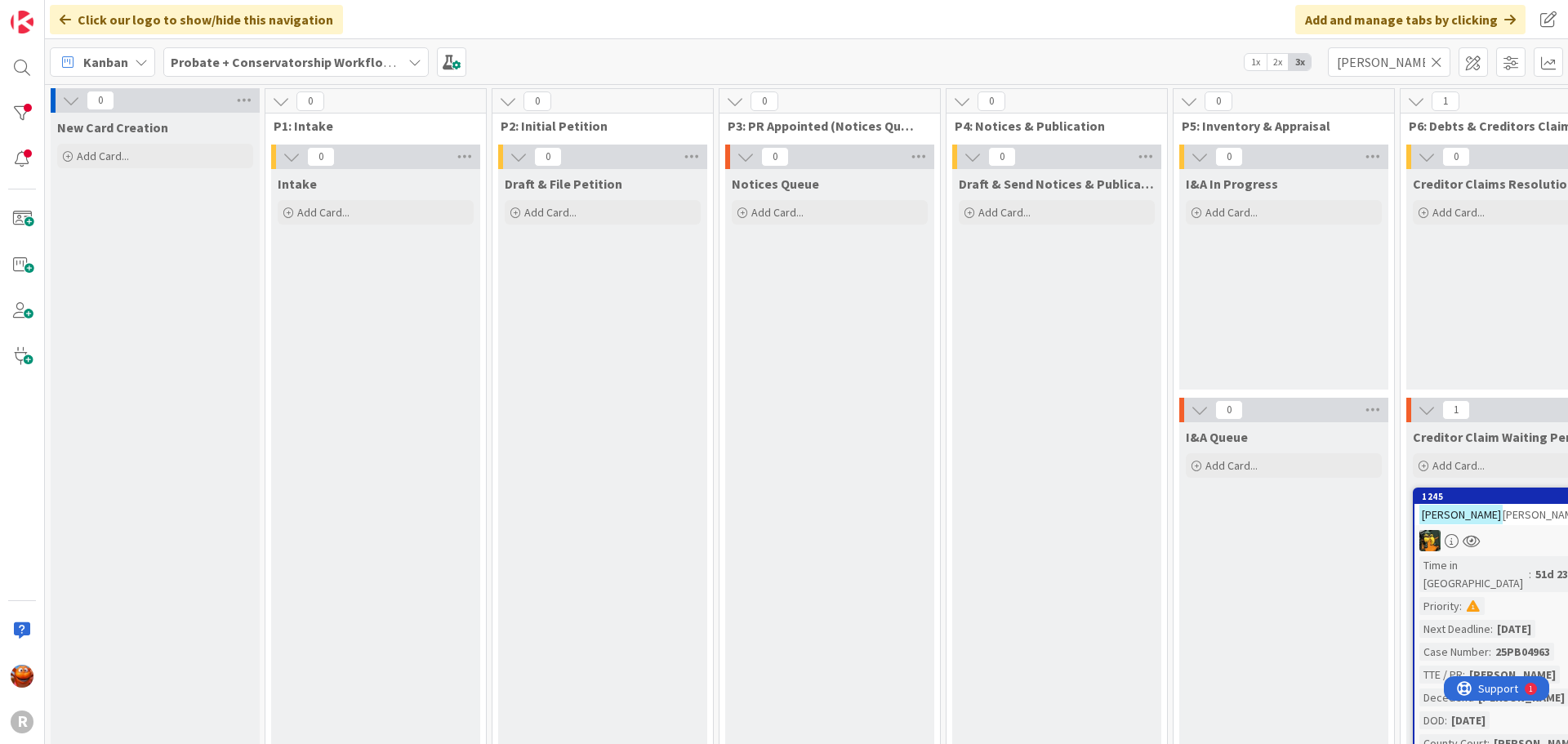
click at [276, 64] on b "Probate + Conservatorship Workflow (FL2)" at bounding box center [297, 62] width 254 height 16
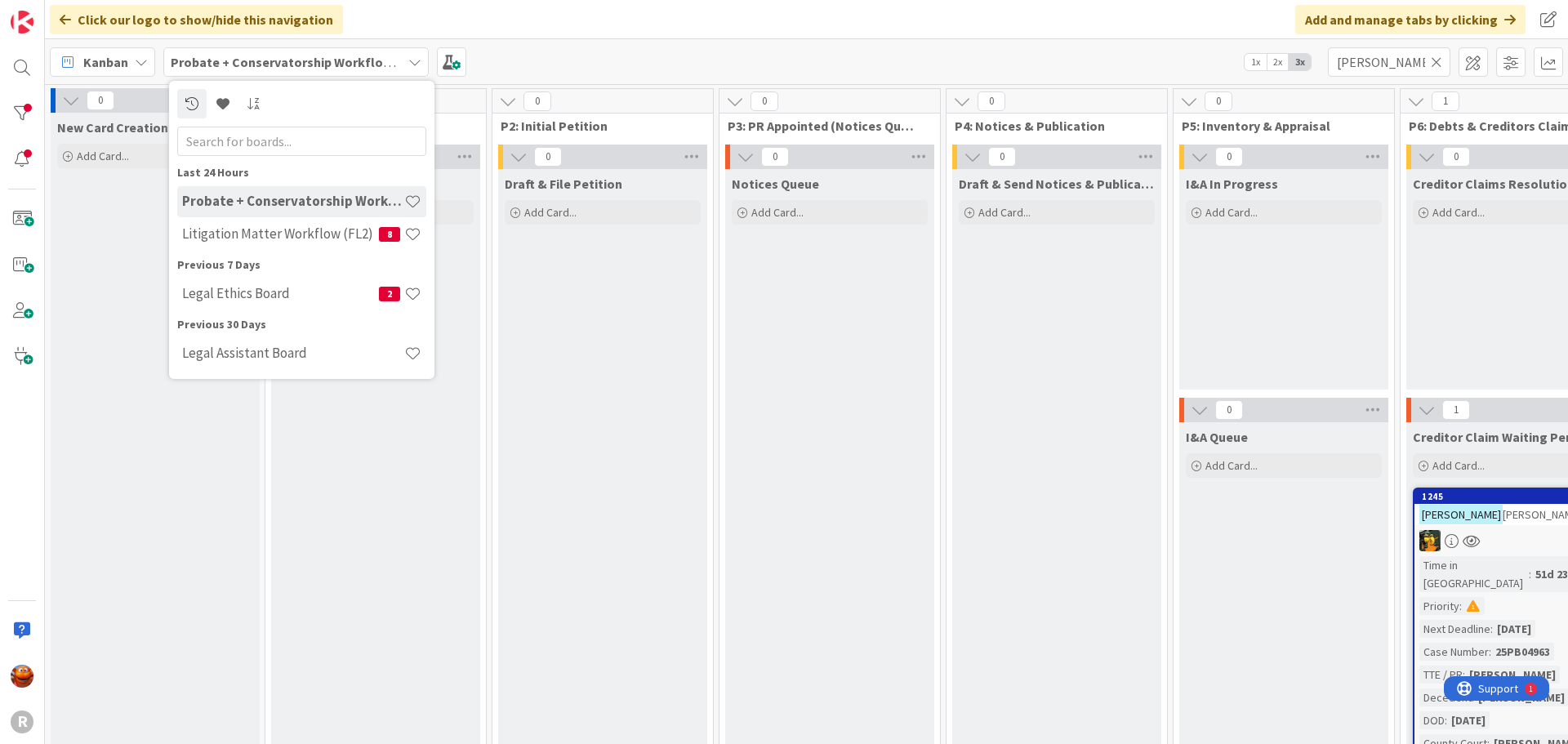
click at [128, 54] on div "Kanban" at bounding box center [102, 62] width 106 height 29
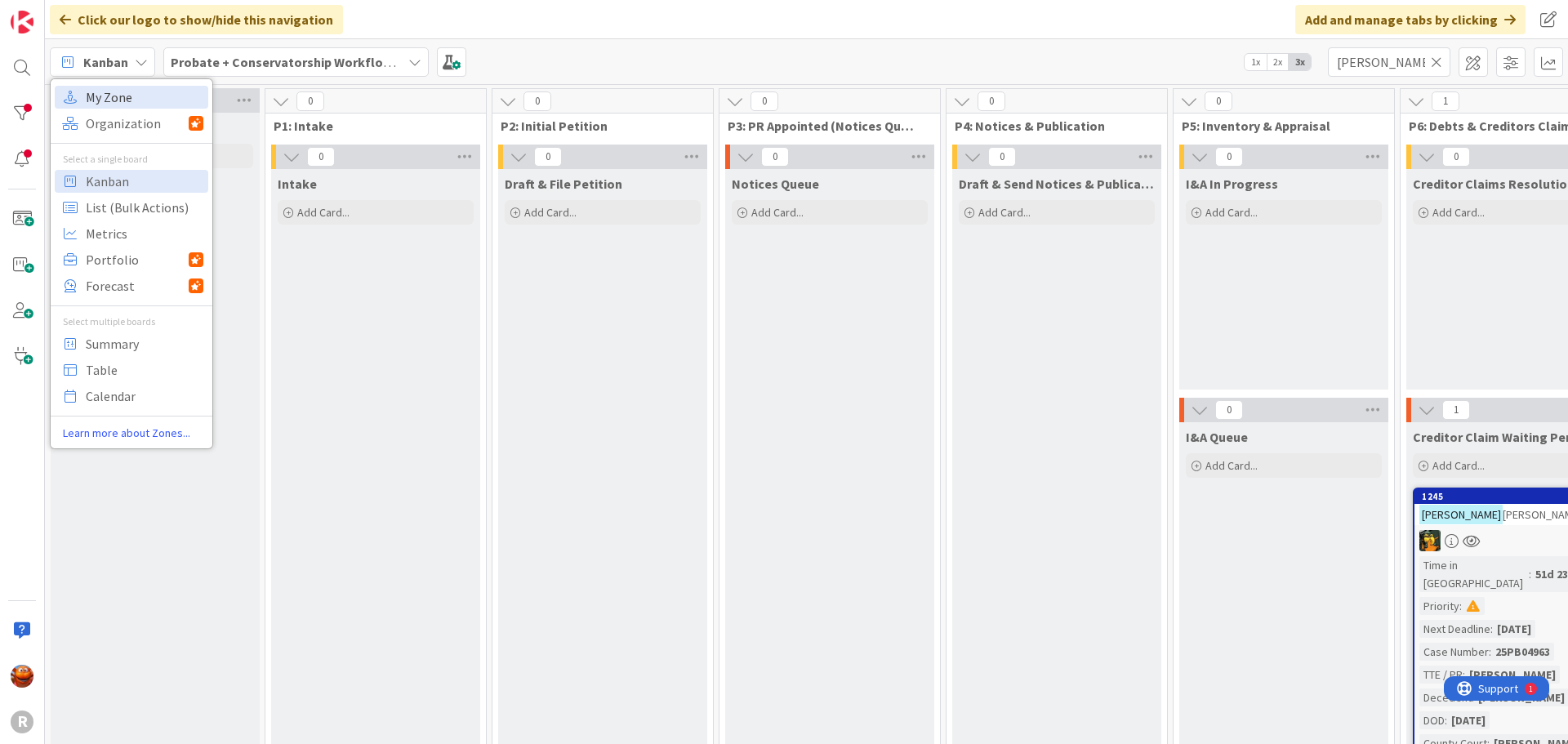
click at [114, 94] on span "My Zone" at bounding box center [145, 97] width 118 height 24
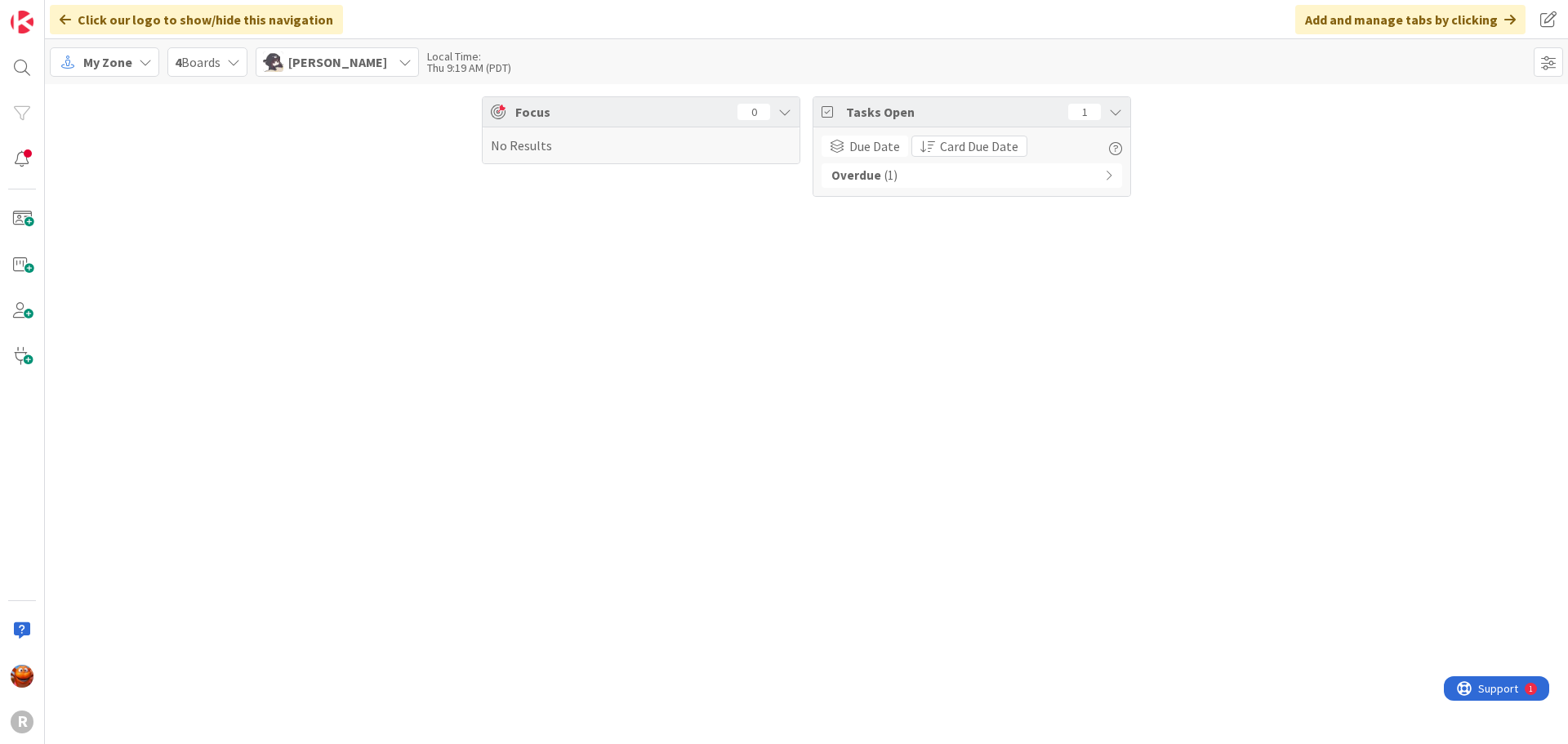
click at [297, 66] on span "[PERSON_NAME]" at bounding box center [338, 62] width 99 height 20
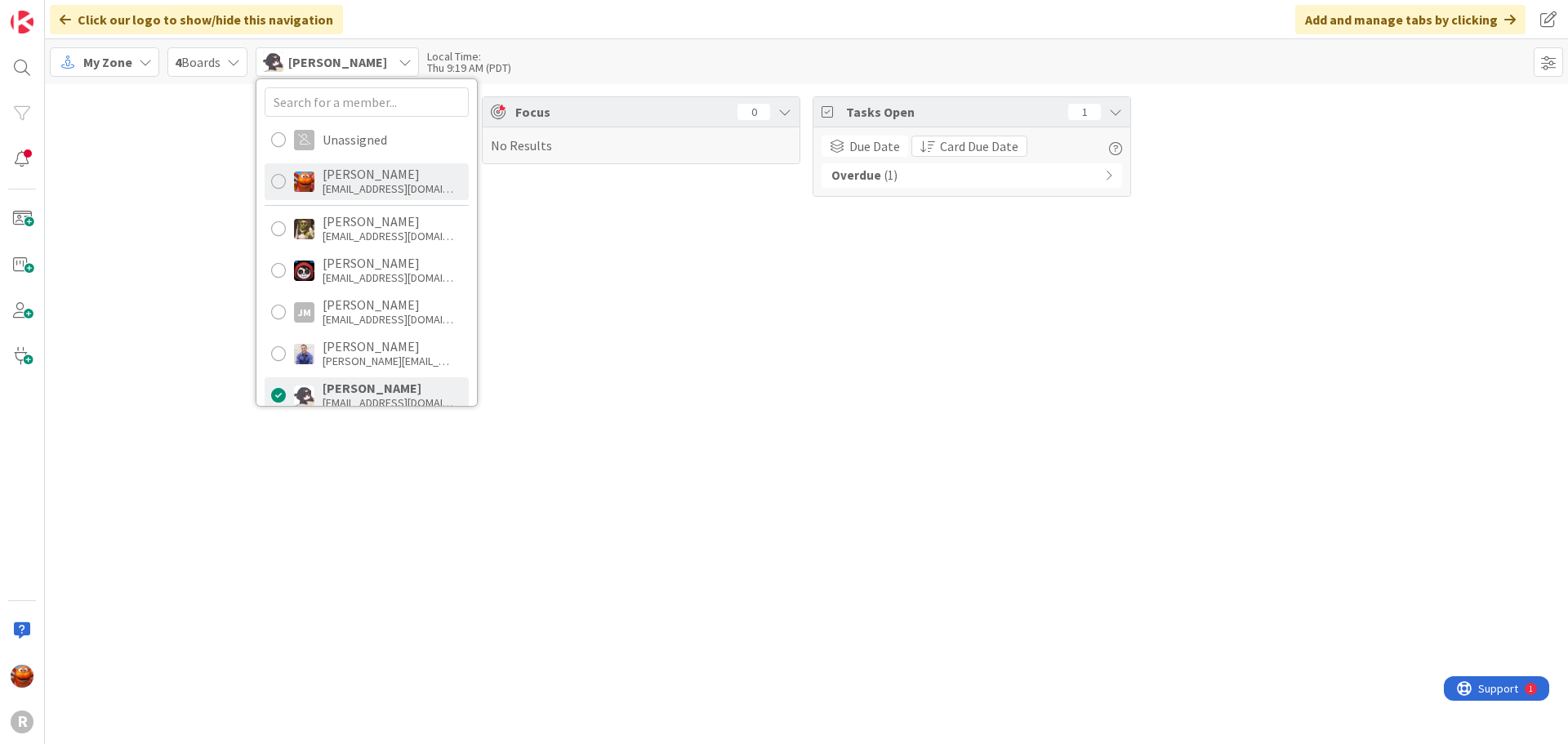
click at [323, 166] on div "[PERSON_NAME] [EMAIL_ADDRESS][DOMAIN_NAME]" at bounding box center [367, 182] width 204 height 36
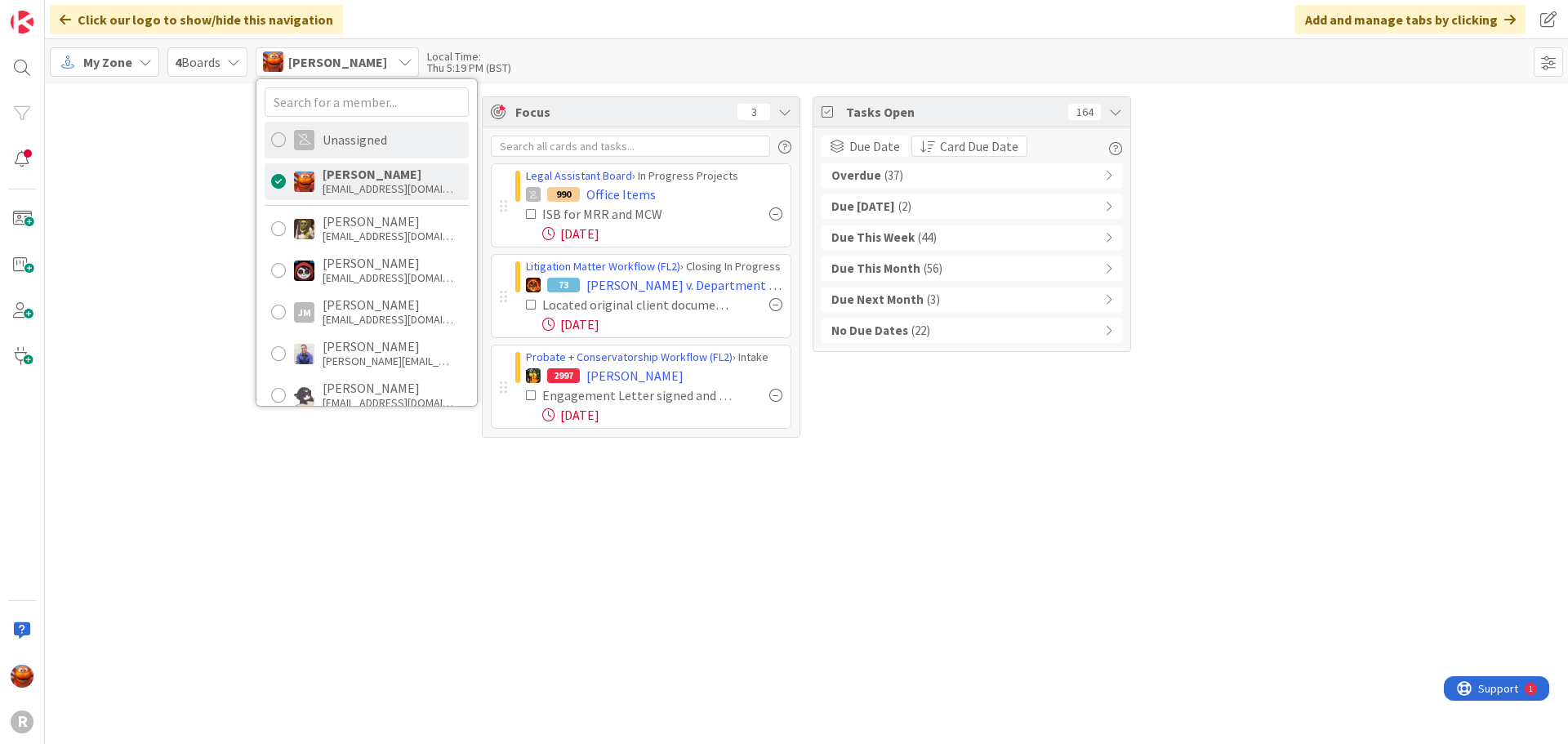
click at [361, 157] on div "Unassigned" at bounding box center [367, 139] width 204 height 36
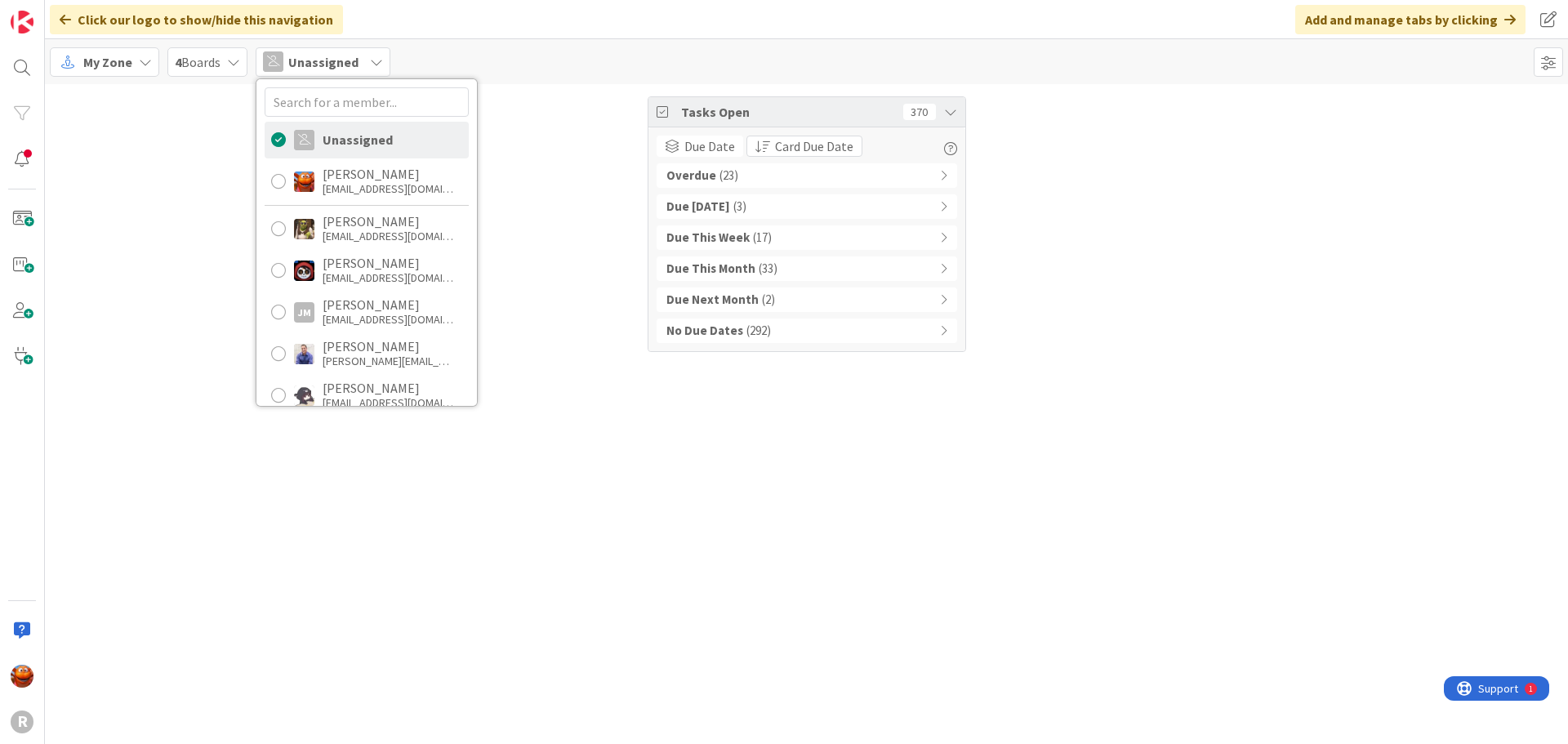
click at [739, 171] on div "Overdue ( 23 )" at bounding box center [806, 176] width 300 height 24
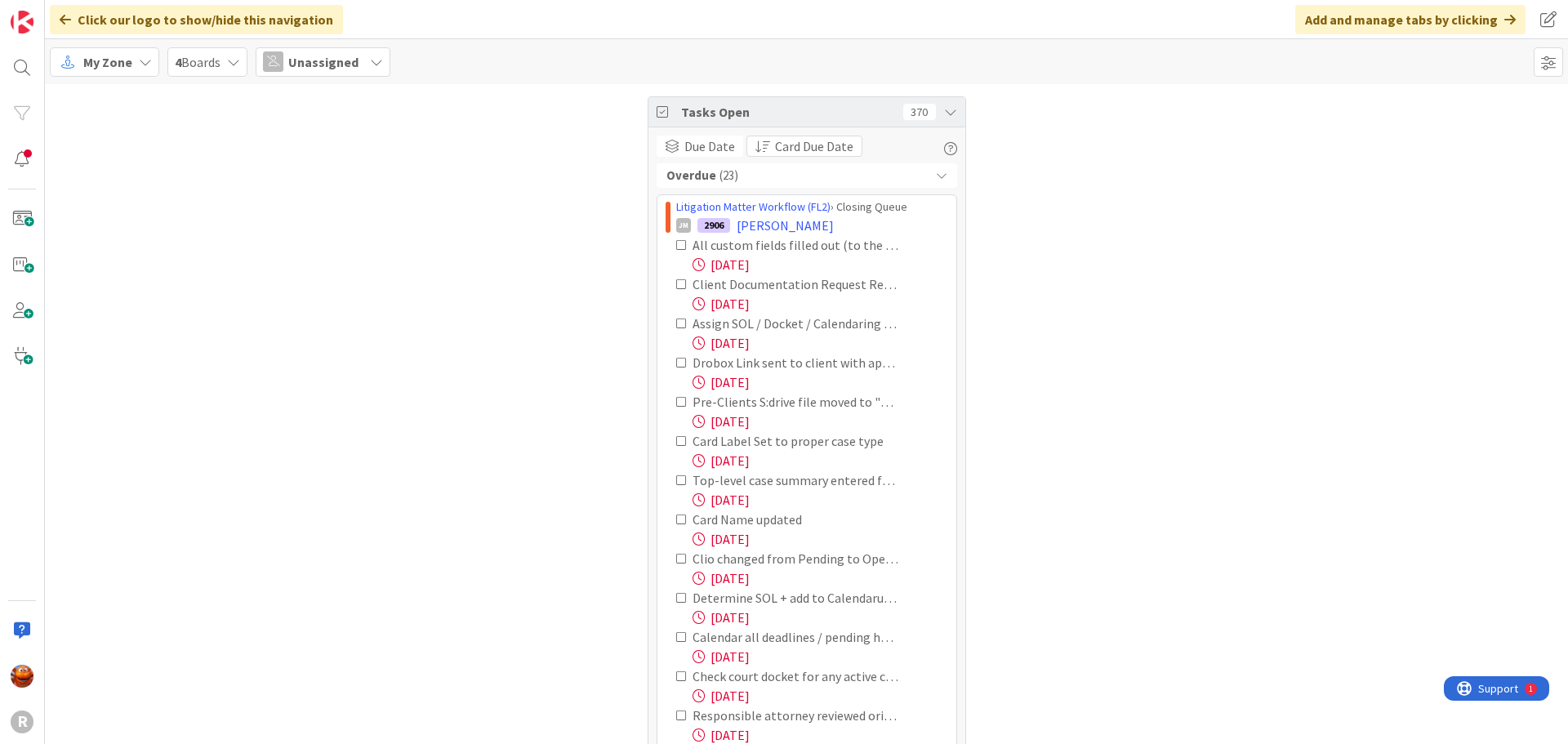
click at [739, 171] on div "Overdue ( 23 )" at bounding box center [806, 176] width 300 height 24
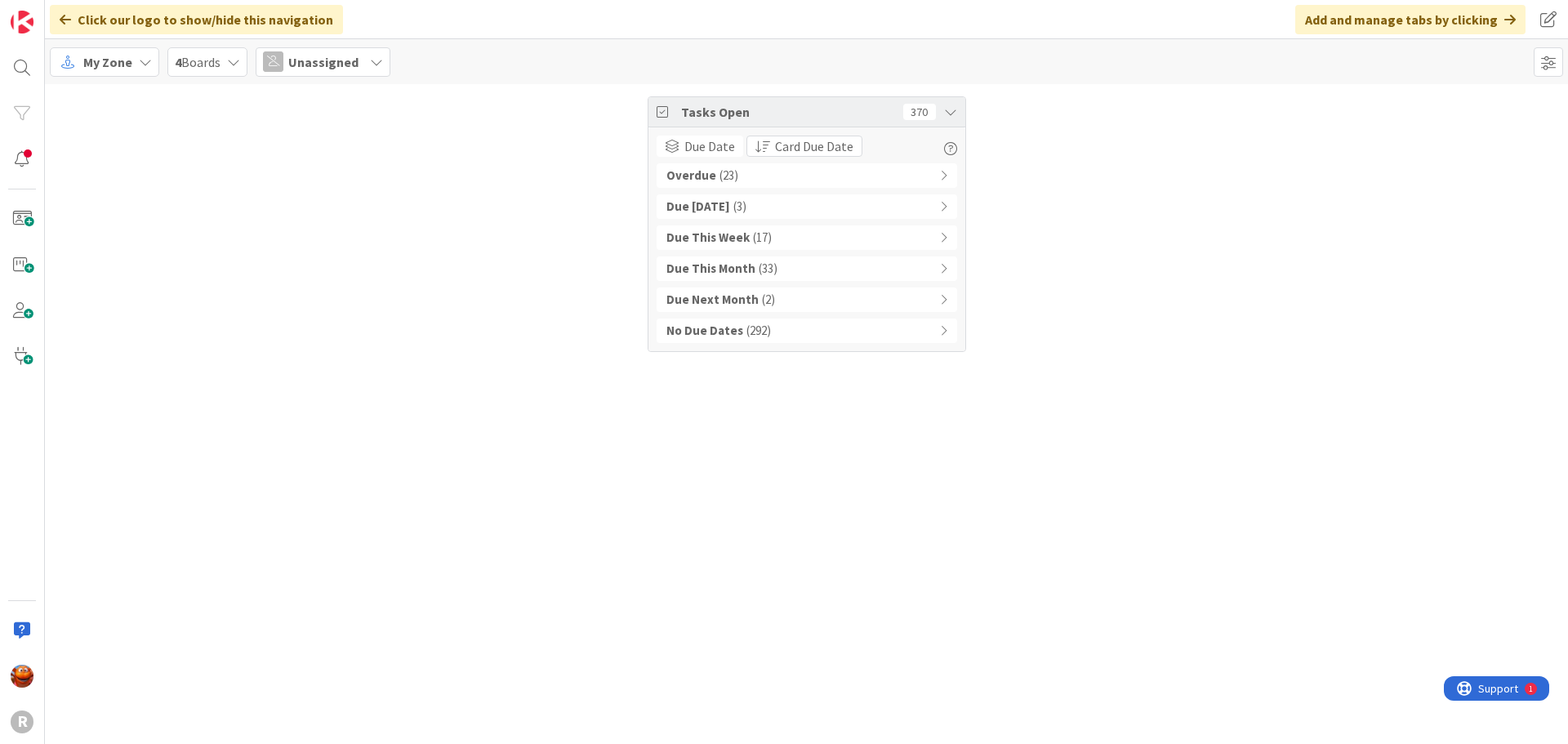
click at [741, 219] on div "Overdue ( 23 ) Due [DATE] ( 3 ) Due This Week ( 17 ) Due This Month ( 33 ) Due …" at bounding box center [806, 254] width 300 height 180
click at [748, 210] on div "Due [DATE] ( 3 )" at bounding box center [806, 207] width 300 height 24
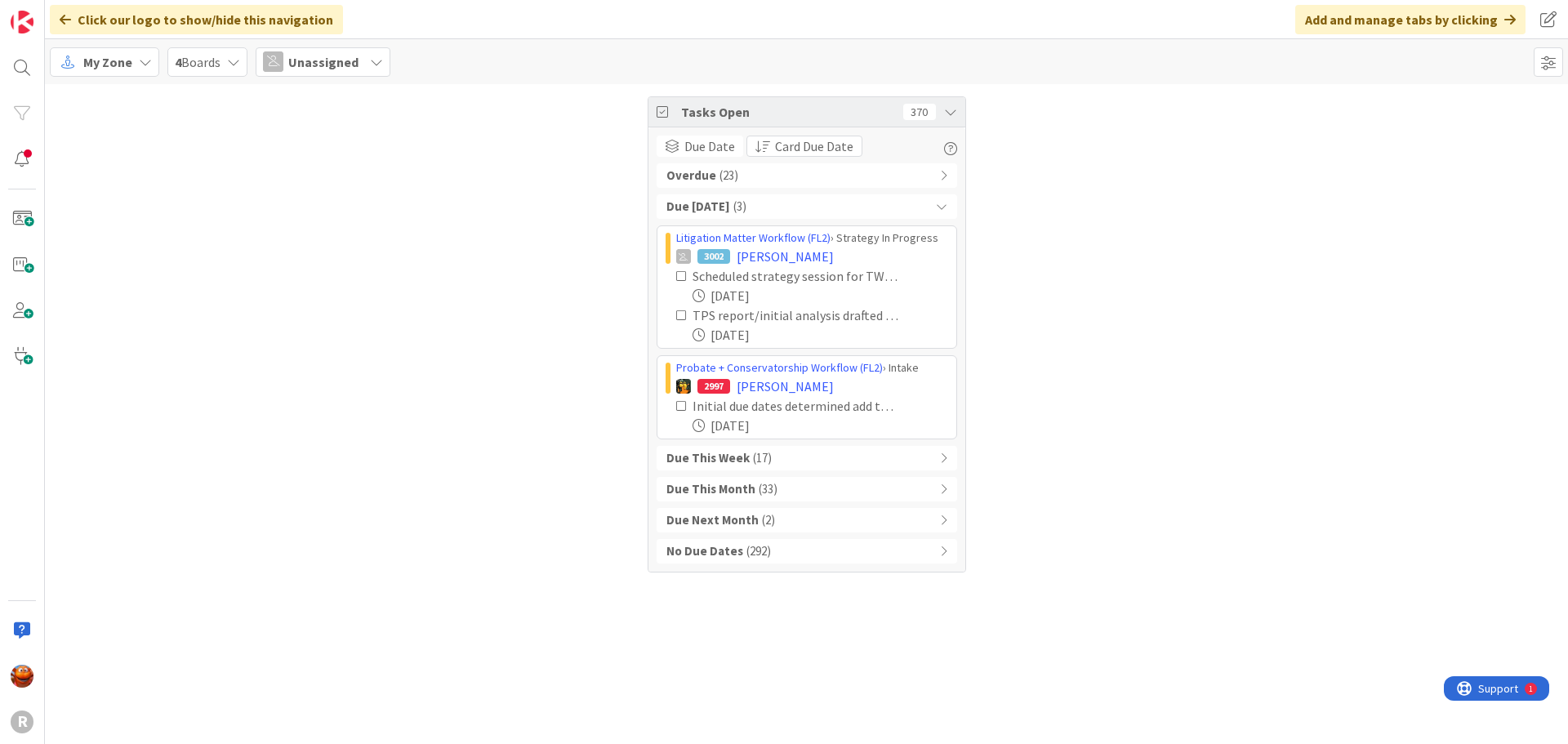
click at [736, 460] on b "Due This Week" at bounding box center [707, 459] width 83 height 19
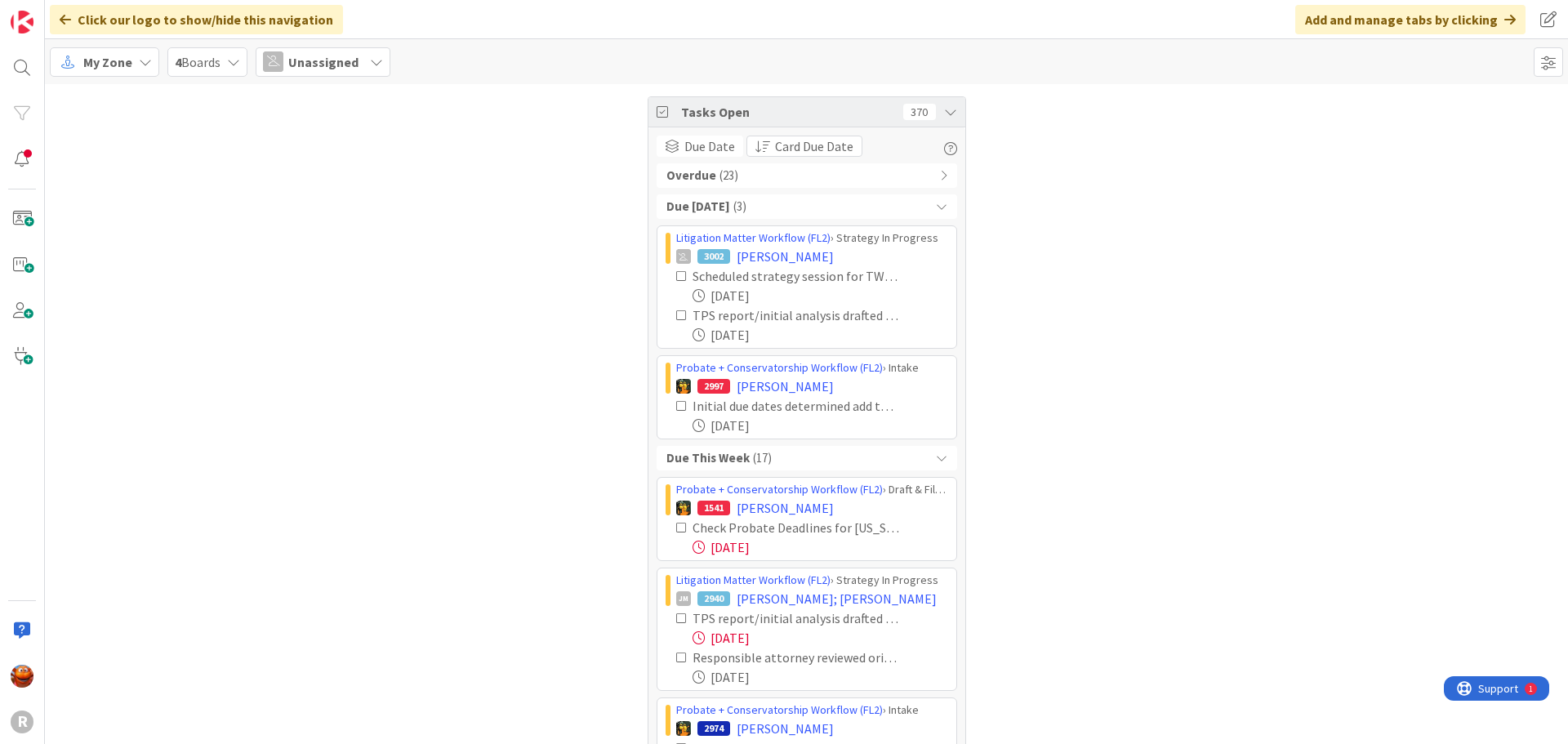
click at [736, 460] on b "Due This Week" at bounding box center [707, 459] width 83 height 19
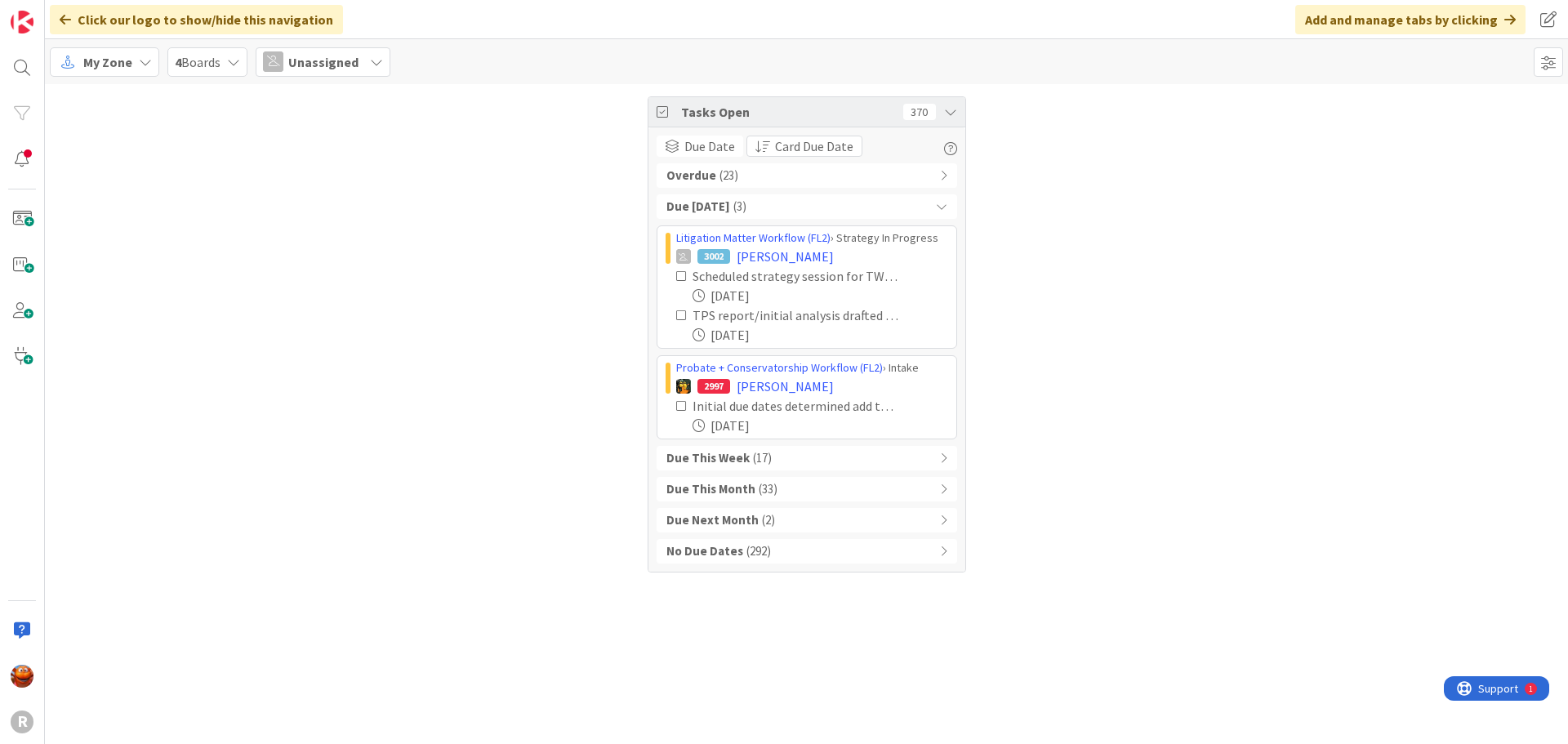
click at [739, 208] on div "Due [DATE] ( 3 )" at bounding box center [806, 207] width 300 height 24
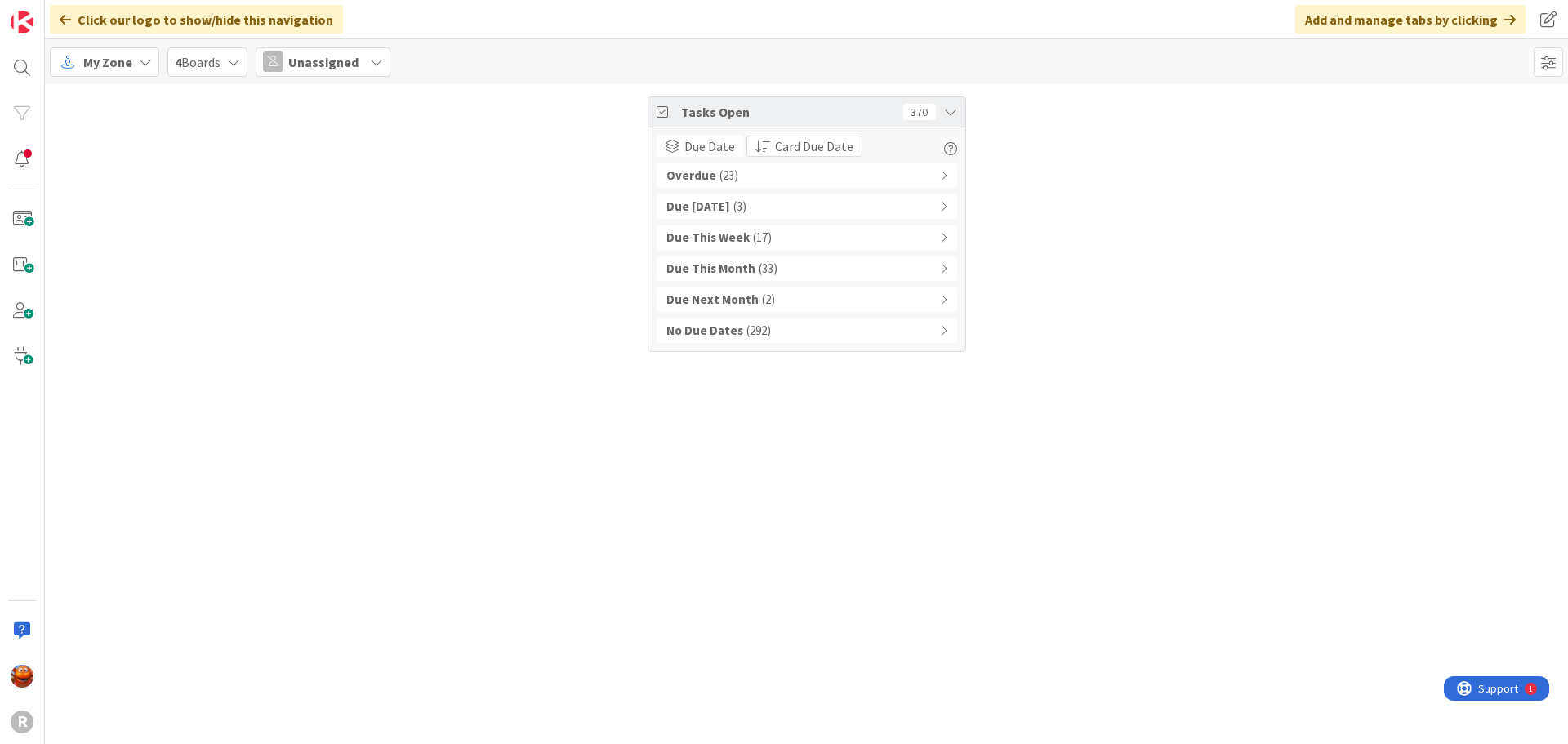
click at [734, 178] on span "( 23 )" at bounding box center [729, 176] width 19 height 19
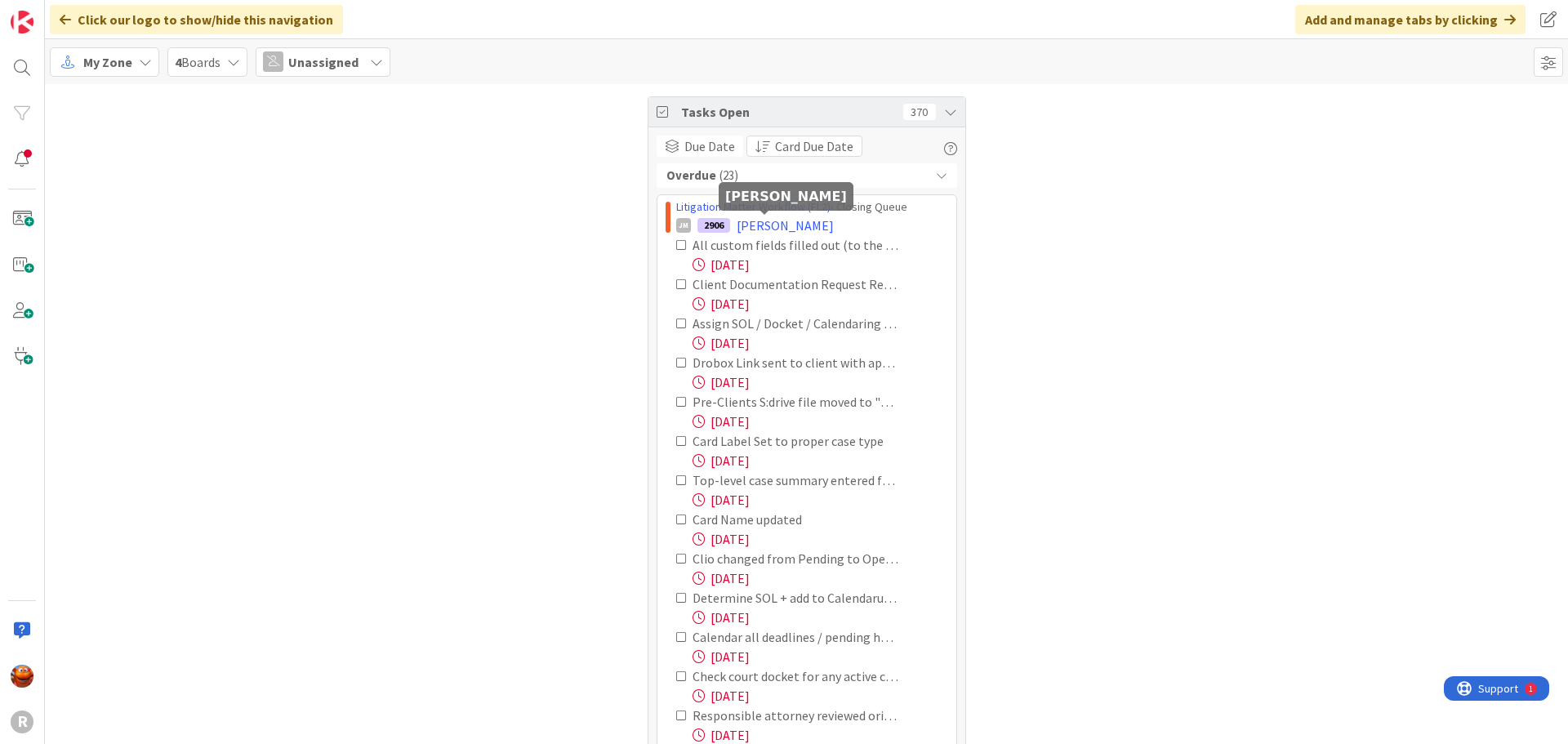
click at [769, 221] on span "[PERSON_NAME]" at bounding box center [785, 225] width 97 height 20
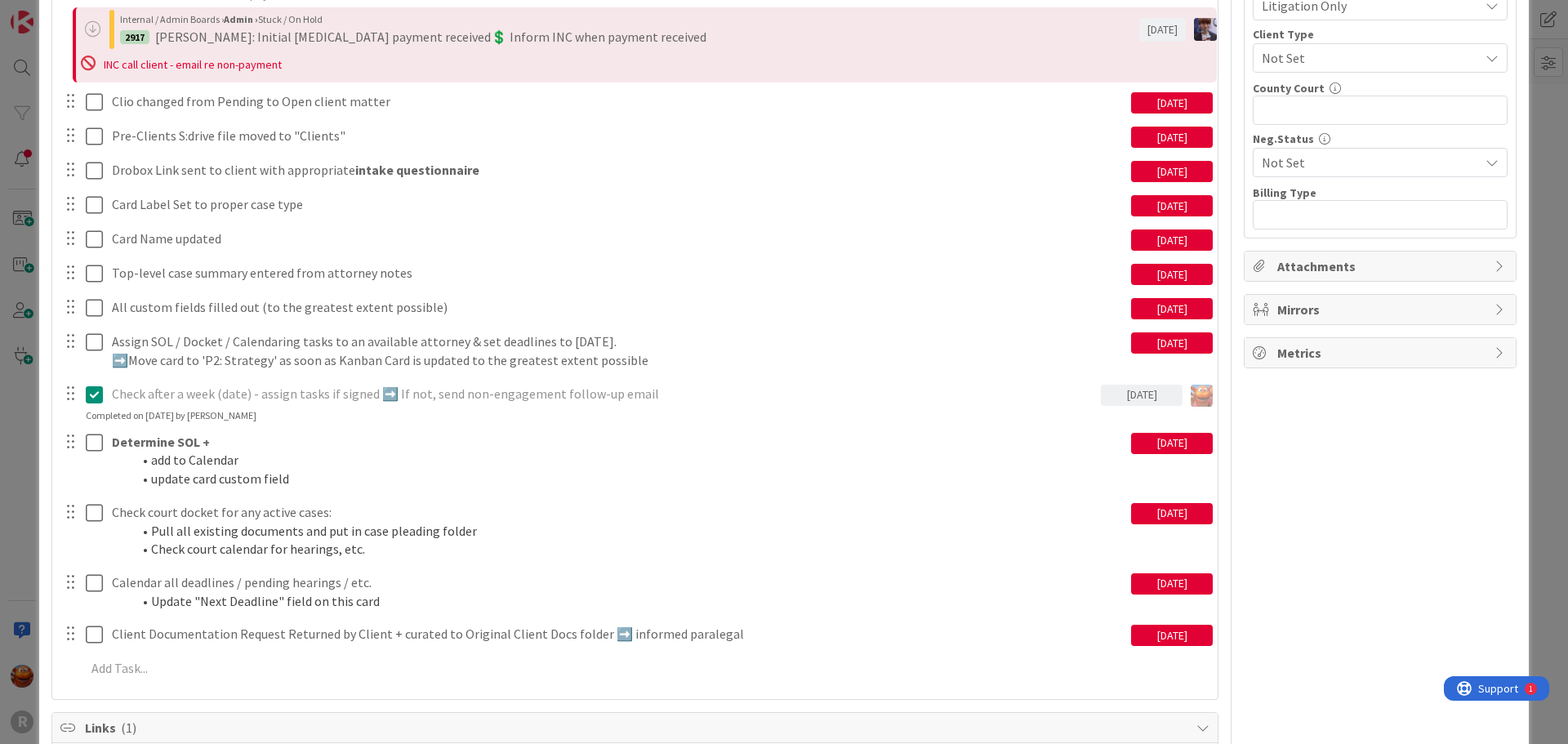
scroll to position [1389, 0]
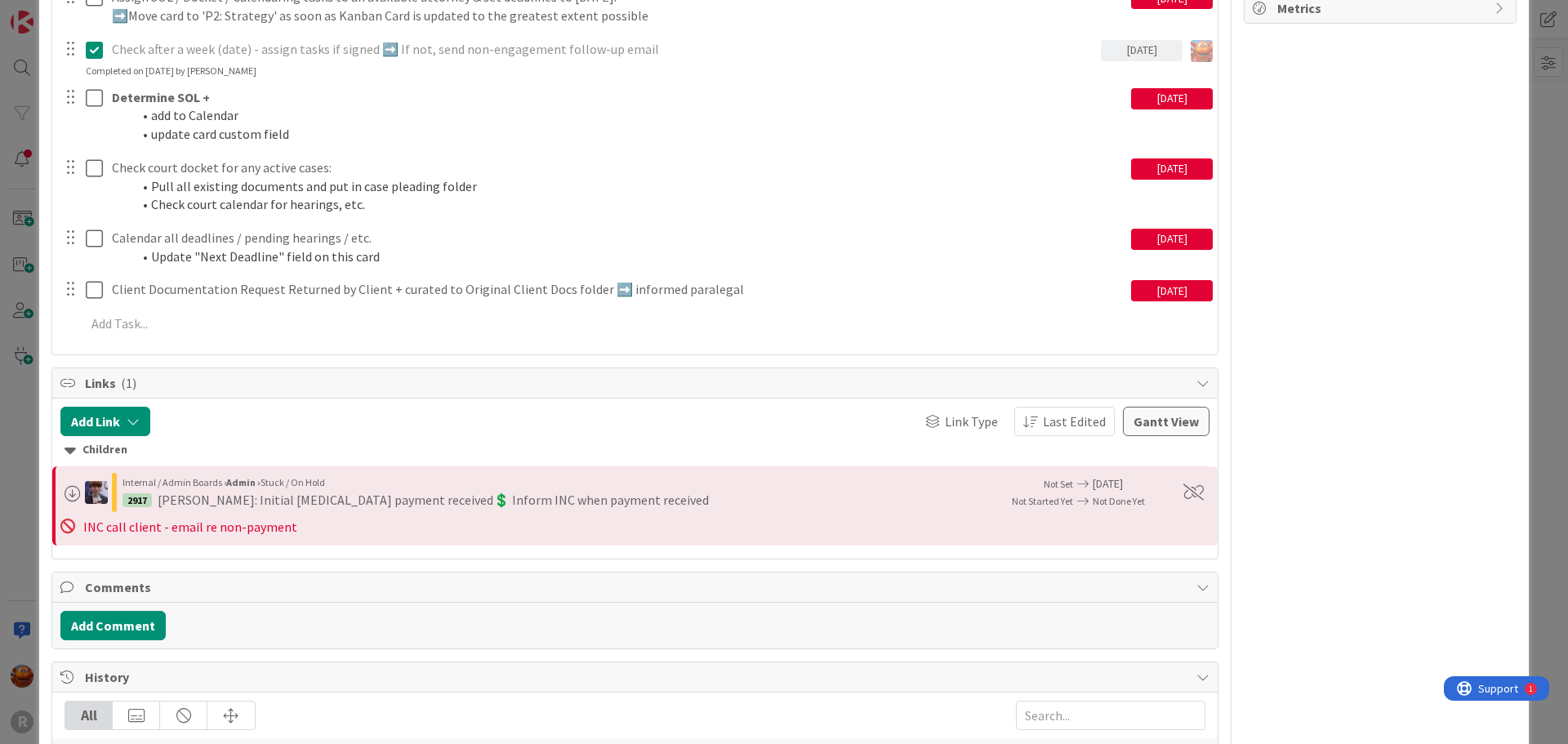
click at [27, 189] on div "ID 2906 Litigation Matter Workflow (FL2) Closing Queue Title 13 / 128 [PERSON_N…" at bounding box center [784, 372] width 1568 height 744
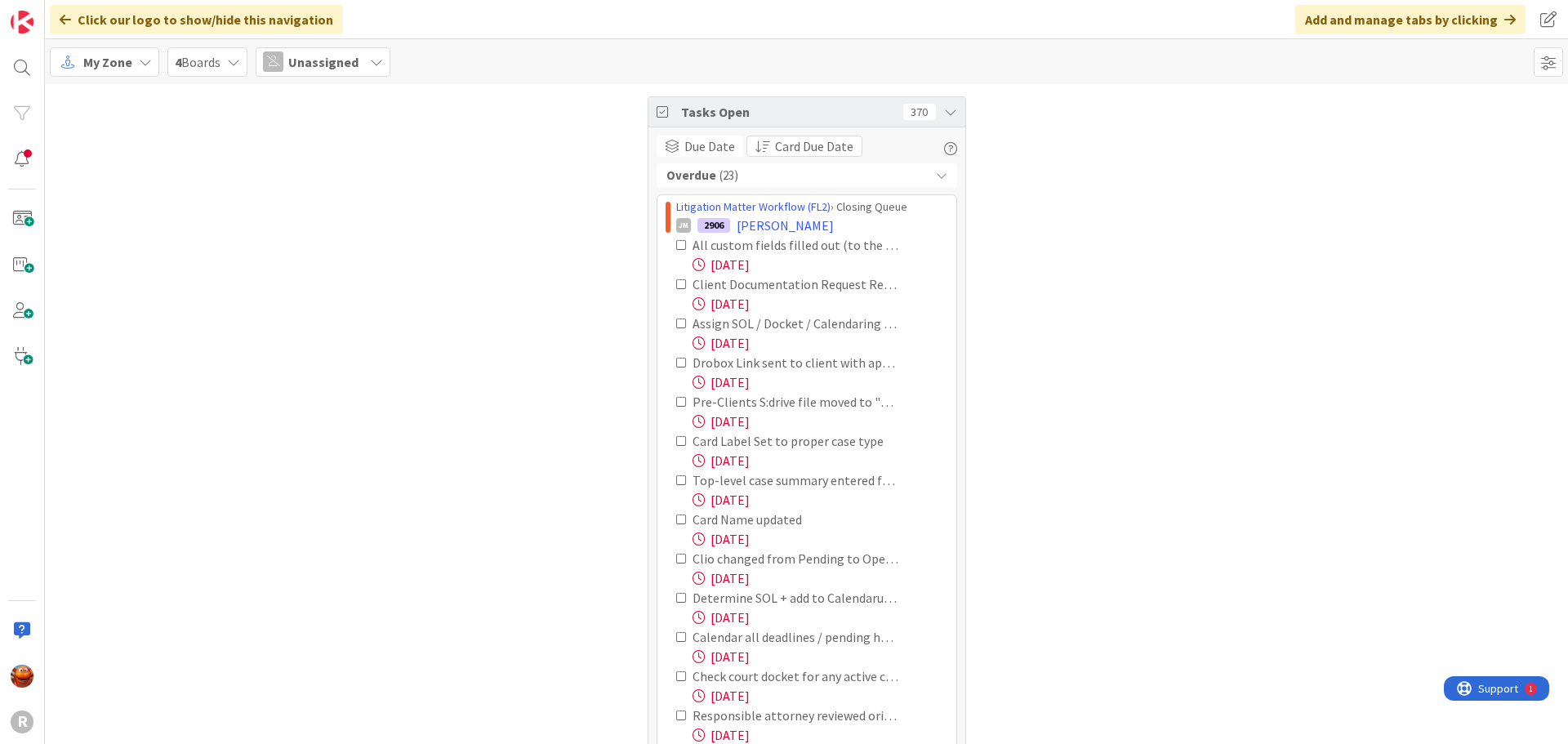
click at [727, 177] on span "( 23 )" at bounding box center [729, 176] width 19 height 19
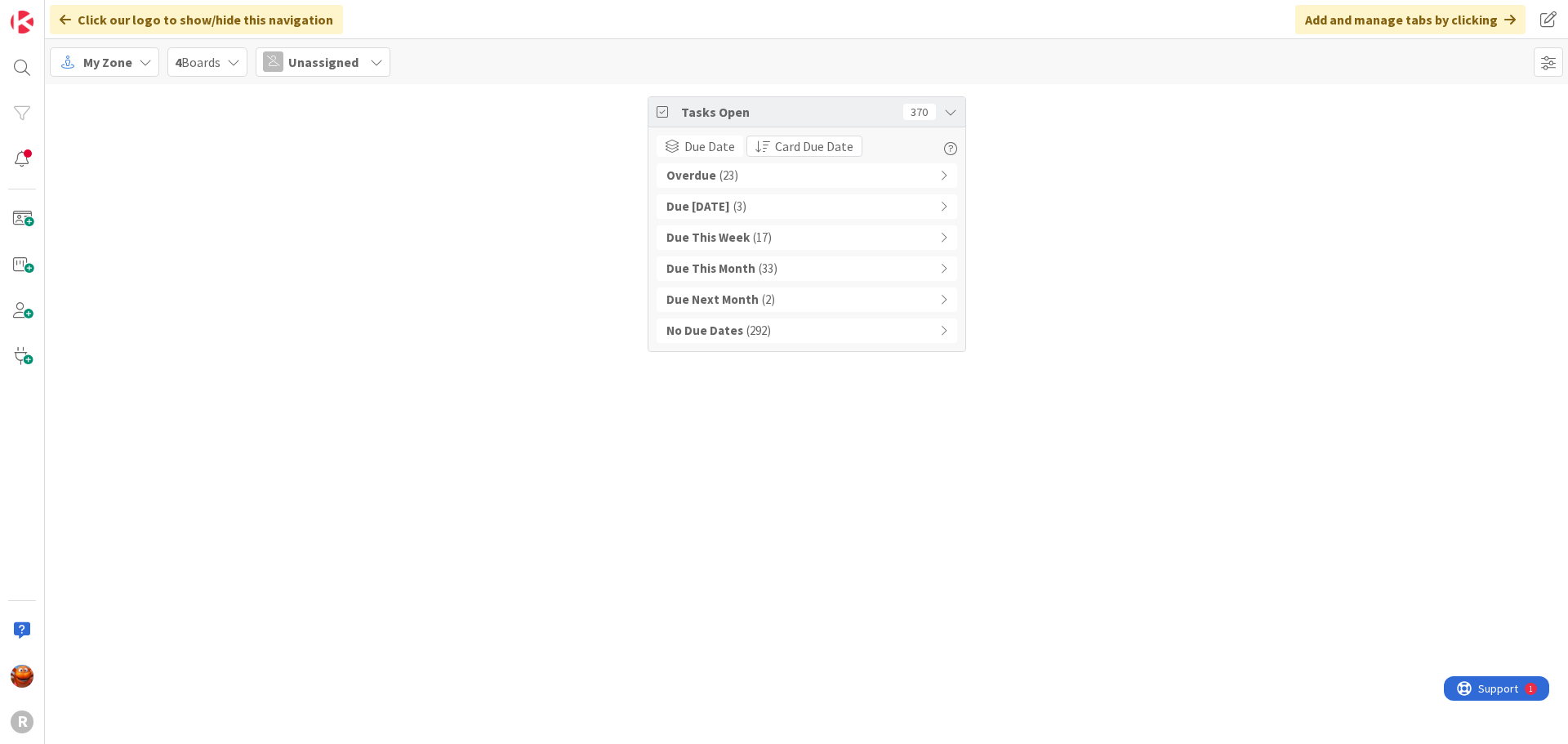
click at [783, 306] on div "Due Next Month ( 2 )" at bounding box center [806, 299] width 300 height 24
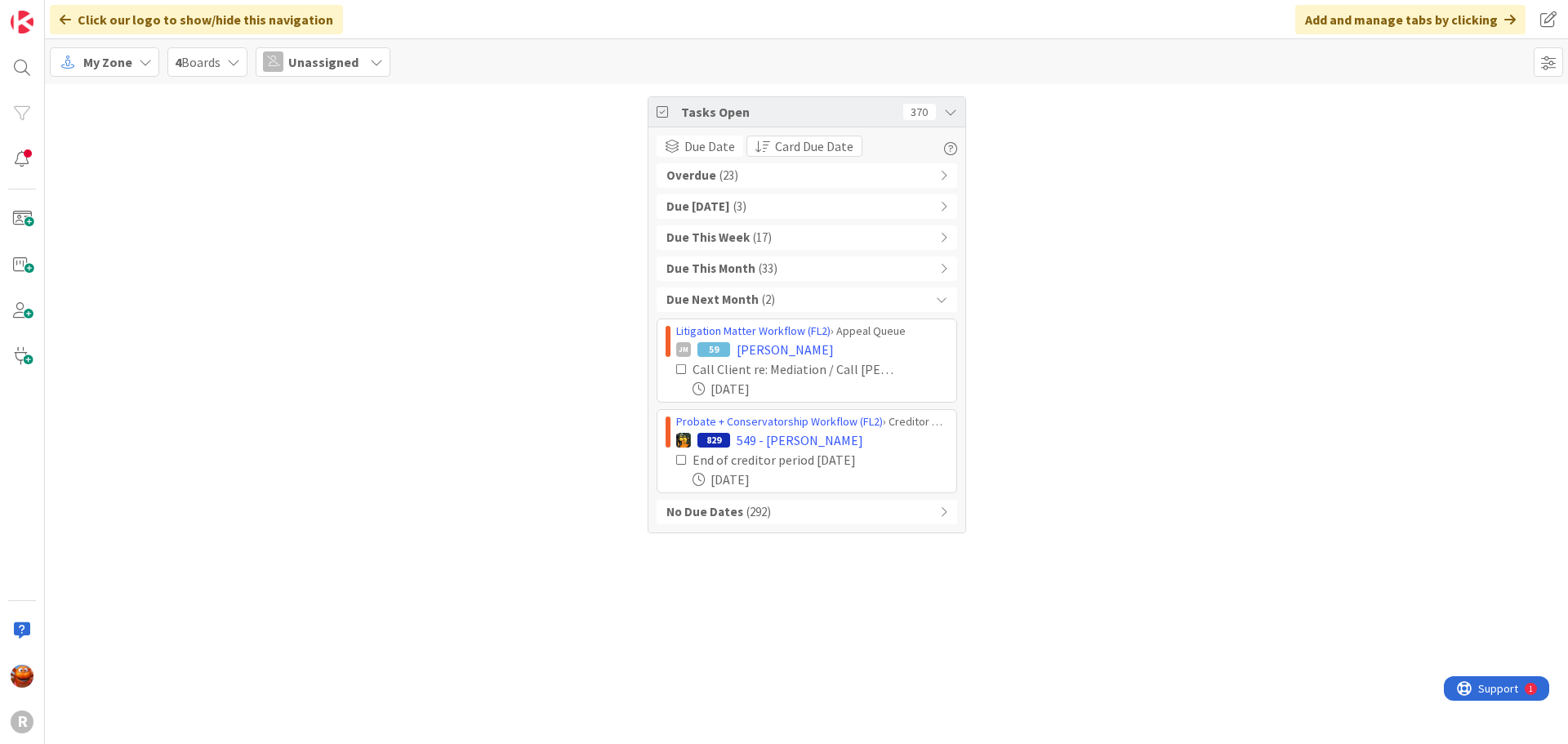
click at [783, 306] on div "Due Next Month ( 2 )" at bounding box center [806, 299] width 300 height 24
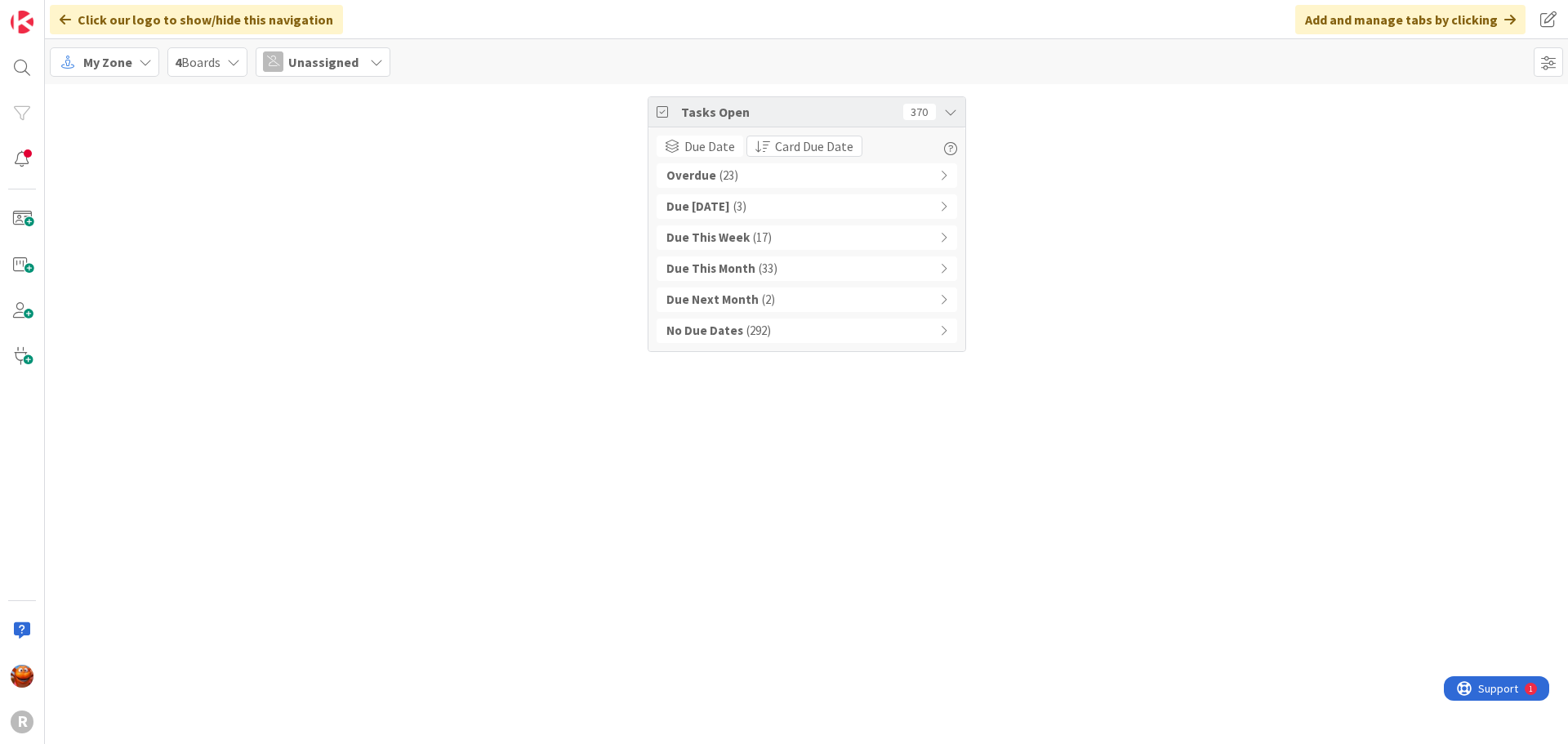
click at [786, 273] on div "Due This Month ( 33 )" at bounding box center [806, 269] width 300 height 24
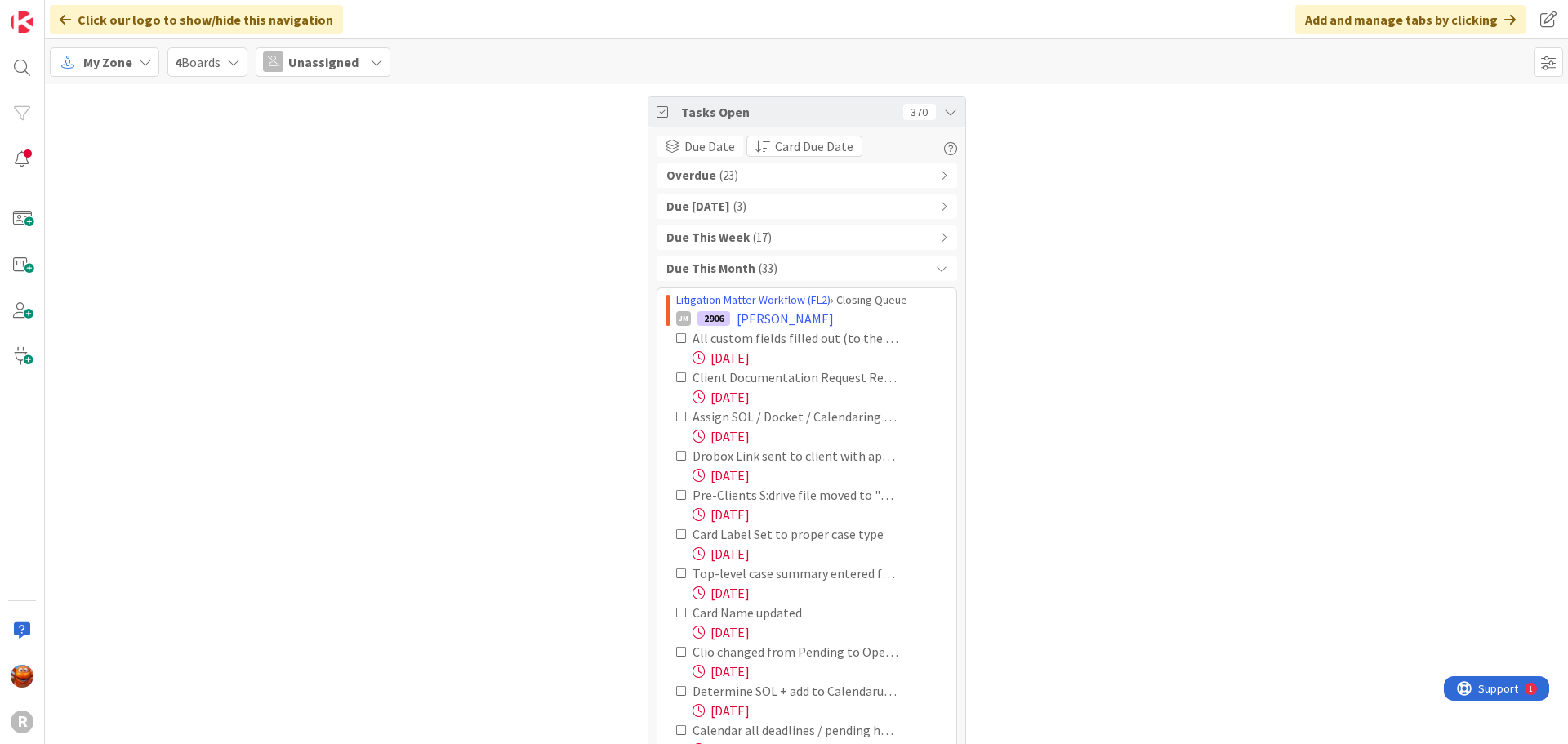
click at [786, 273] on div "Due This Month ( 33 )" at bounding box center [806, 269] width 300 height 24
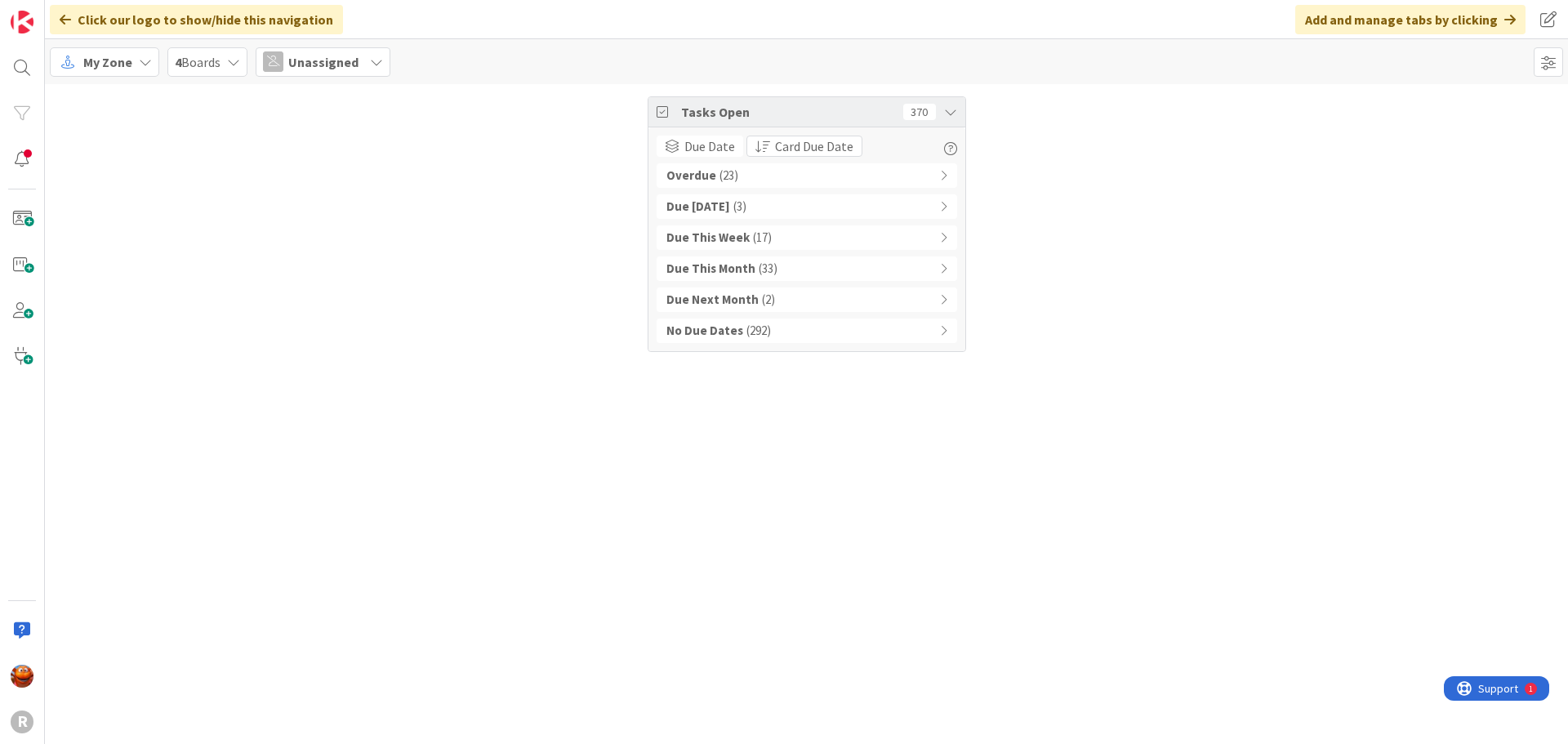
click at [786, 241] on div "Due This Week ( 17 )" at bounding box center [806, 238] width 300 height 24
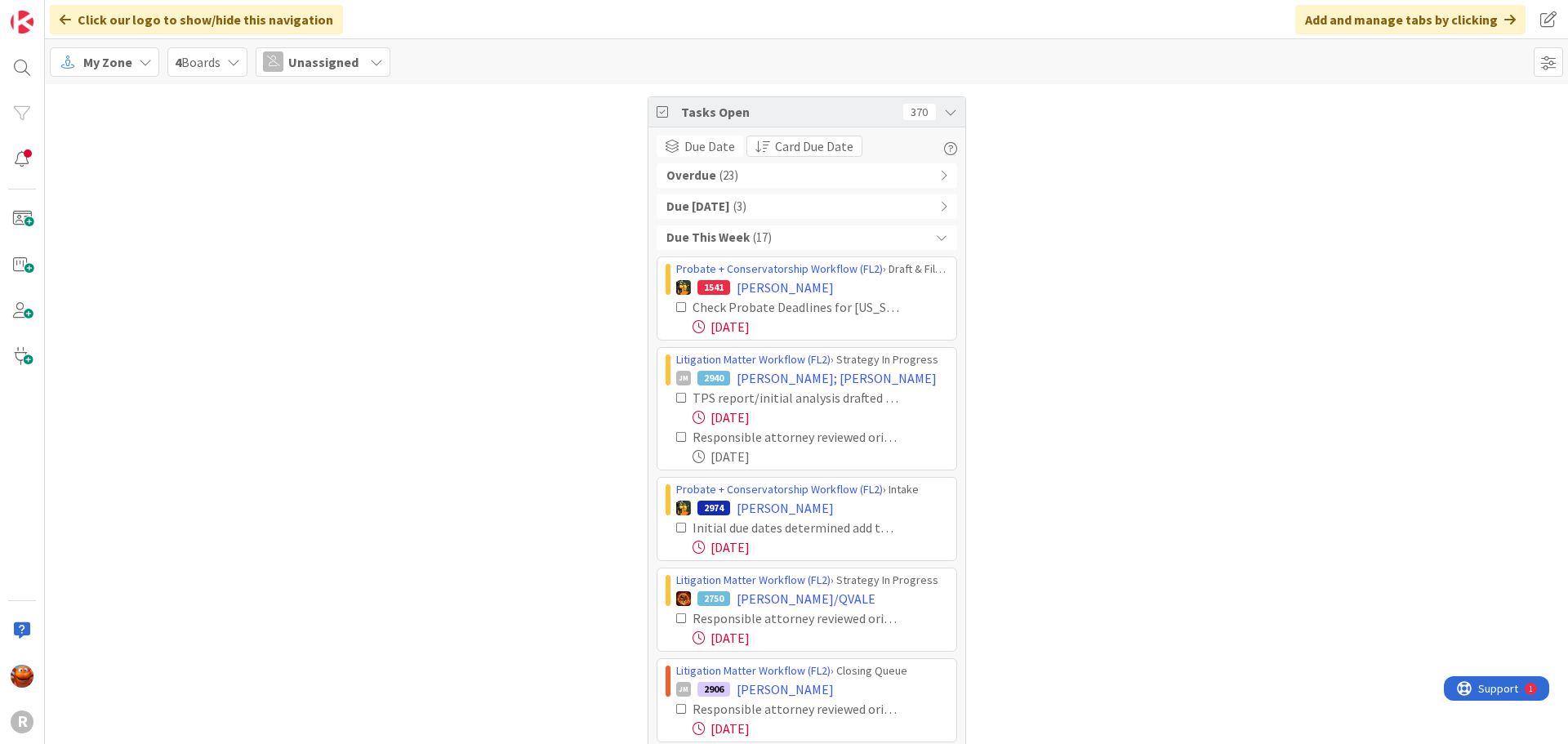
click at [703, 206] on b "Due [DATE]" at bounding box center [698, 207] width 64 height 19
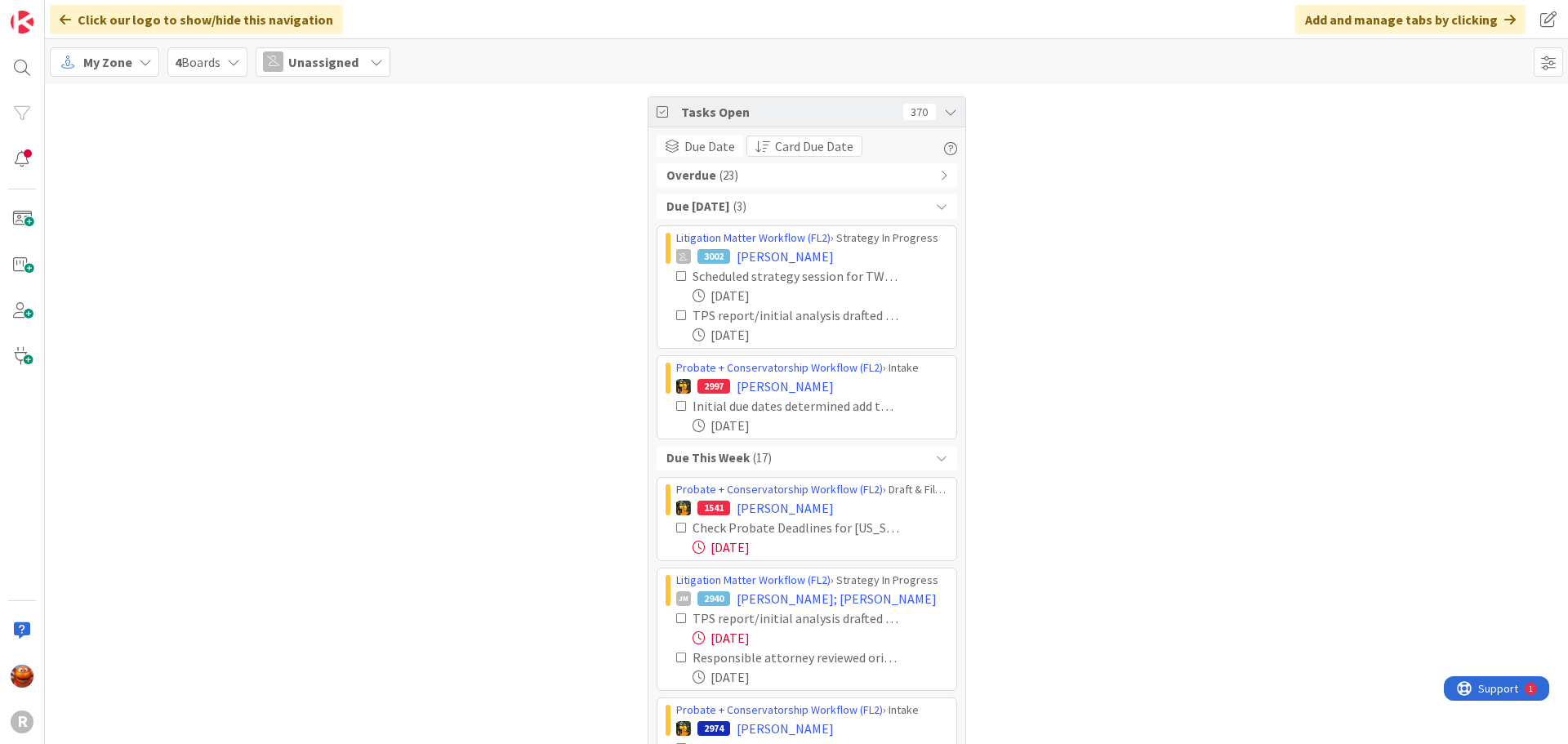
click at [747, 206] on div "Due [DATE] ( 3 )" at bounding box center [806, 207] width 300 height 24
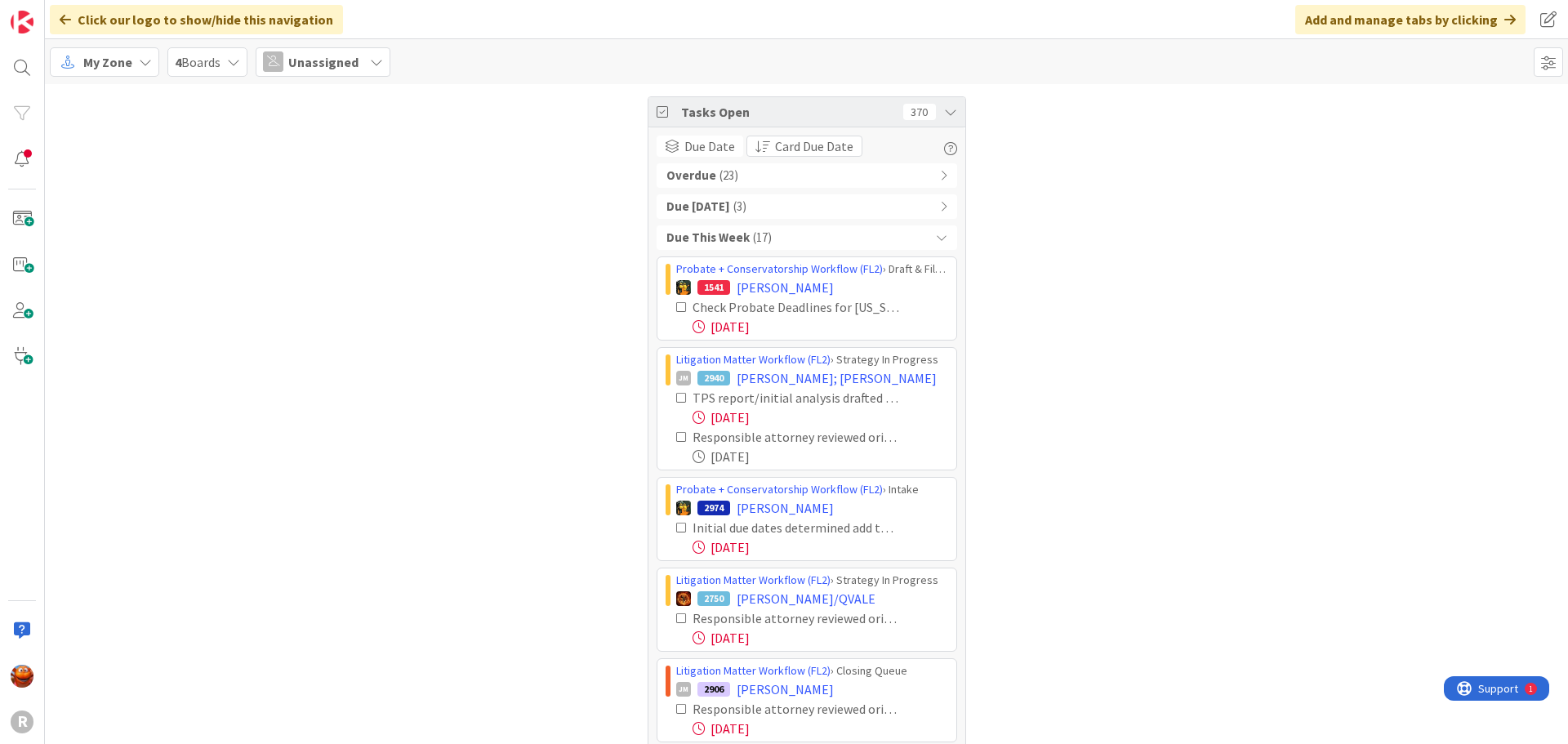
click at [337, 62] on span "Unassigned" at bounding box center [323, 62] width 70 height 20
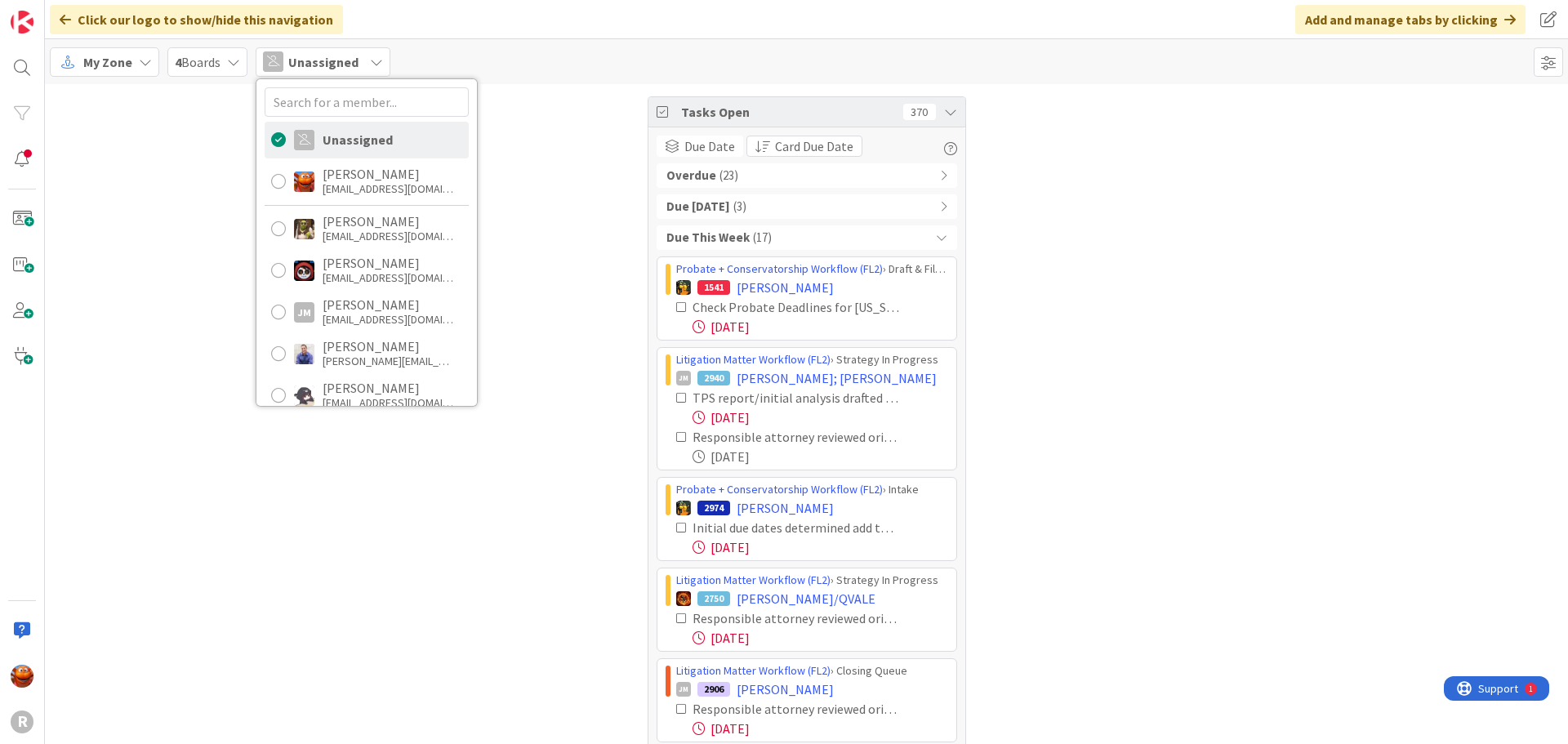
click at [228, 64] on icon at bounding box center [234, 62] width 13 height 13
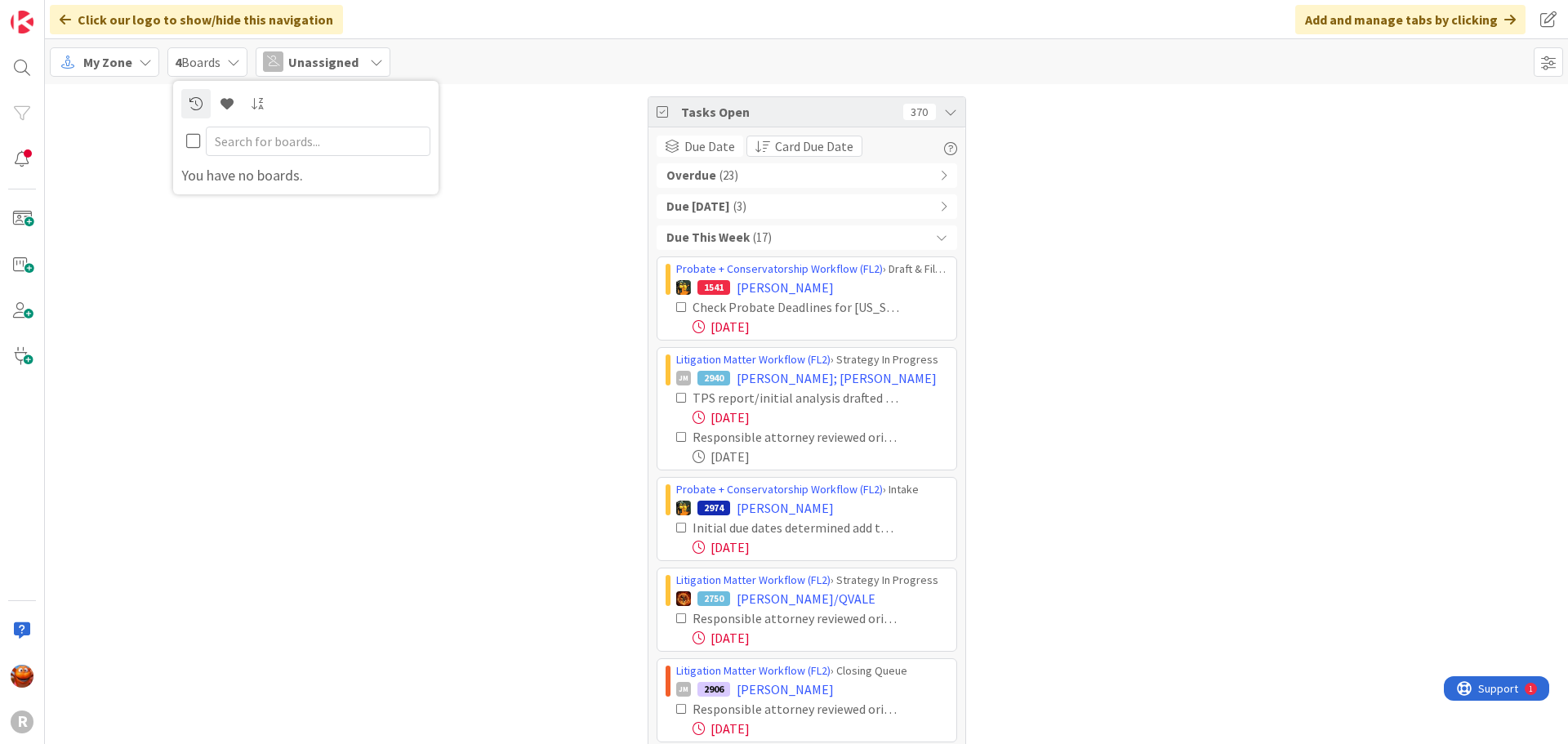
click at [301, 62] on span "Unassigned" at bounding box center [323, 62] width 70 height 20
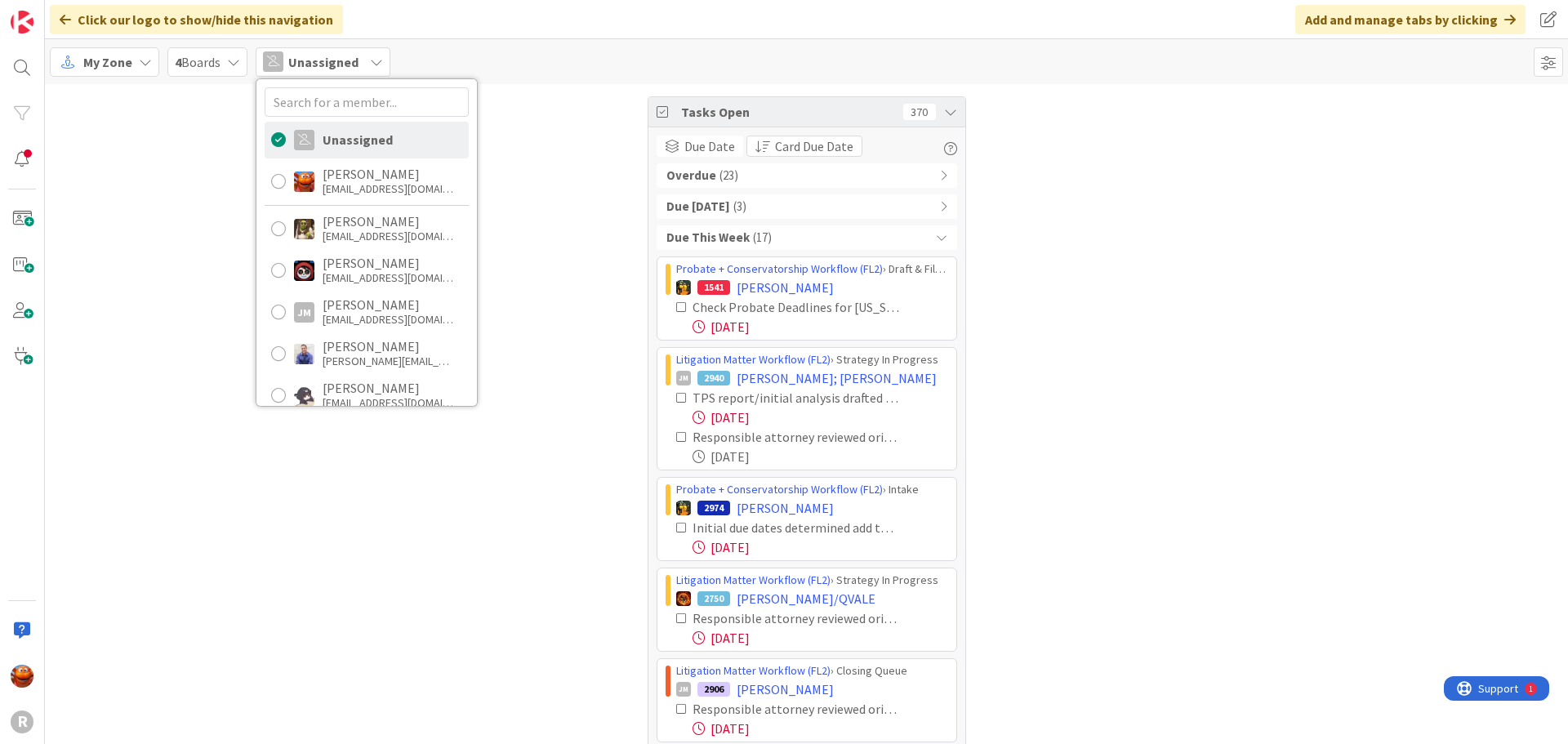
click at [759, 247] on div "Due This Week ( 17 )" at bounding box center [806, 238] width 300 height 24
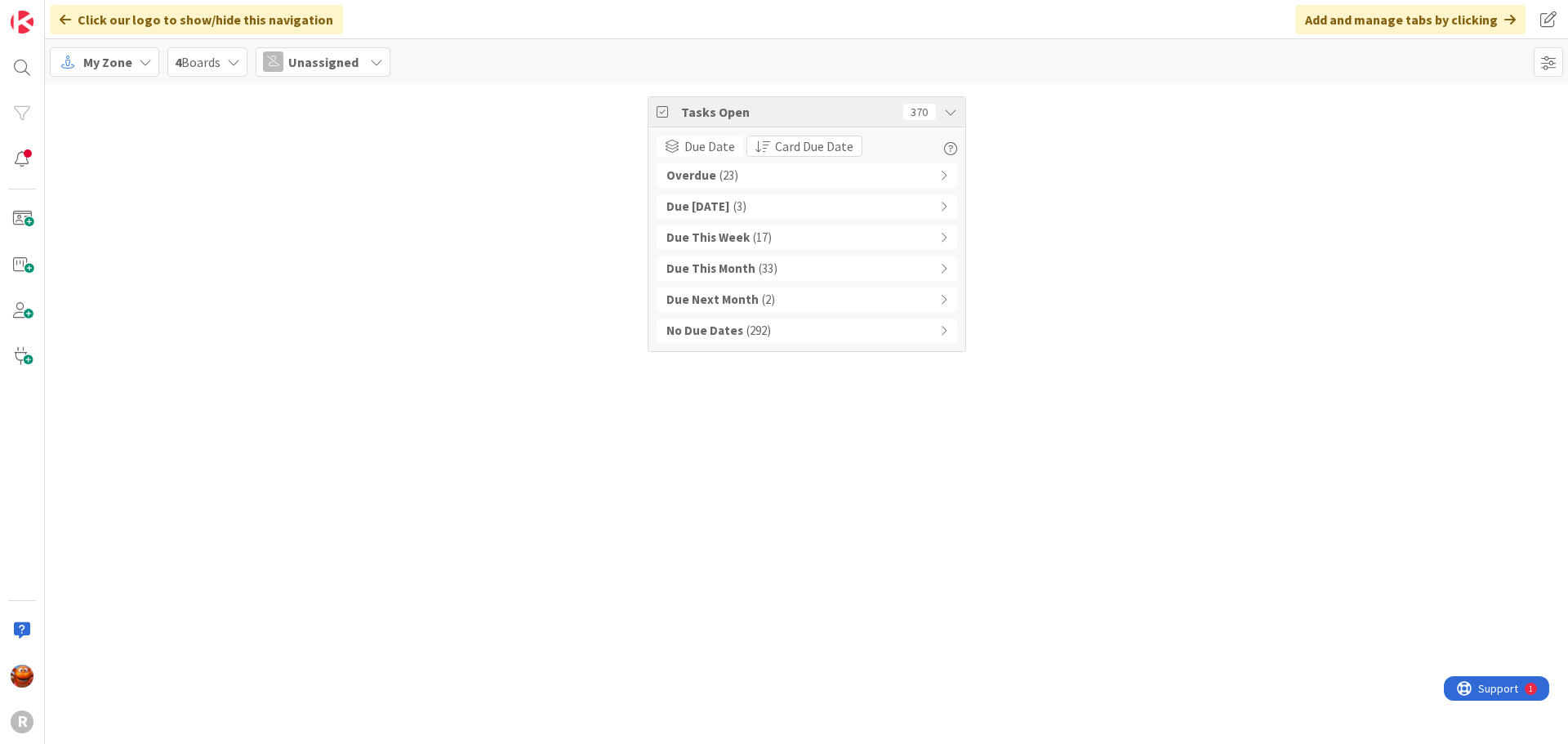
click at [759, 247] on div "Due This Week ( 17 )" at bounding box center [806, 238] width 300 height 24
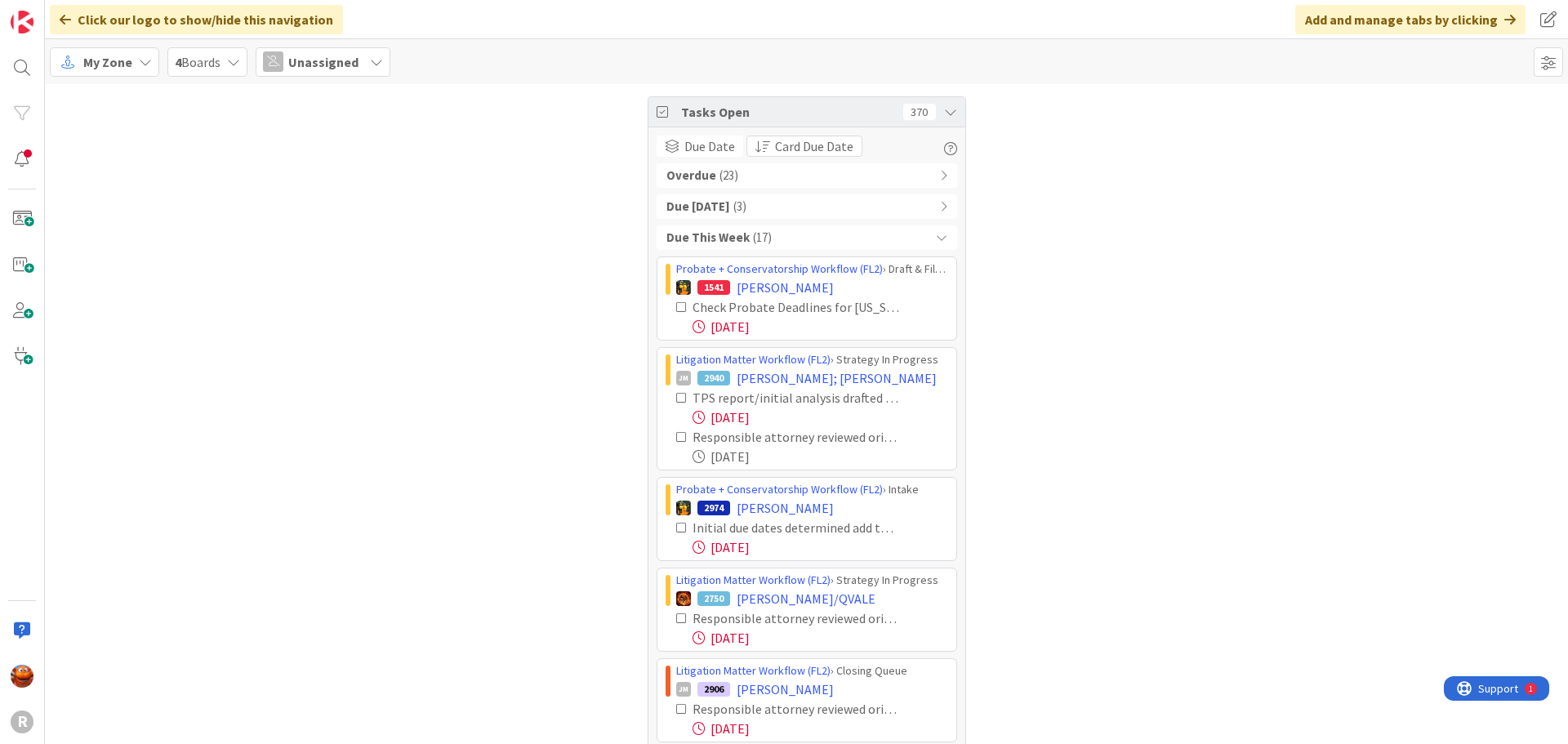
click at [745, 172] on div "Overdue ( 23 )" at bounding box center [806, 176] width 300 height 24
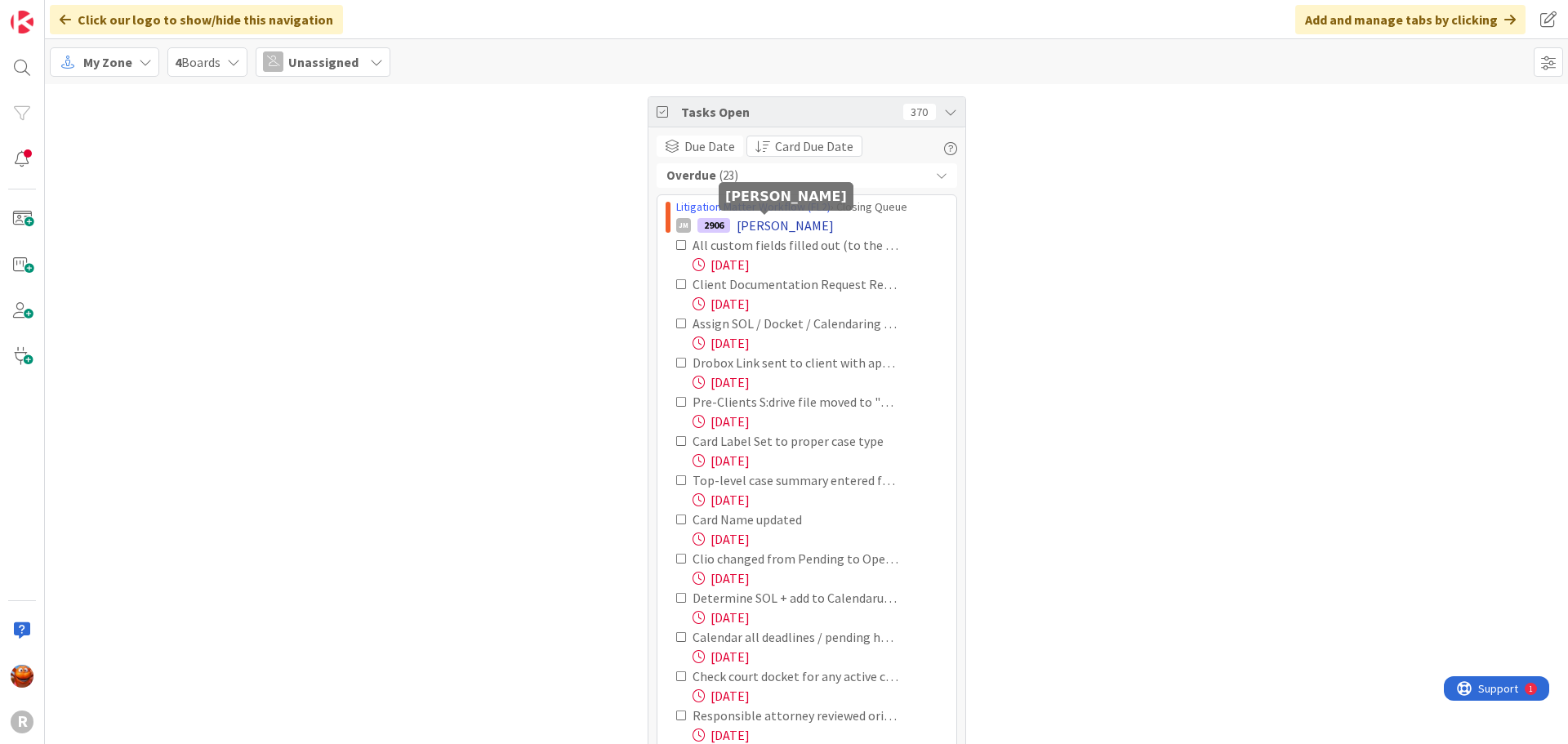
click at [746, 220] on span "[PERSON_NAME]" at bounding box center [785, 225] width 97 height 20
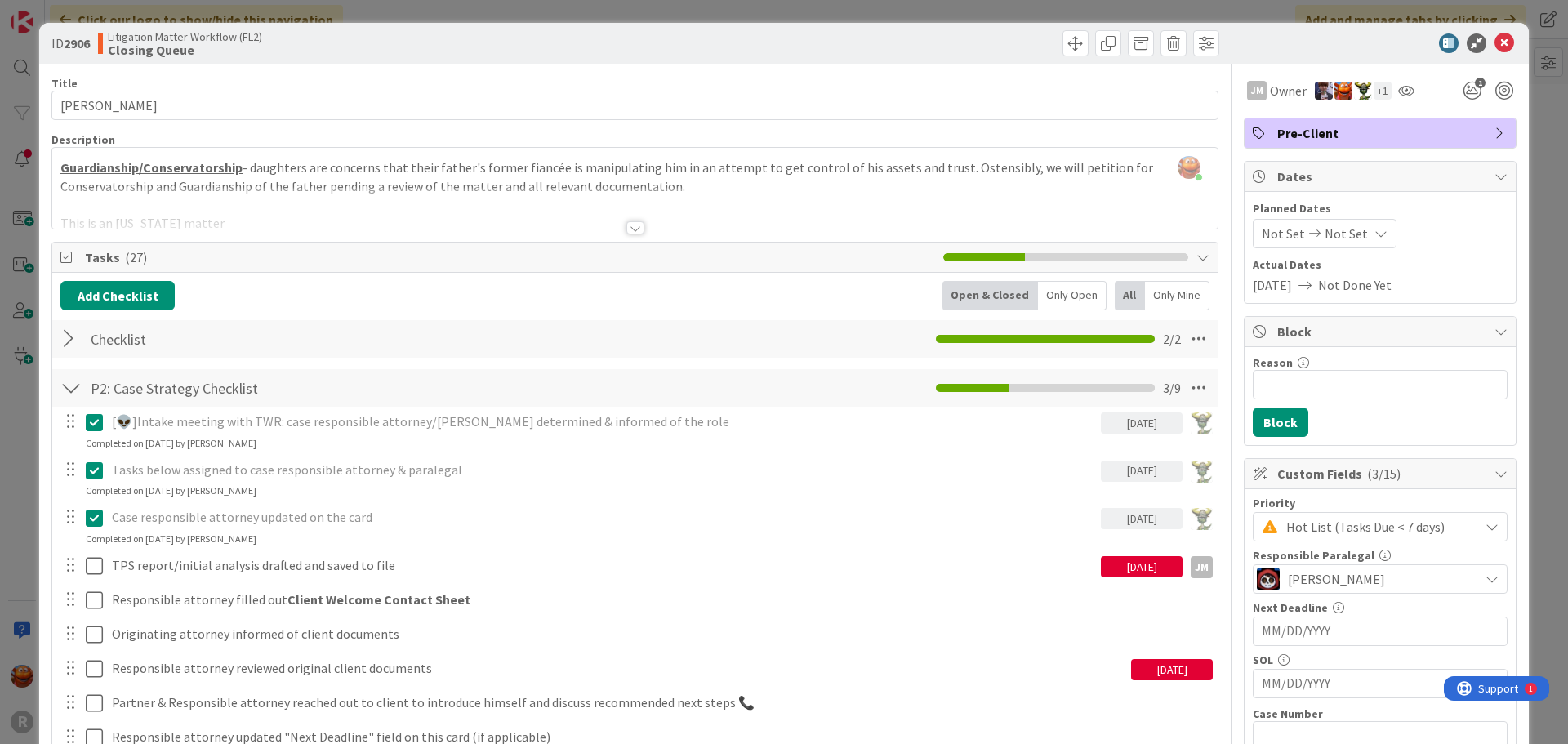
click at [27, 29] on div "ID 2906 Litigation Matter Workflow (FL2) Closing Queue Title 13 / 128 [PERSON_N…" at bounding box center [784, 372] width 1568 height 744
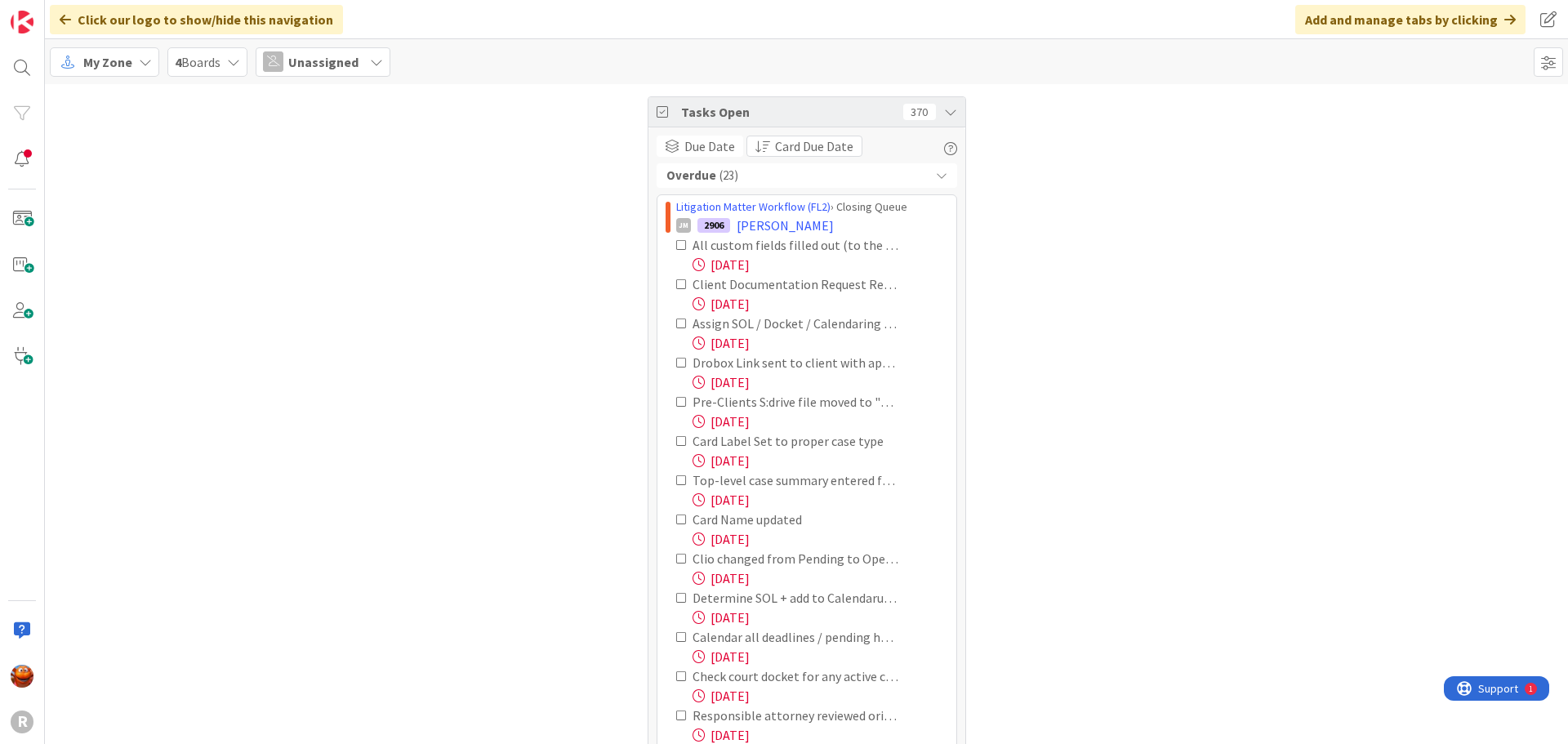
click at [123, 66] on span "My Zone" at bounding box center [108, 62] width 49 height 20
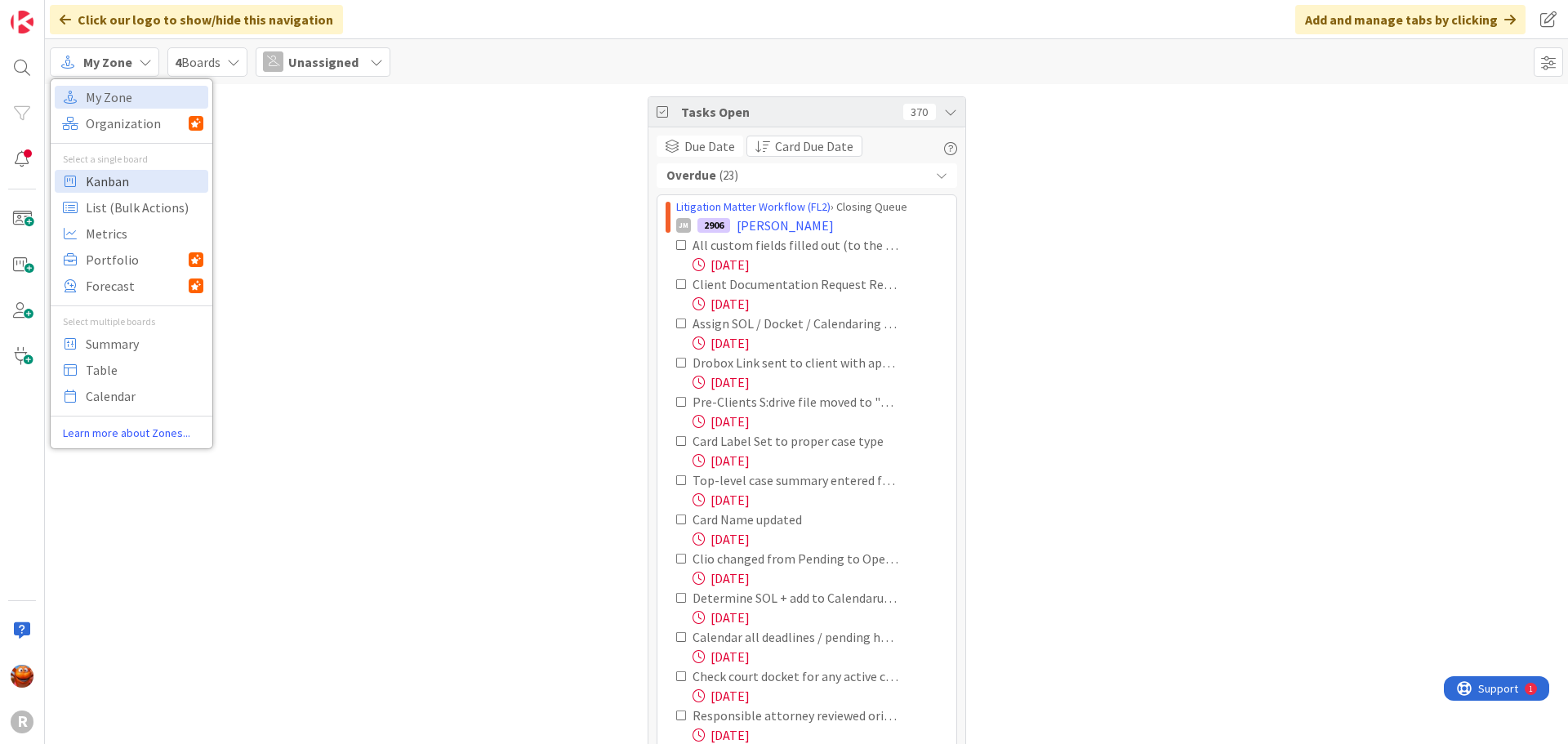
click at [112, 175] on span "Kanban" at bounding box center [145, 182] width 118 height 24
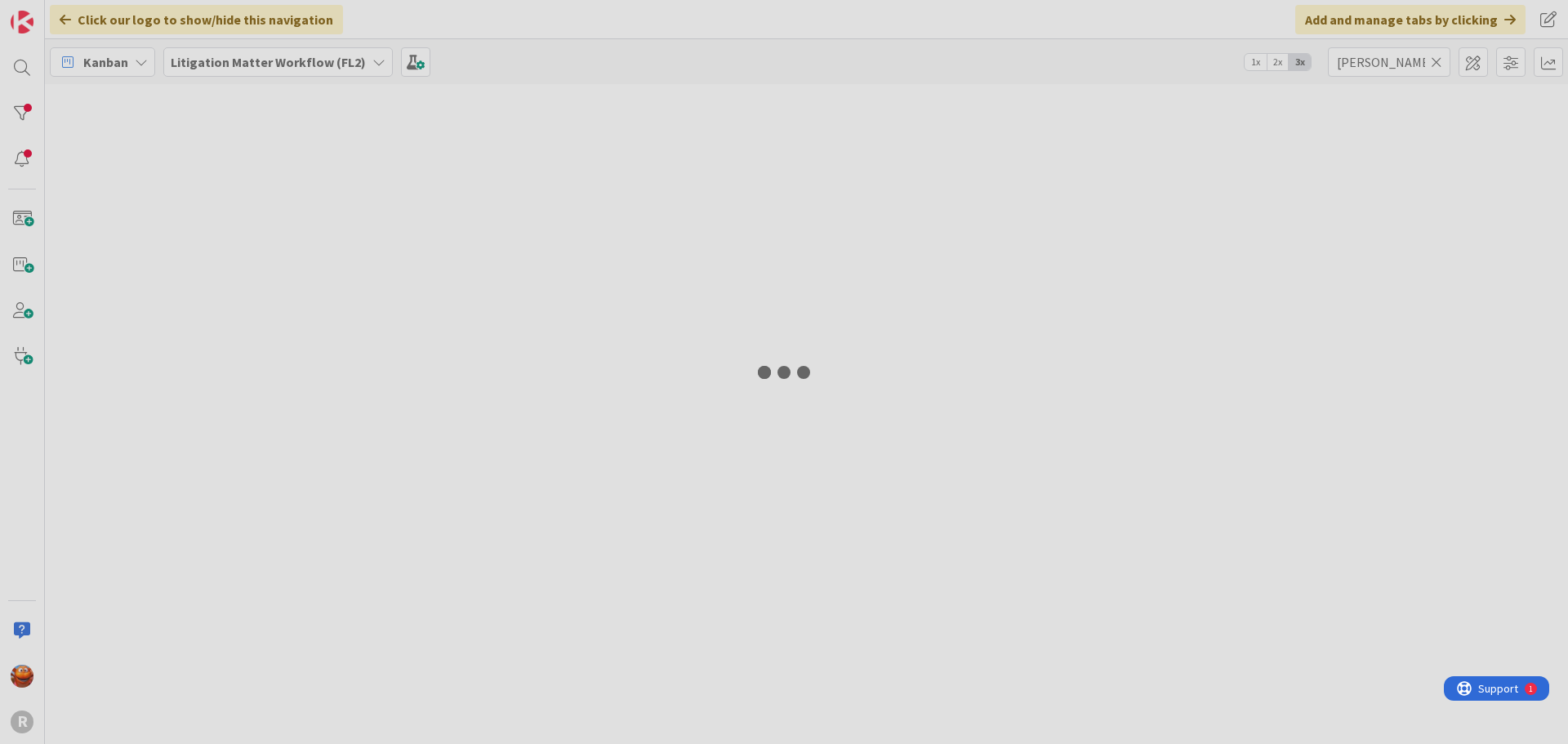
type input "[PERSON_NAME]"
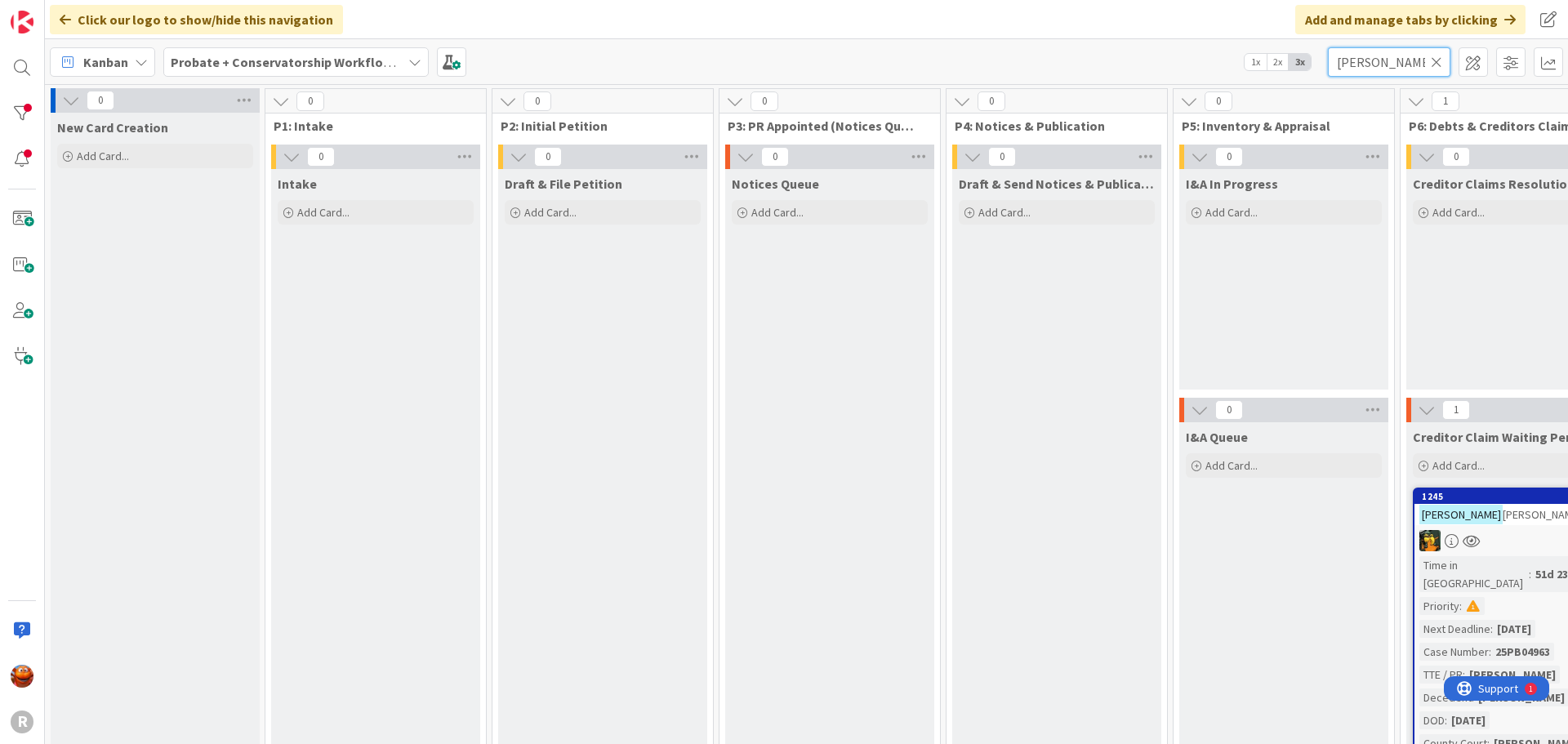
click at [1442, 50] on input "[PERSON_NAME]" at bounding box center [1388, 62] width 123 height 29
click at [1434, 66] on icon at bounding box center [1436, 62] width 11 height 15
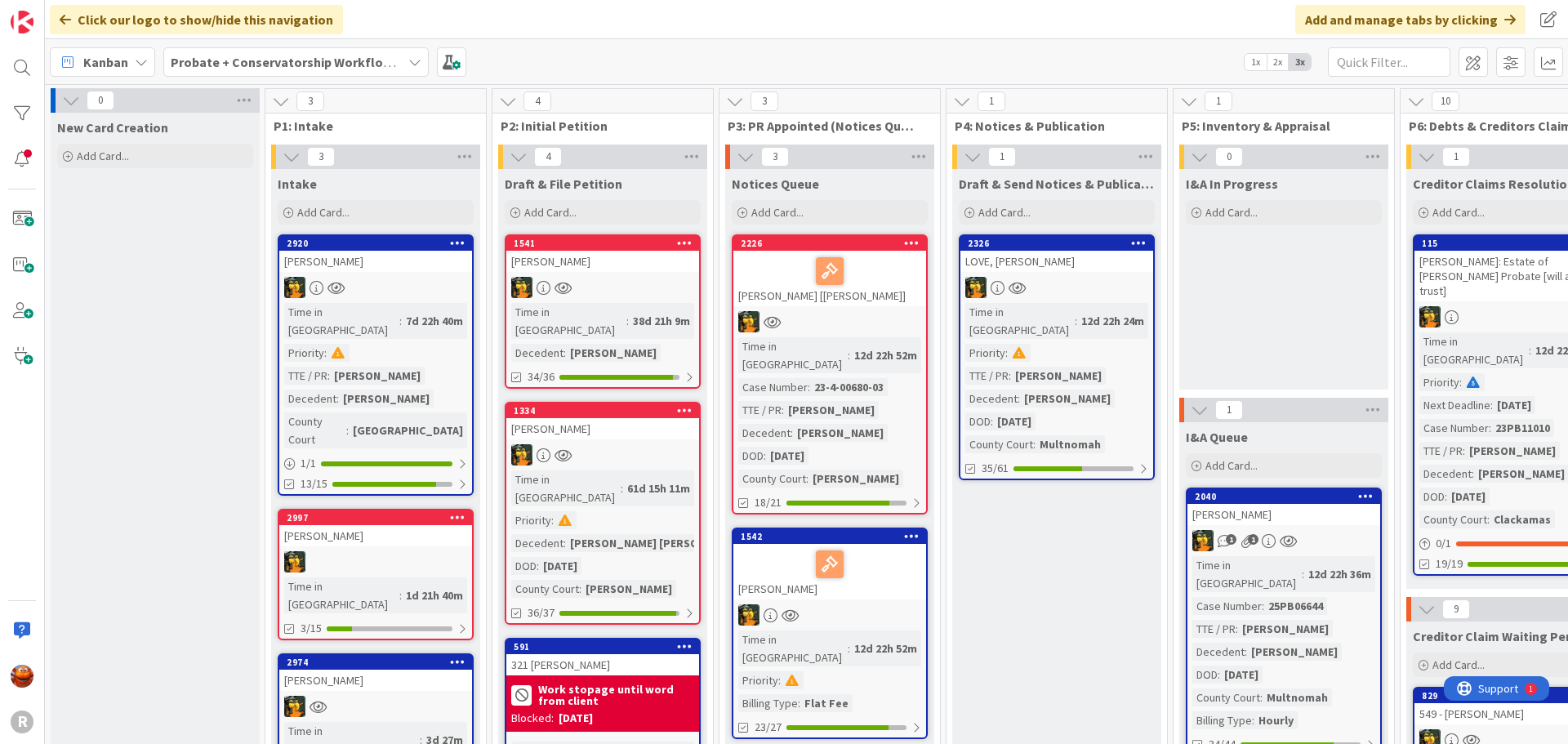
click at [304, 60] on b "Probate + Conservatorship Workflow (FL2)" at bounding box center [297, 62] width 254 height 16
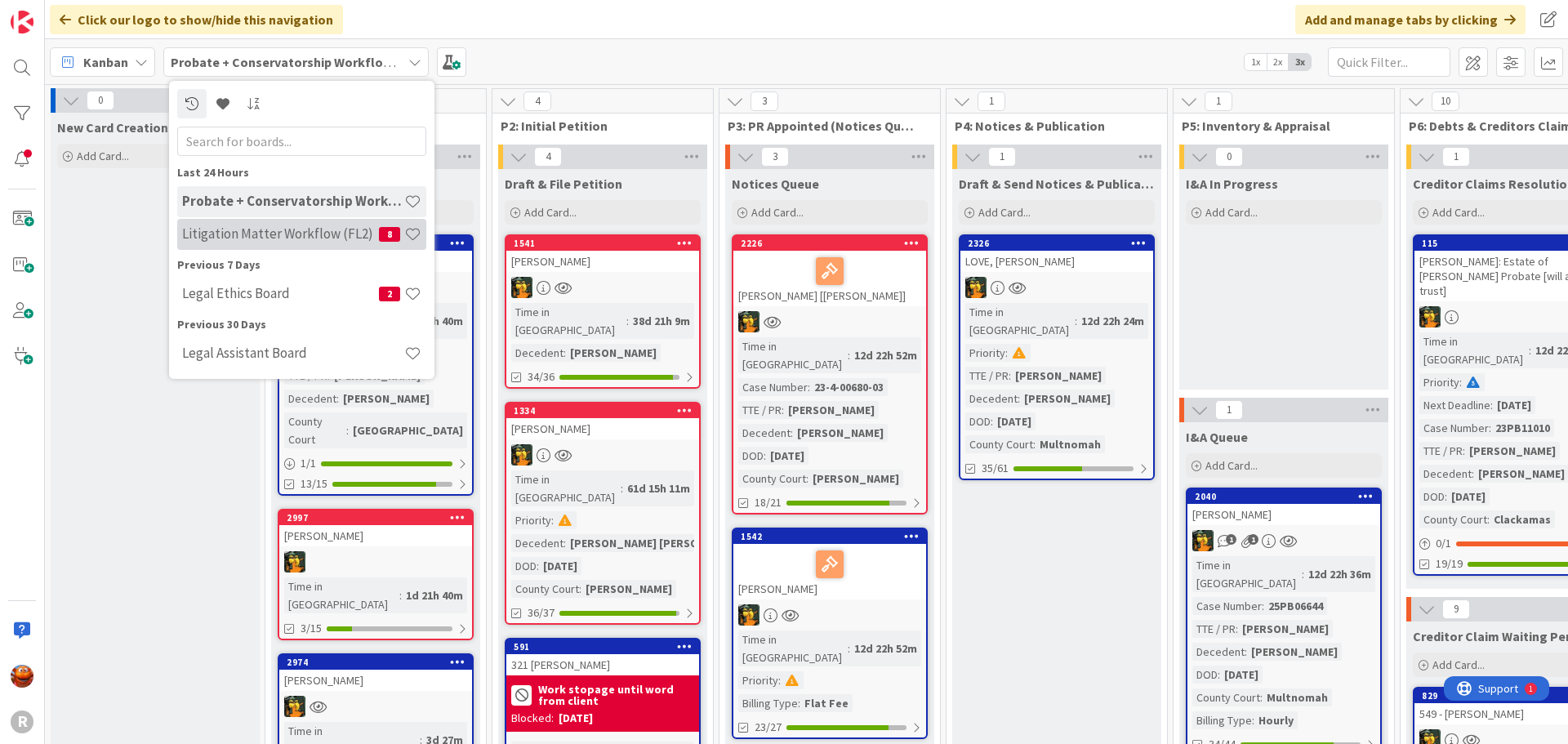
click at [254, 230] on h4 "Litigation Matter Workflow (FL2)" at bounding box center [281, 233] width 196 height 16
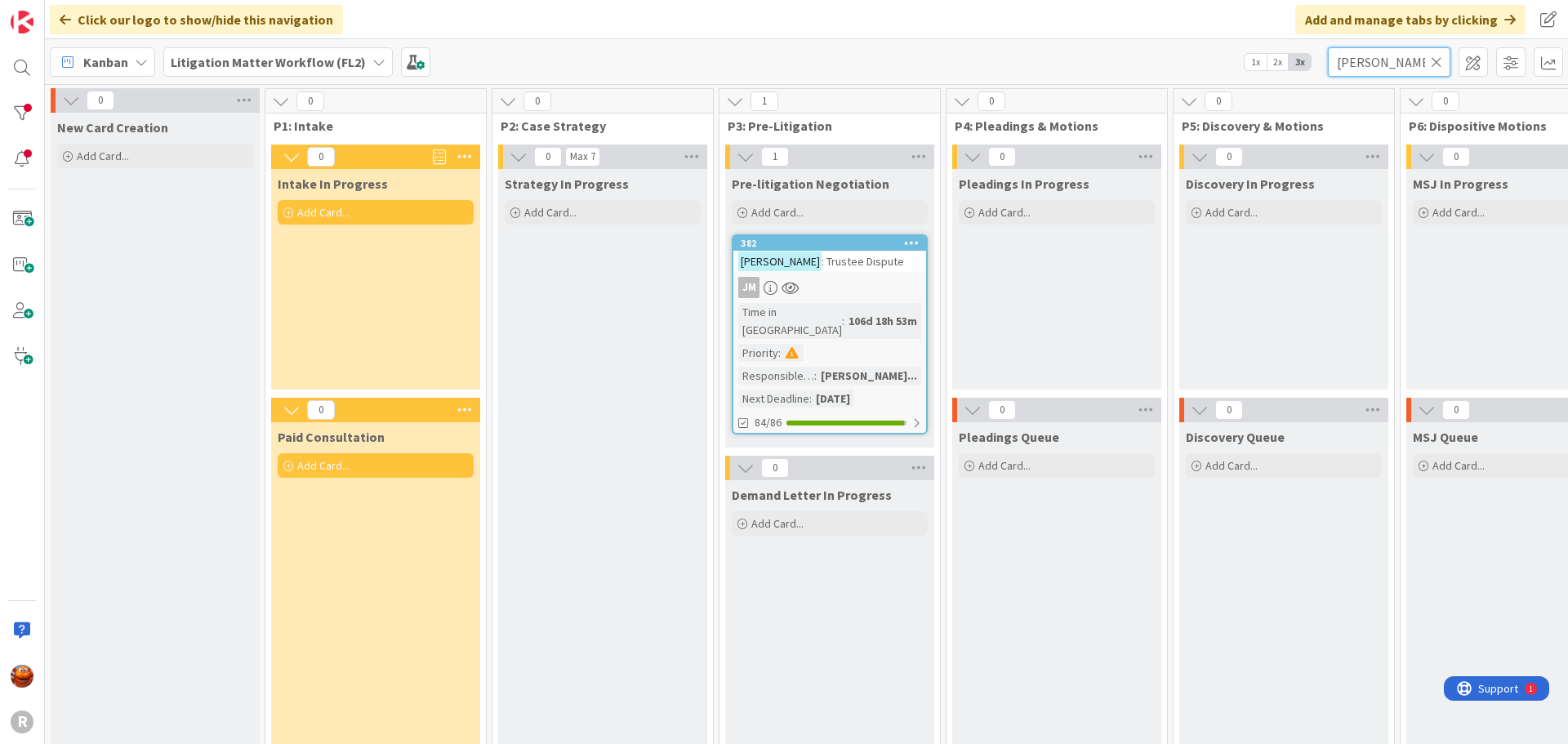
drag, startPoint x: 1361, startPoint y: 65, endPoint x: 1206, endPoint y: 58, distance: 155.2
click at [1206, 57] on div "Kanban Litigation Matter Workflow (FL2) 1x 2x 3x [PERSON_NAME]" at bounding box center [806, 62] width 1523 height 45
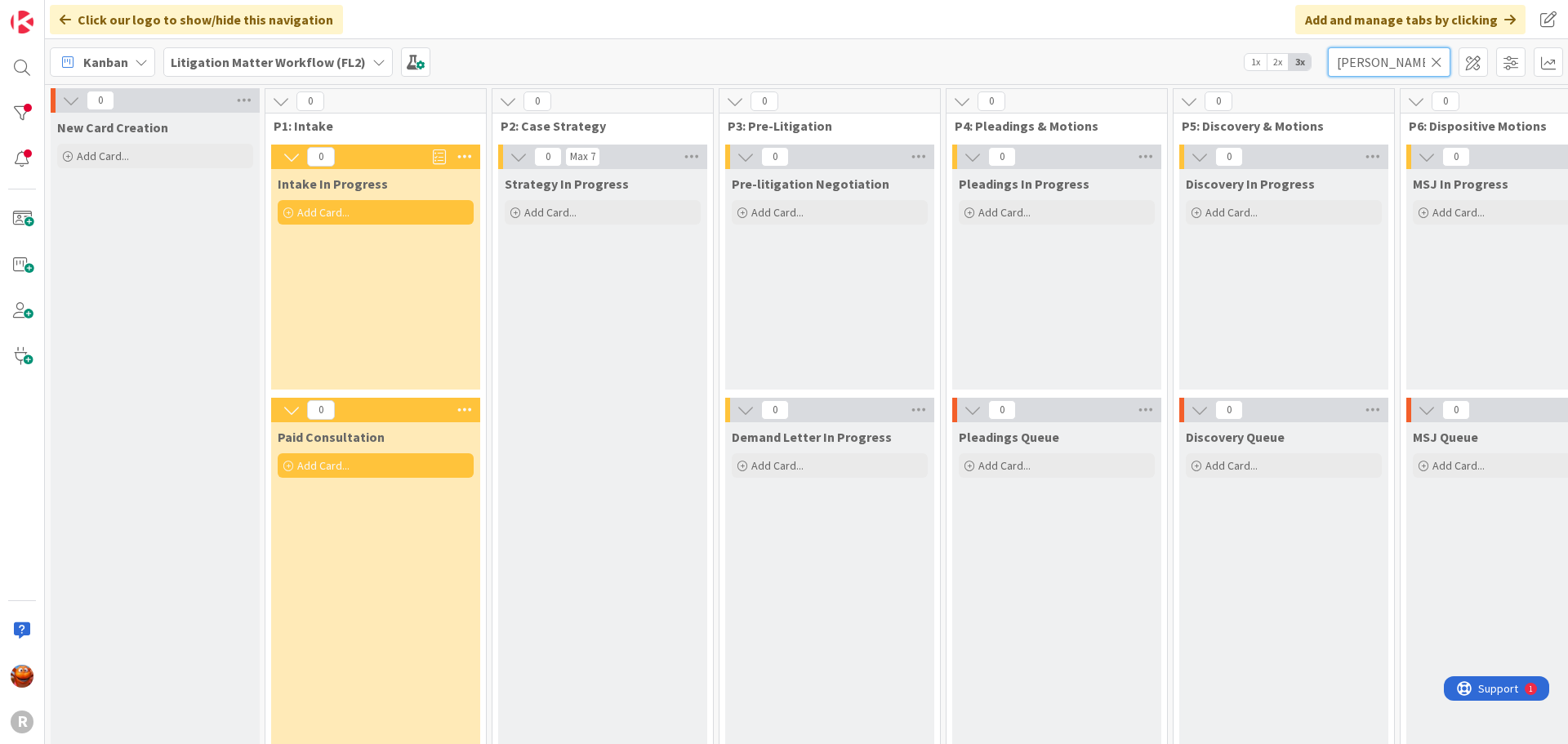
type input "[PERSON_NAME]"
click at [1438, 64] on icon at bounding box center [1436, 62] width 11 height 15
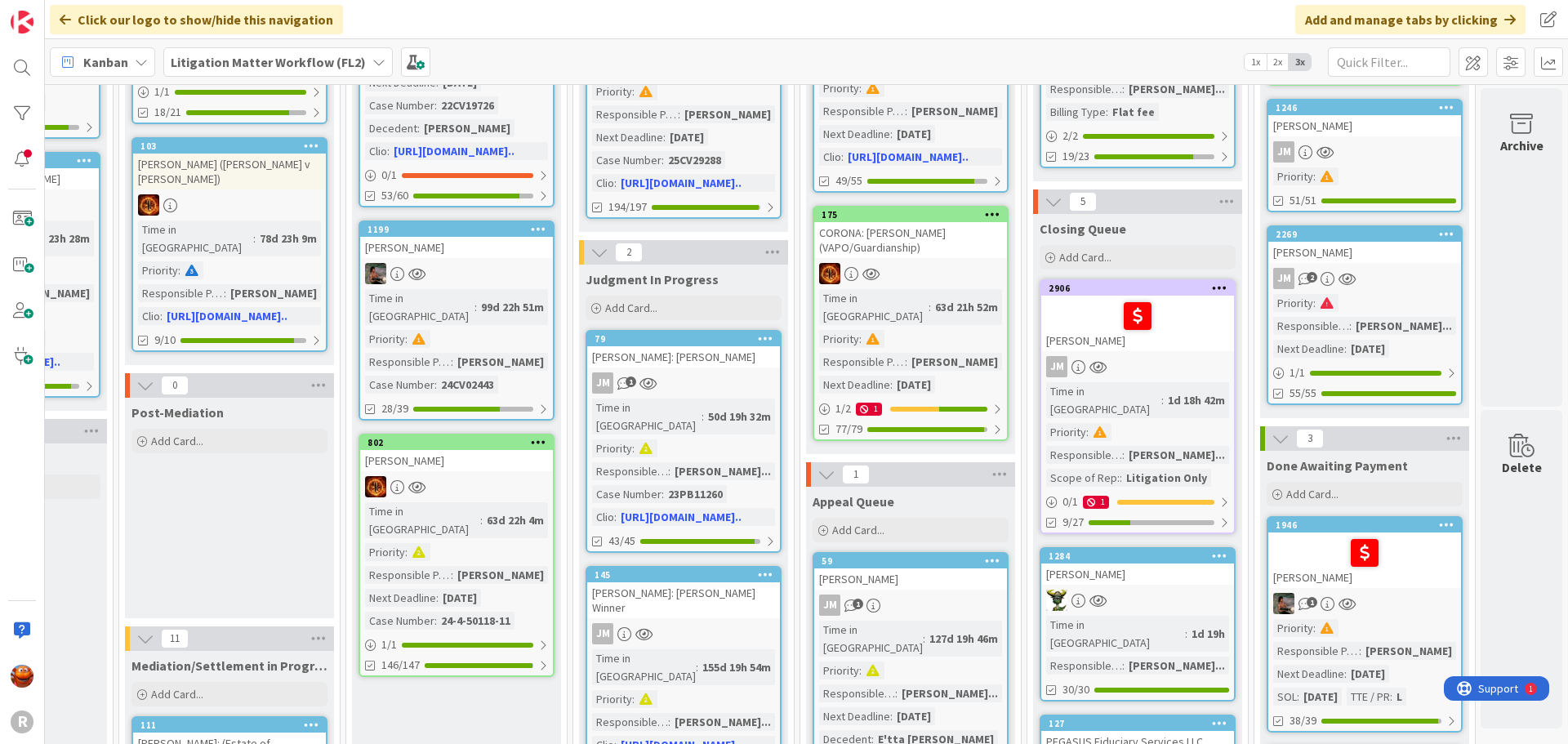
scroll to position [572, 1520]
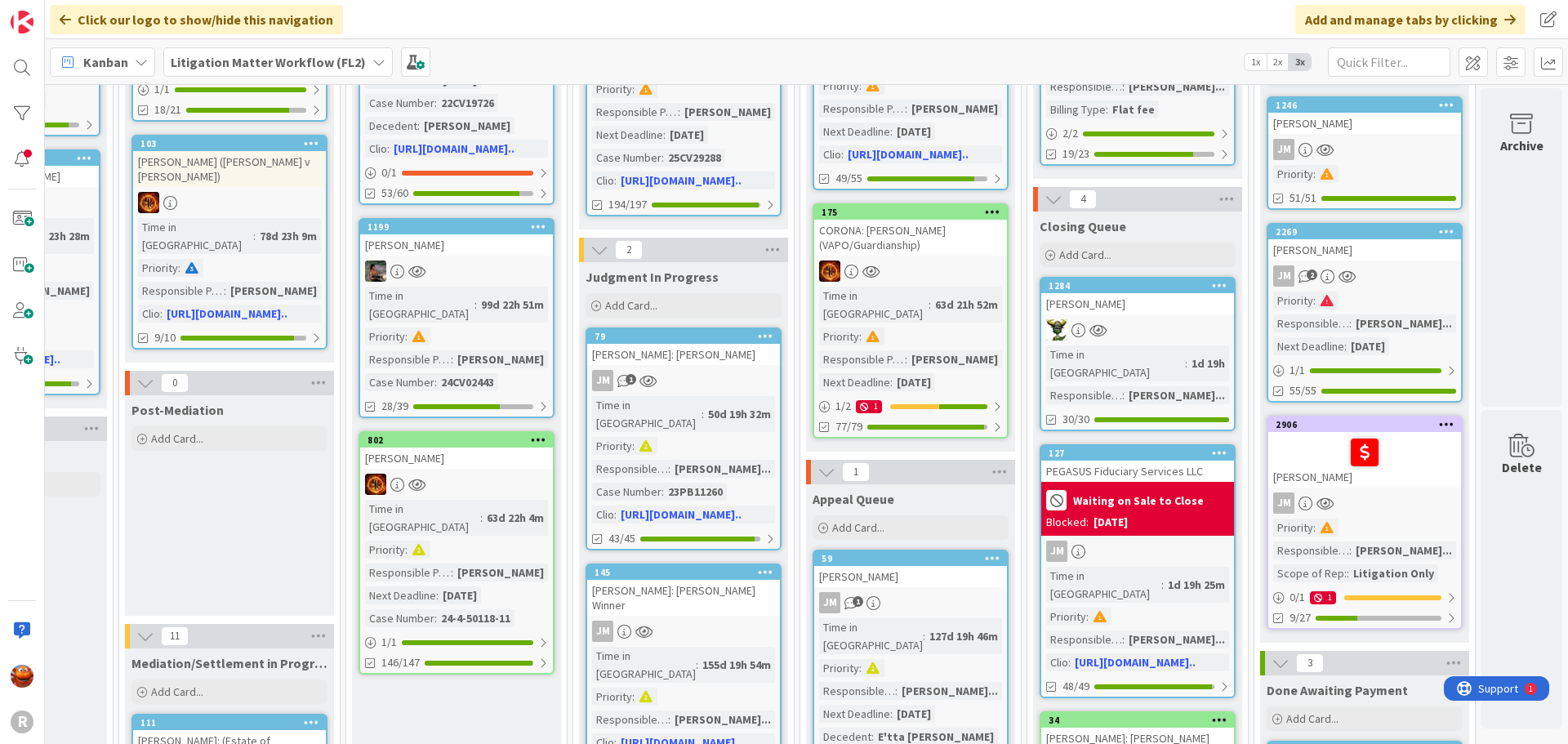
click at [1357, 535] on div "Priority : Responsible Paralegal : [PERSON_NAME]... Scope of Rep: : Litigation …" at bounding box center [1365, 550] width 183 height 64
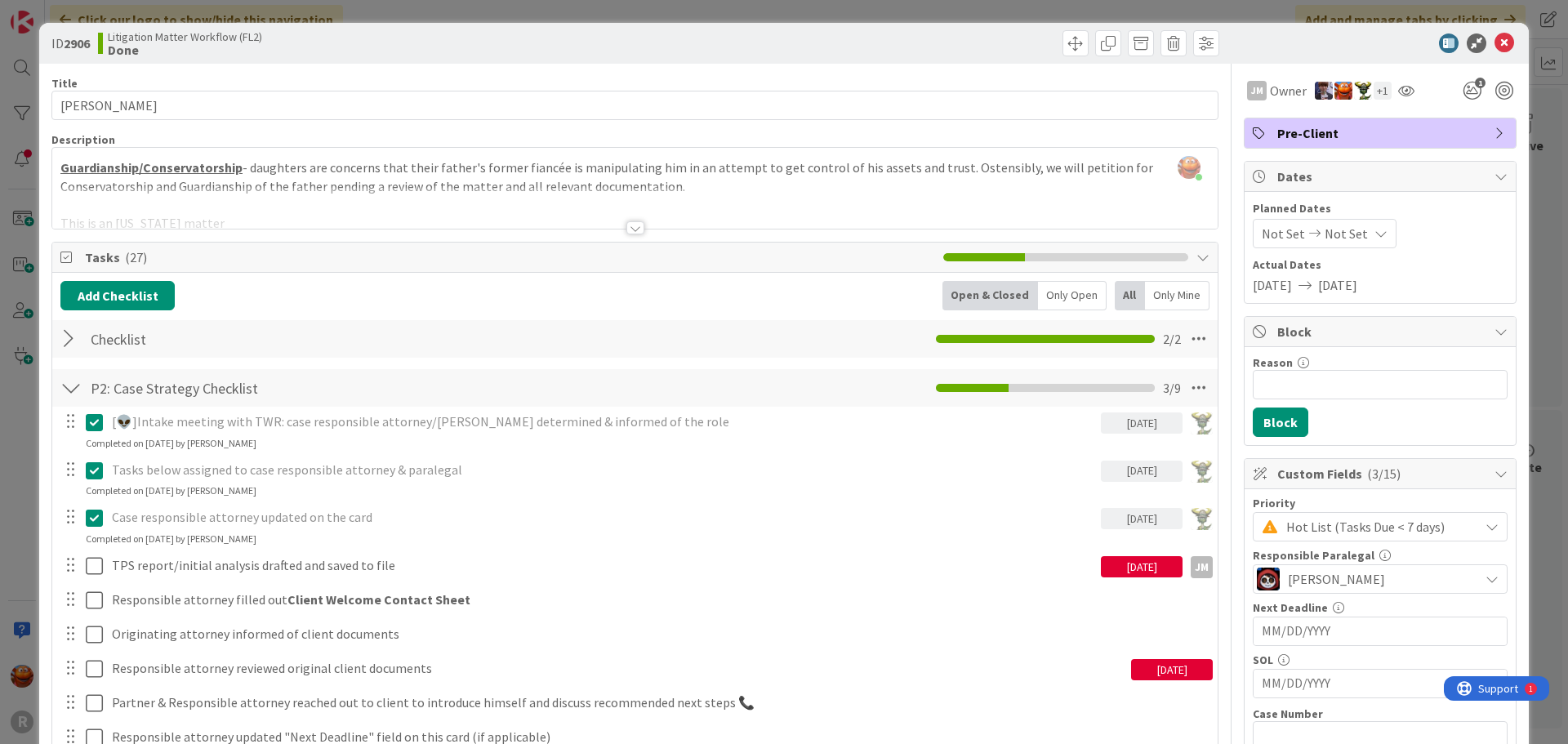
scroll to position [81, 0]
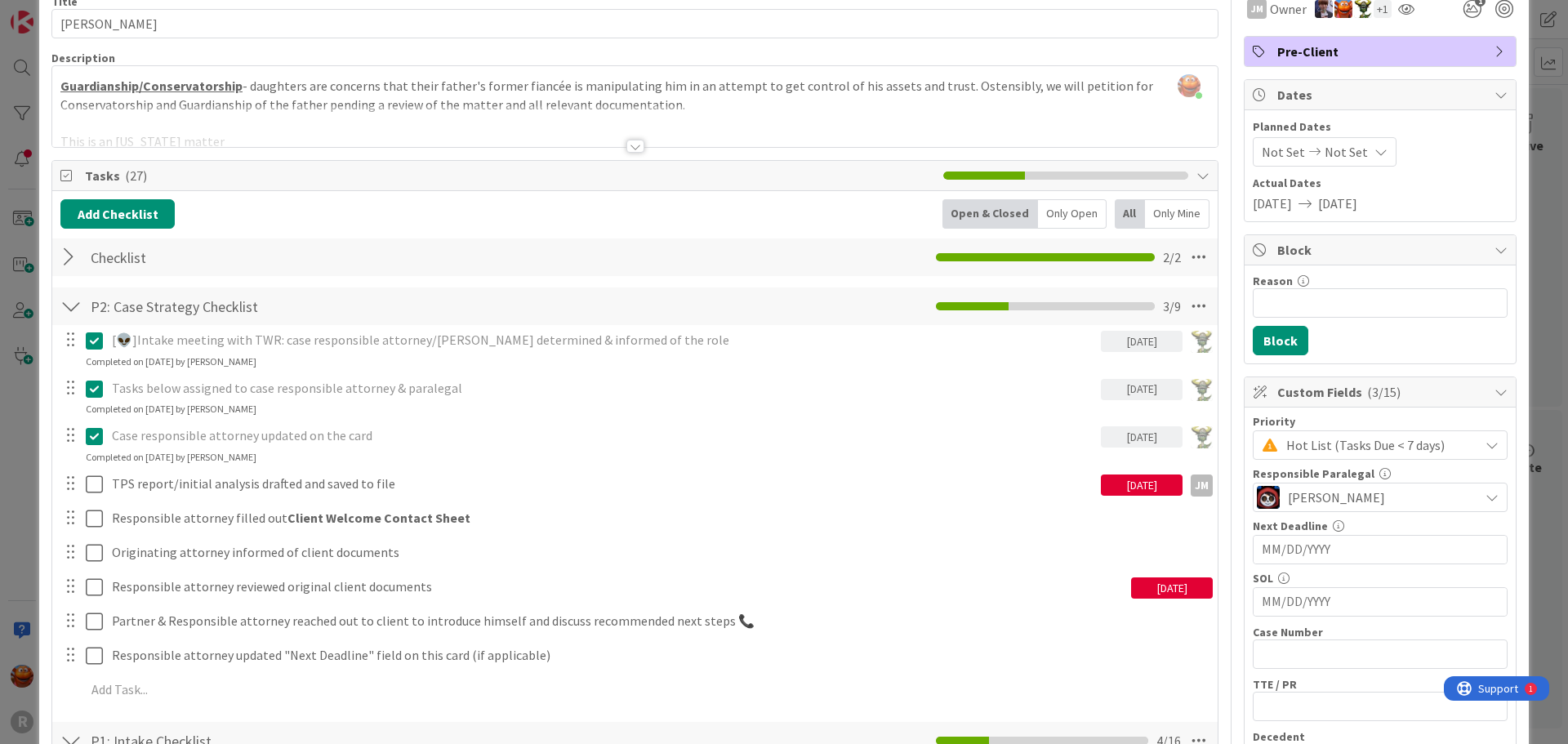
click at [22, 291] on div "ID 2906 Litigation Matter Workflow (FL2) Done Title 13 / 128 [PERSON_NAME] Desc…" at bounding box center [784, 372] width 1568 height 744
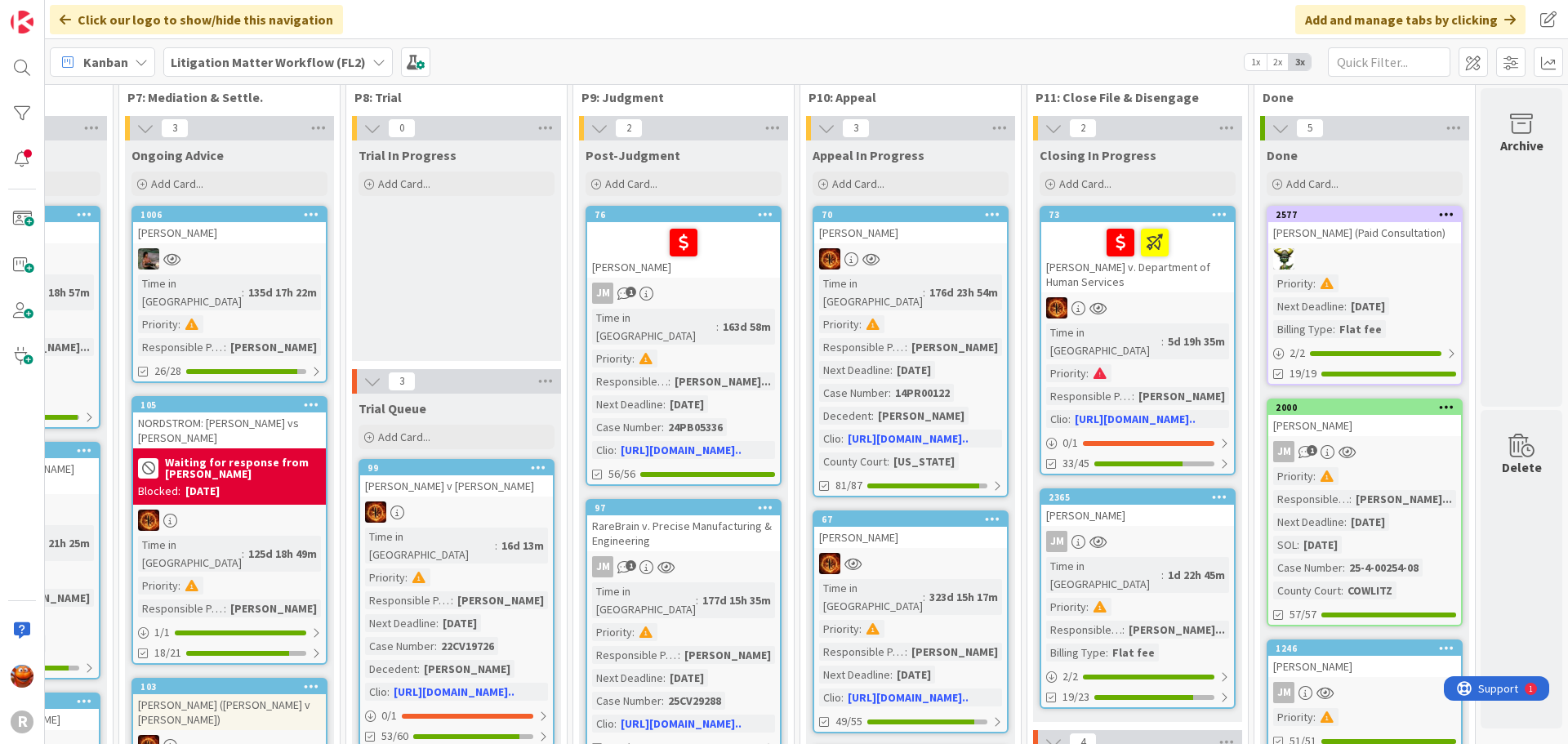
scroll to position [0, 1520]
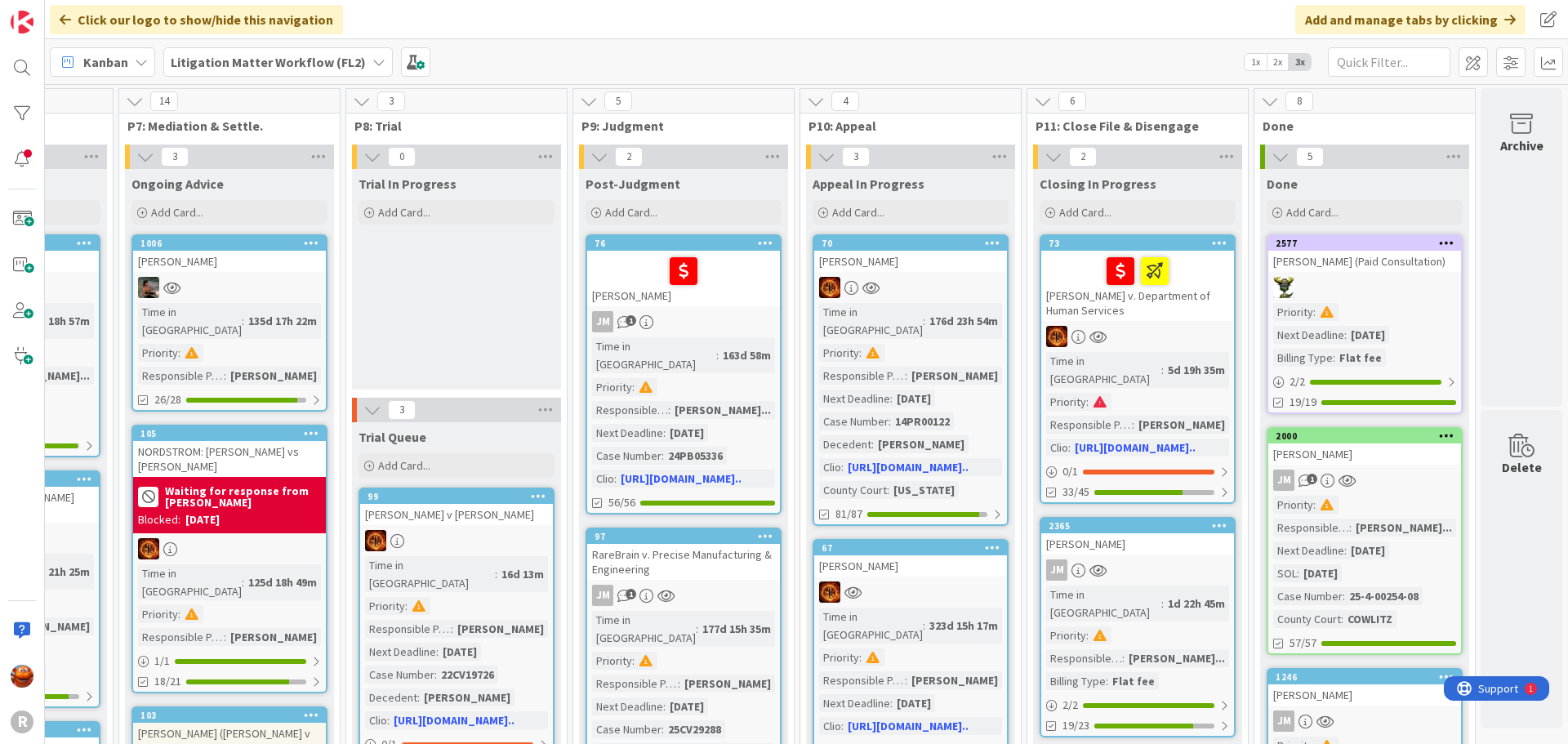
click at [135, 66] on icon at bounding box center [141, 62] width 13 height 13
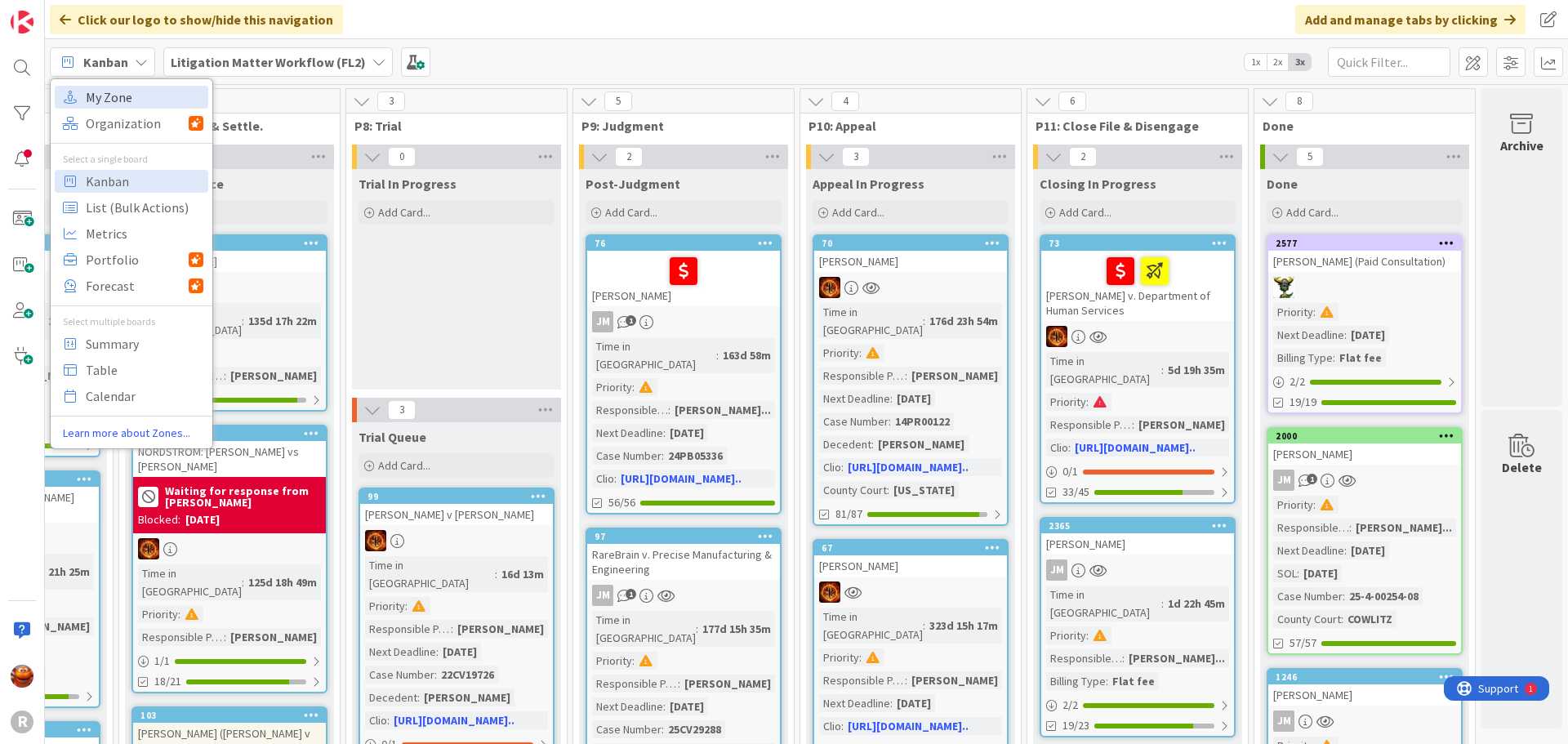
click at [110, 107] on span "My Zone" at bounding box center [145, 97] width 118 height 24
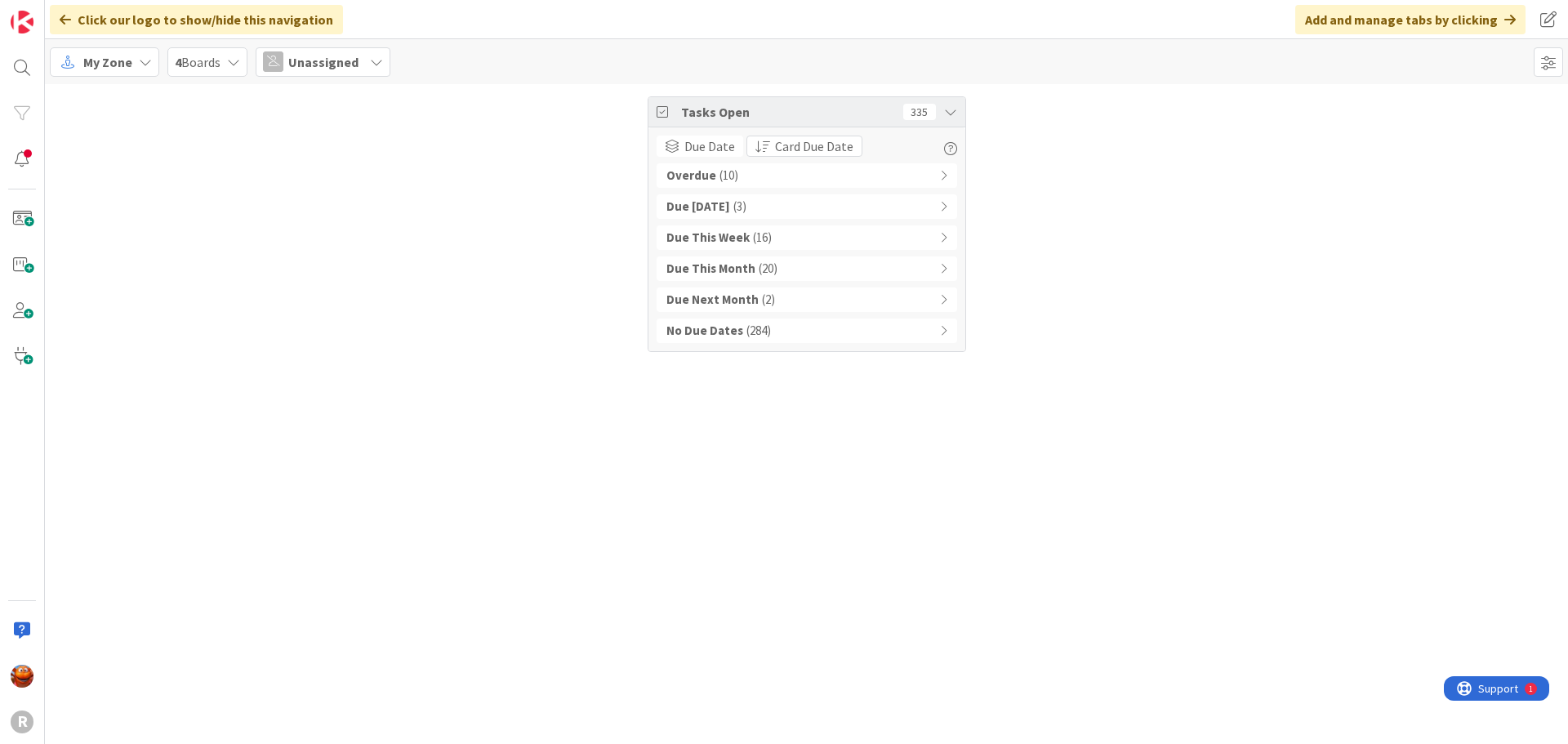
click at [782, 174] on div "Overdue ( 10 )" at bounding box center [806, 176] width 300 height 24
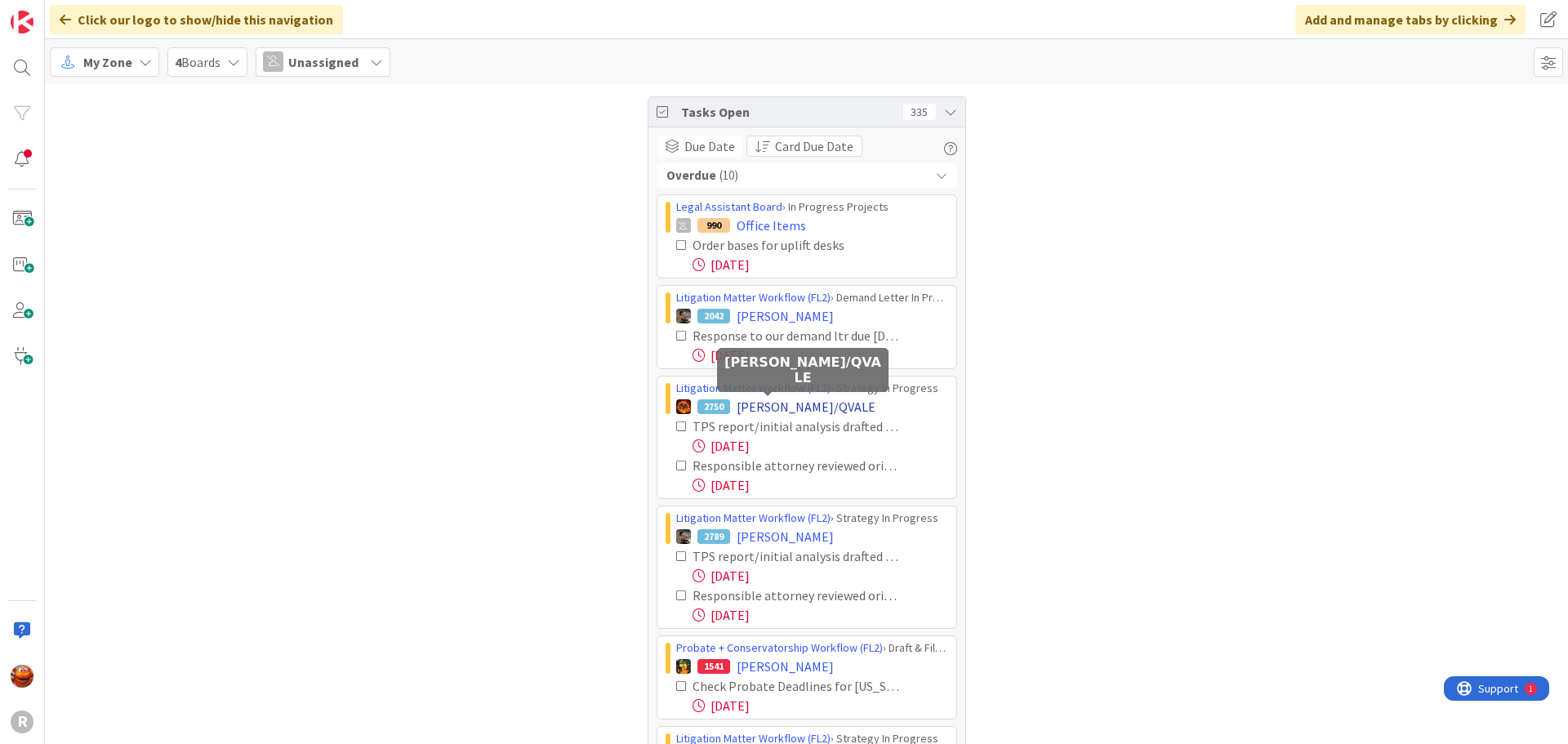
click at [766, 408] on span "[PERSON_NAME]/QVALE" at bounding box center [806, 406] width 138 height 20
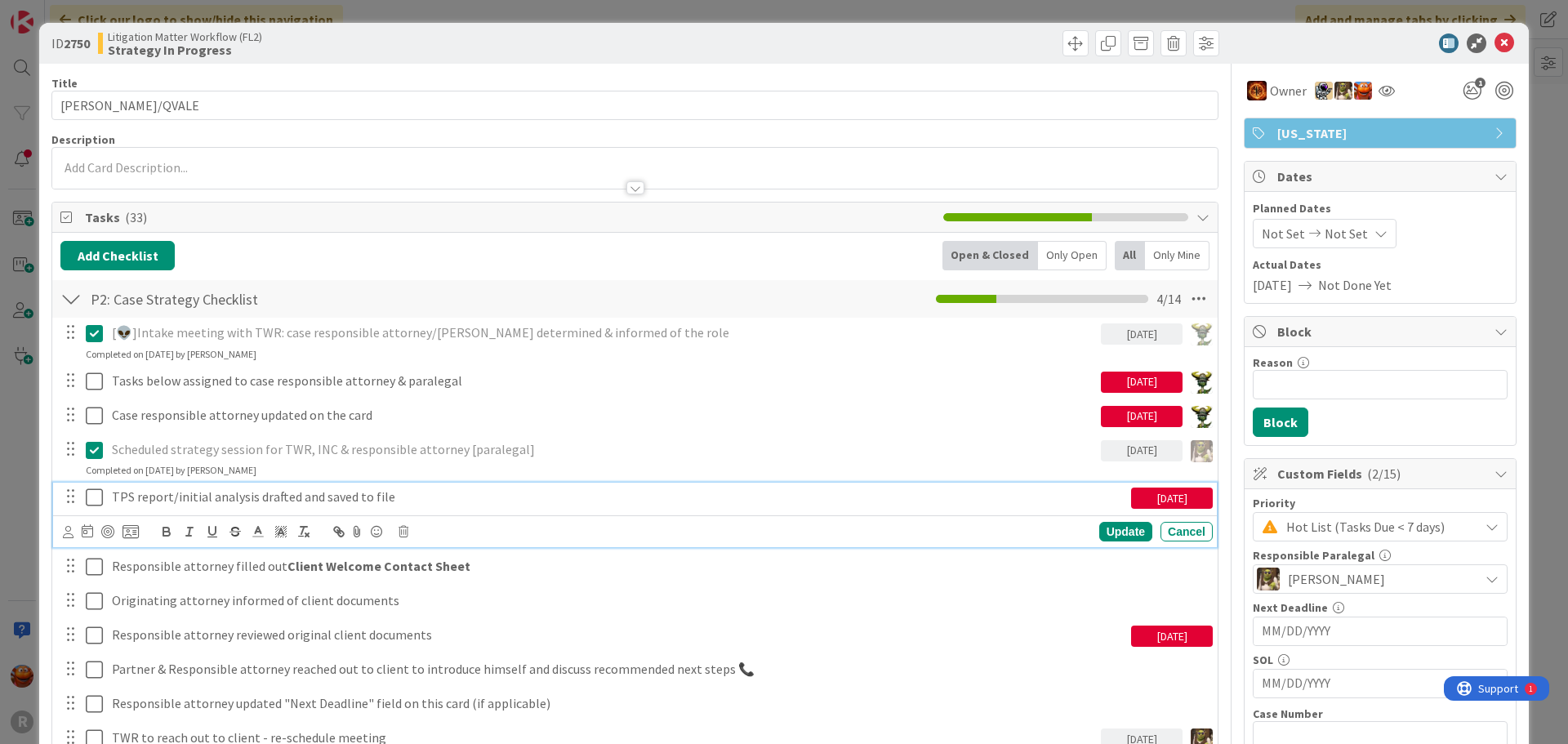
click at [287, 506] on p "TPS report/initial analysis drafted and saved to file" at bounding box center [618, 497] width 1012 height 19
click at [65, 532] on icon at bounding box center [67, 532] width 10 height 12
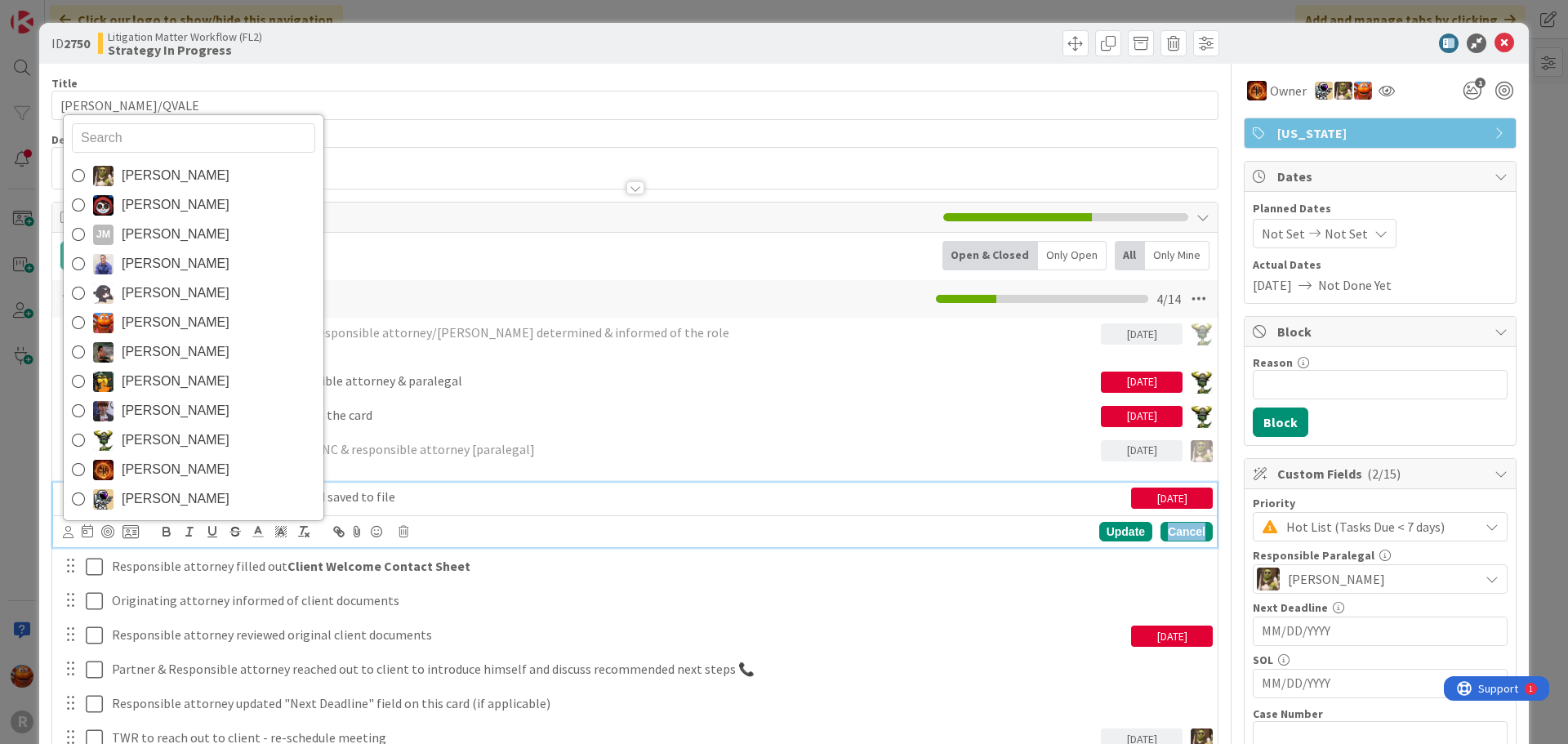
click at [1183, 535] on div "Cancel" at bounding box center [1186, 532] width 52 height 20
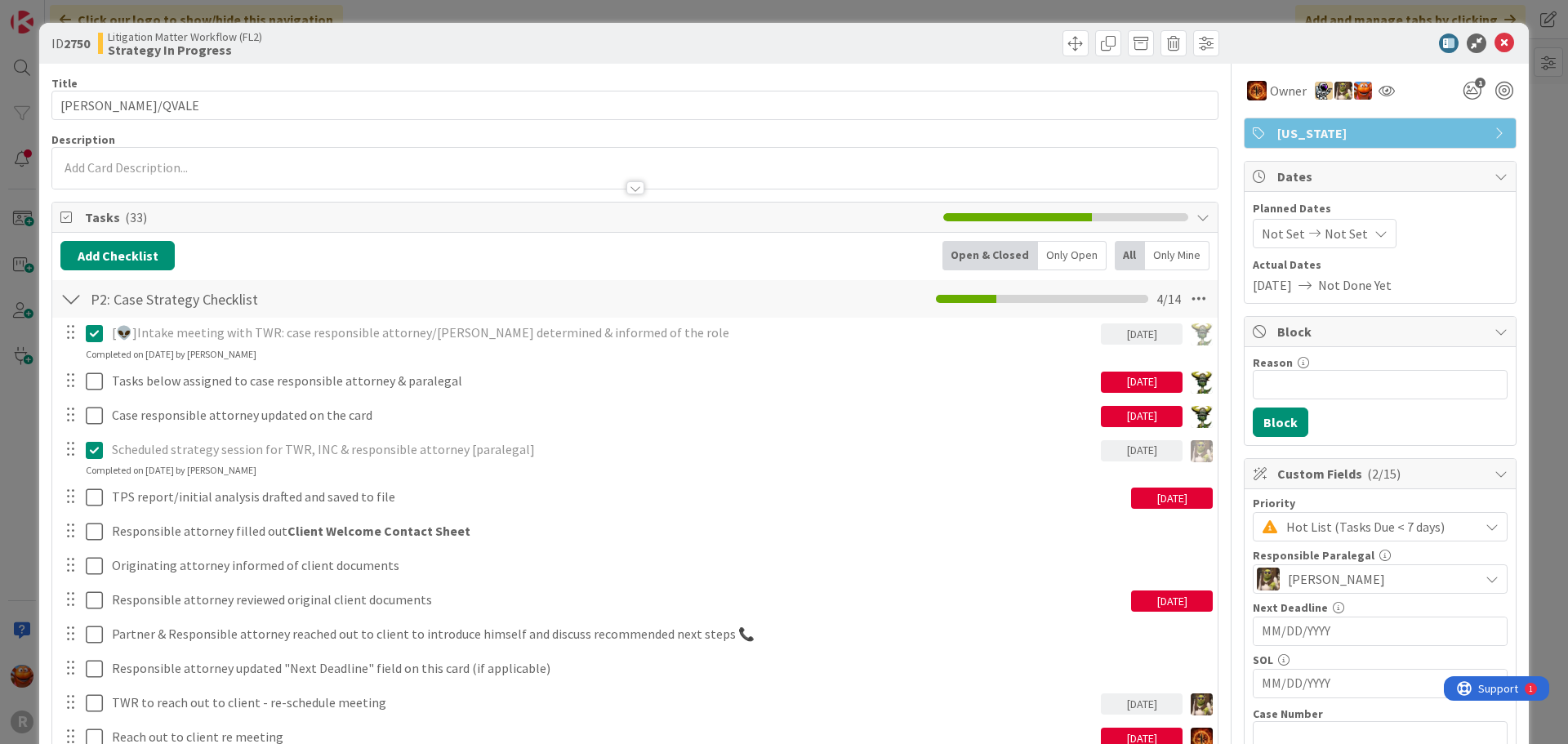
click at [297, 14] on div "ID 2750 Litigation Matter Workflow (FL2) Strategy In Progress Title 11 / 128 [P…" at bounding box center [784, 372] width 1568 height 744
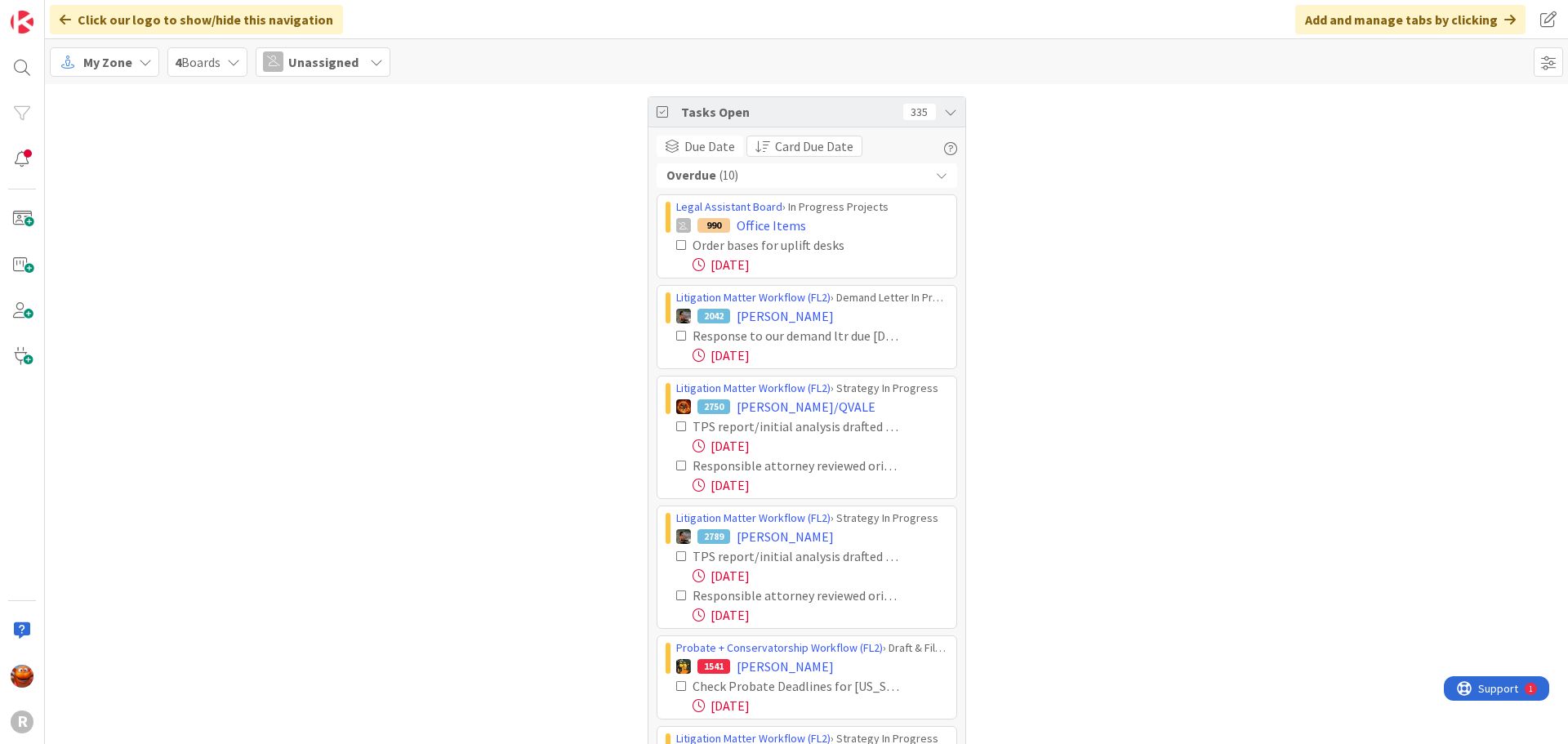
click at [292, 64] on div "Unassigned" at bounding box center [323, 62] width 135 height 29
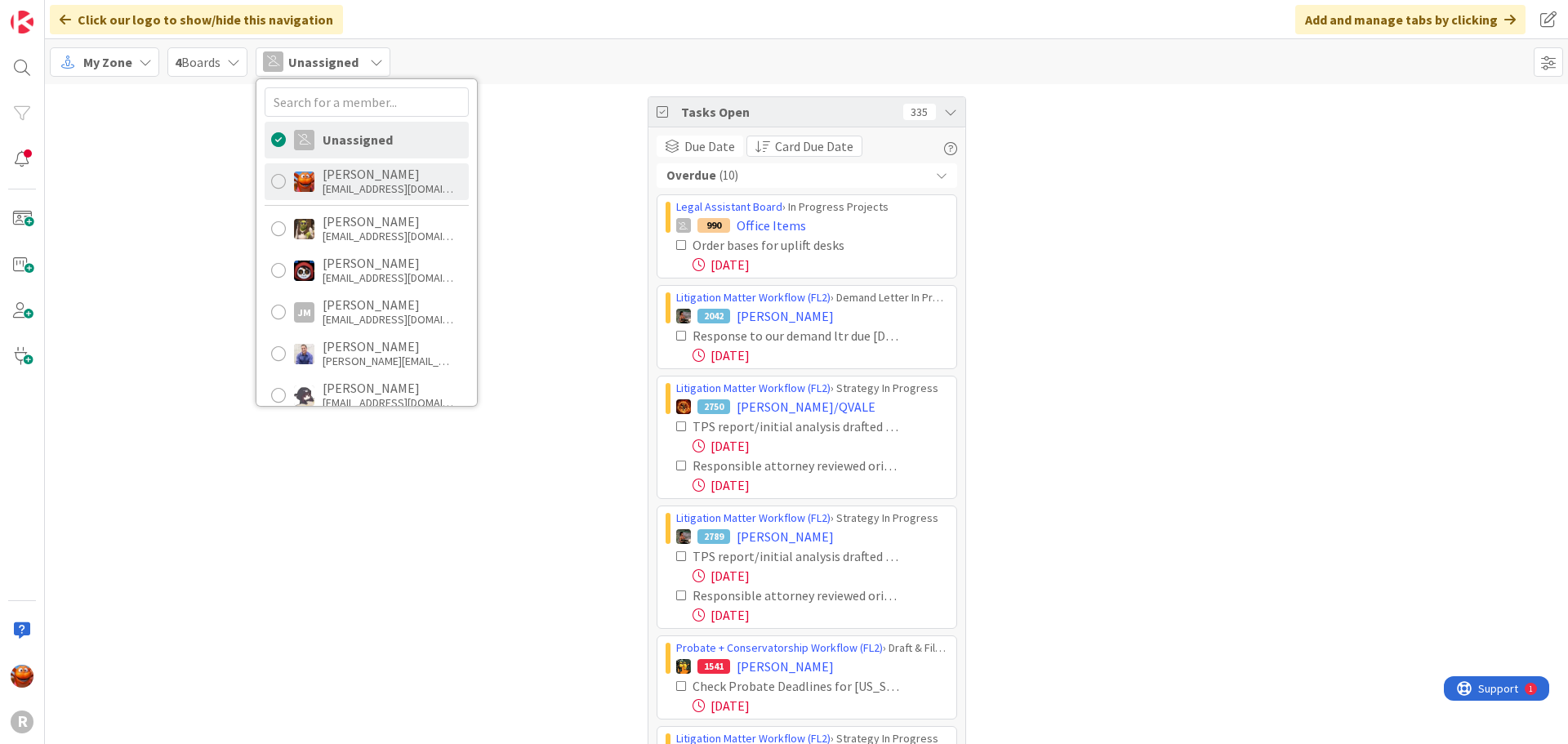
click at [327, 177] on div "[PERSON_NAME]" at bounding box center [388, 174] width 131 height 15
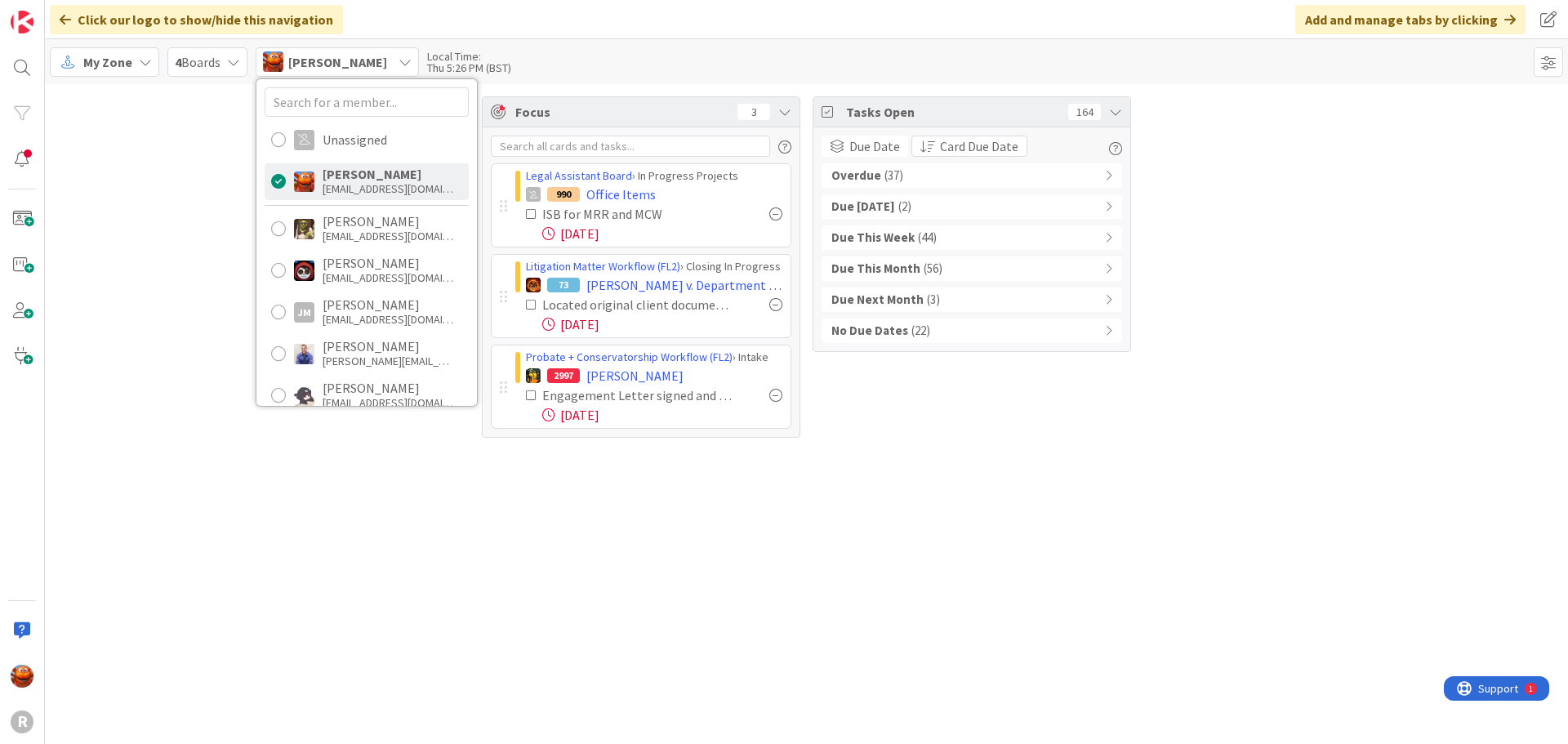
click at [1060, 485] on div "Focus 3 Legal Assistant Board › In Progress Projects 990 Office Items ISB for M…" at bounding box center [806, 414] width 1523 height 660
